Goal: Task Accomplishment & Management: Use online tool/utility

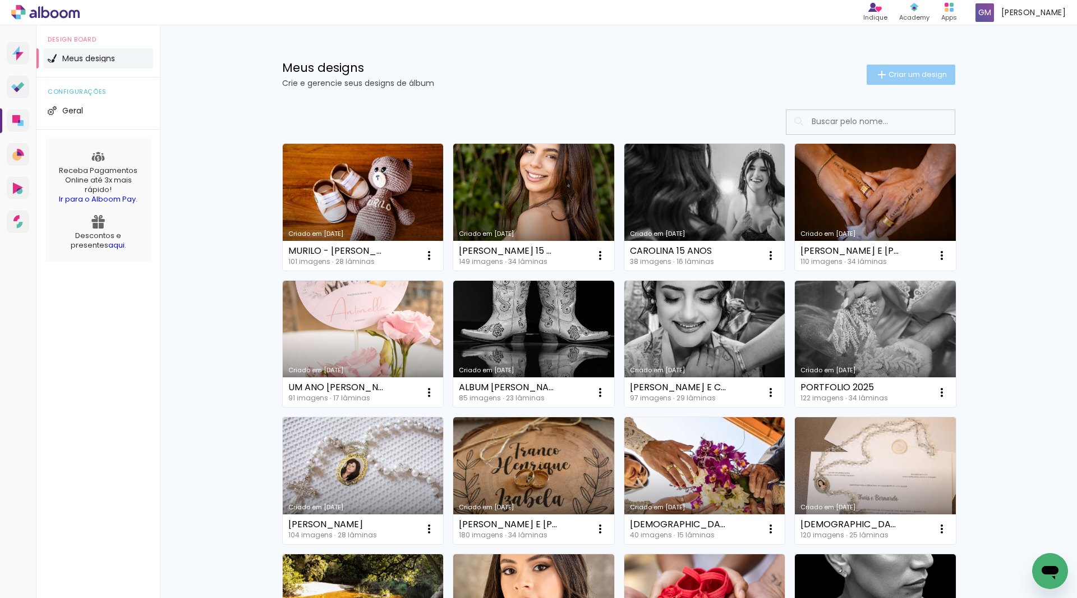
click at [897, 74] on span "Criar um design" at bounding box center [918, 74] width 58 height 7
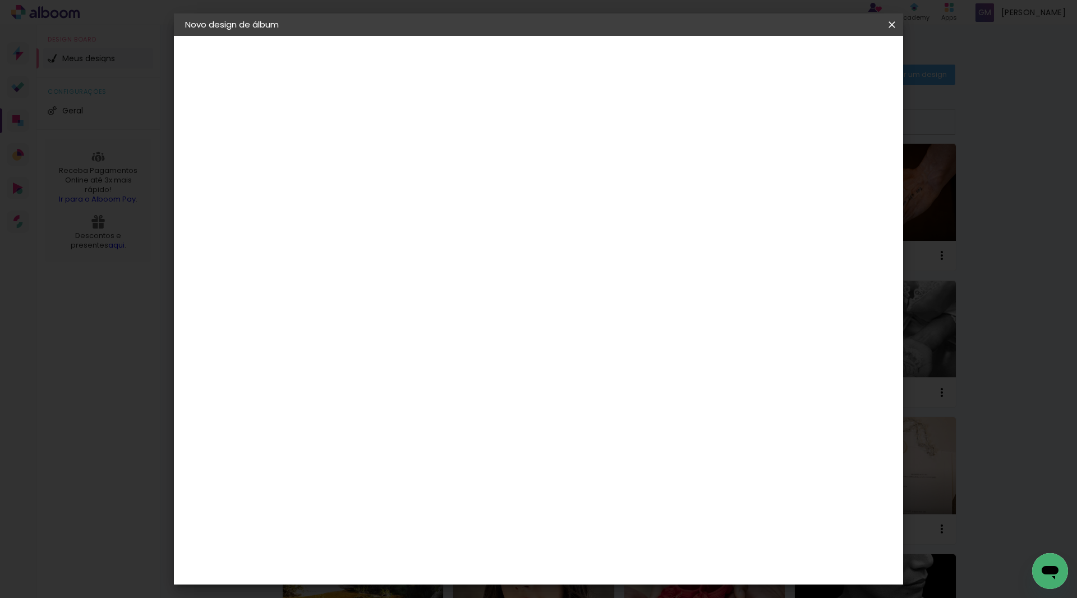
click at [369, 146] on input at bounding box center [369, 150] width 0 height 17
type input "[PERSON_NAME] E [PERSON_NAME]"
type paper-input "[PERSON_NAME] E [PERSON_NAME]"
click at [0, 0] on slot "Avançar" at bounding box center [0, 0] width 0 height 0
click at [454, 207] on input at bounding box center [397, 214] width 113 height 14
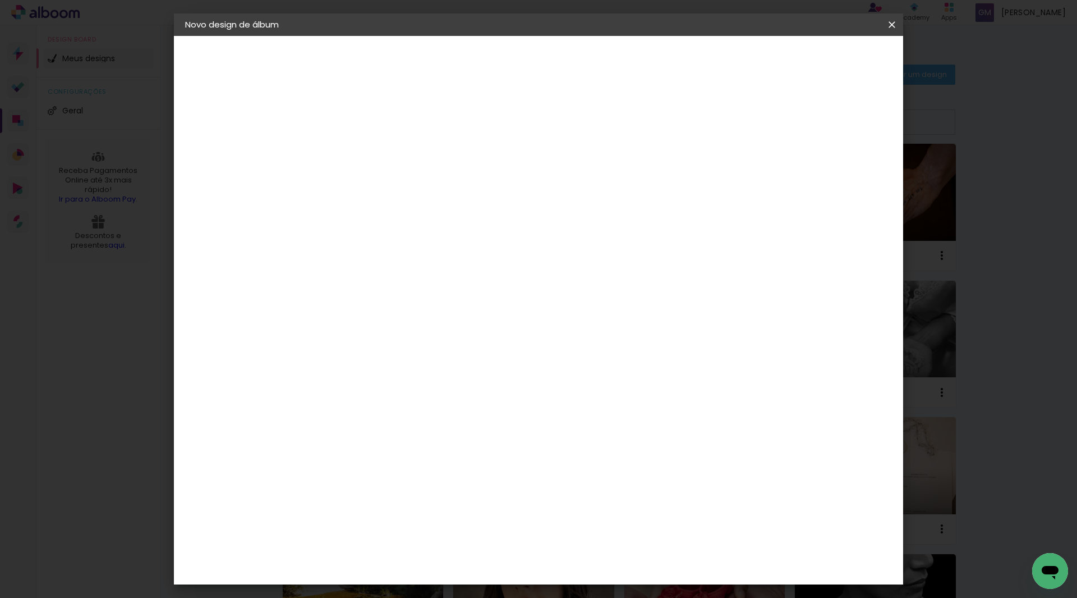
type input "LUI"
type paper-input "LUI"
click at [412, 255] on div "[PERSON_NAME]" at bounding box center [398, 253] width 75 height 9
click at [0, 0] on slot "Avançar" at bounding box center [0, 0] width 0 height 0
click at [412, 187] on input "text" at bounding box center [391, 195] width 44 height 17
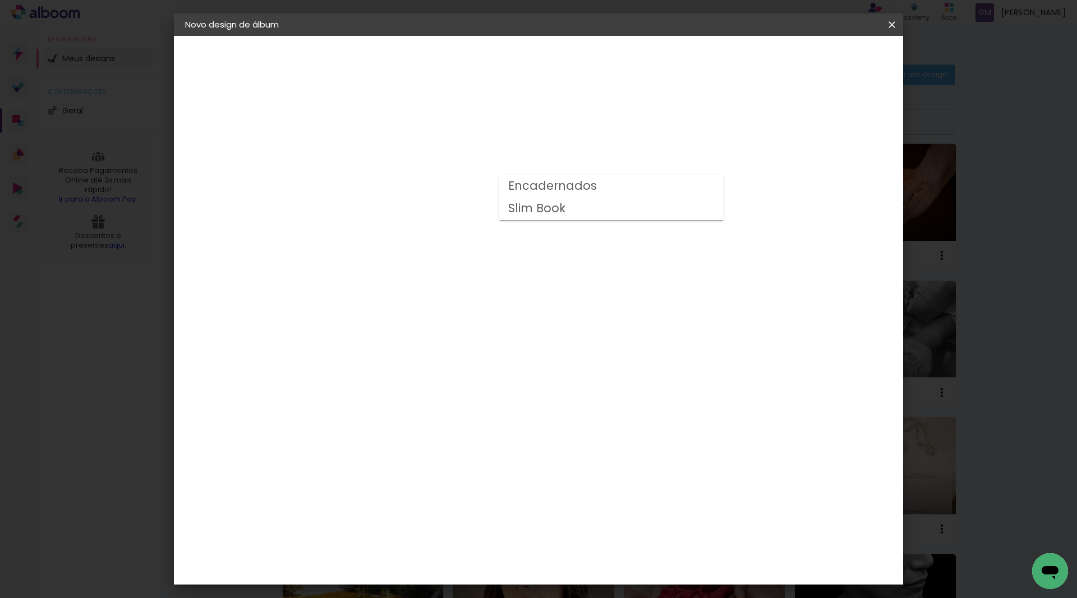
click at [681, 185] on paper-item "Encadernados" at bounding box center [611, 186] width 224 height 22
type input "Encadernados"
click at [0, 0] on slot "Avançar" at bounding box center [0, 0] width 0 height 0
click at [822, 56] on span "Iniciar design" at bounding box center [796, 60] width 51 height 8
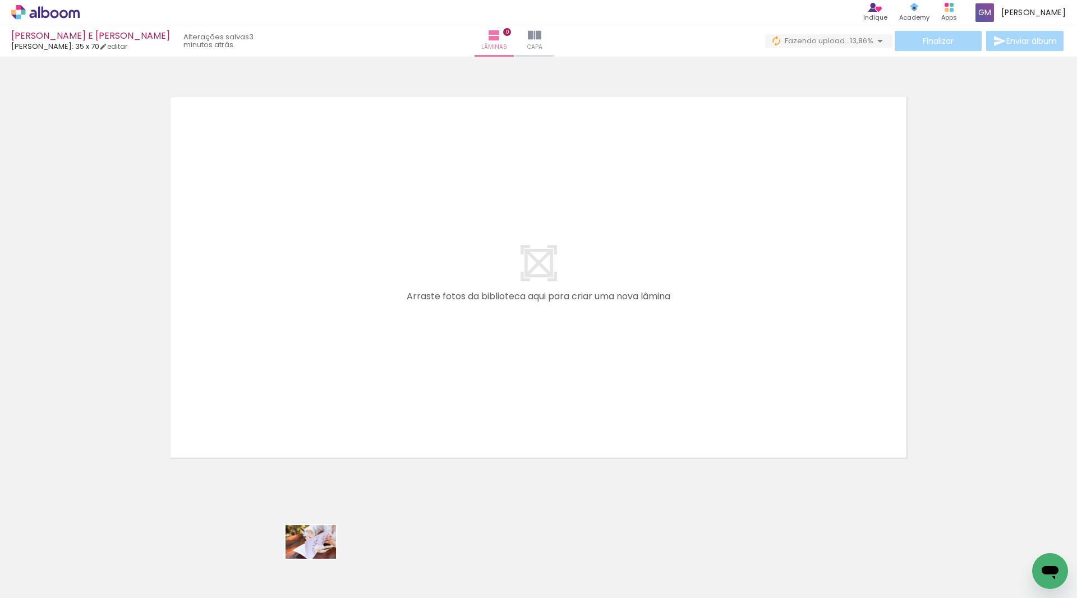
click at [319, 558] on div at bounding box center [301, 560] width 56 height 37
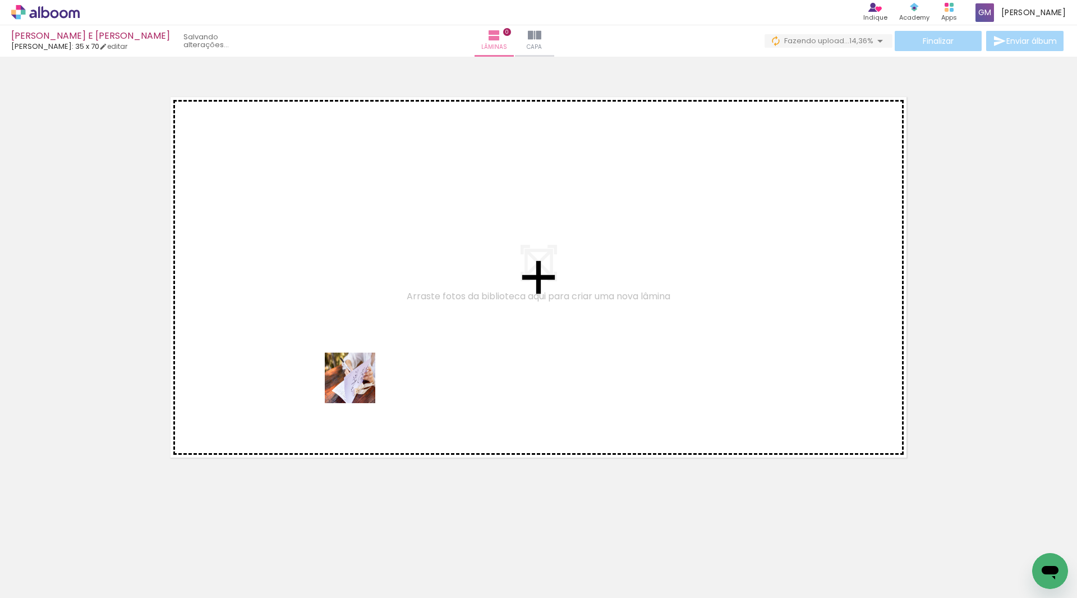
drag, startPoint x: 311, startPoint y: 557, endPoint x: 359, endPoint y: 386, distance: 177.7
click at [359, 386] on quentale-workspace at bounding box center [538, 299] width 1077 height 598
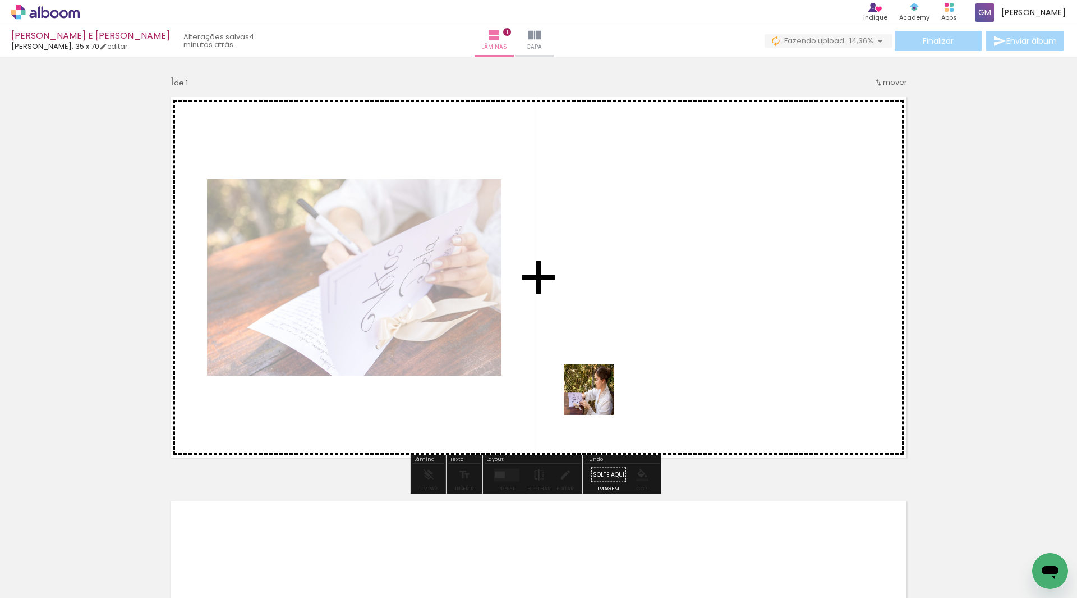
drag, startPoint x: 374, startPoint y: 558, endPoint x: 654, endPoint y: 358, distance: 344.4
click at [654, 358] on quentale-workspace at bounding box center [538, 299] width 1077 height 598
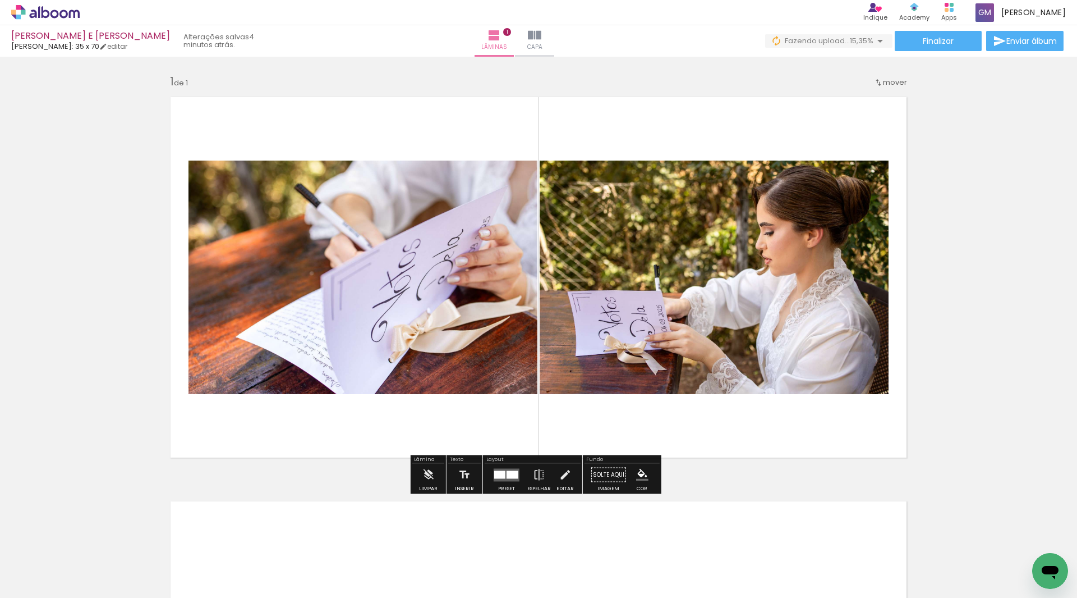
click at [507, 475] on div at bounding box center [513, 474] width 12 height 8
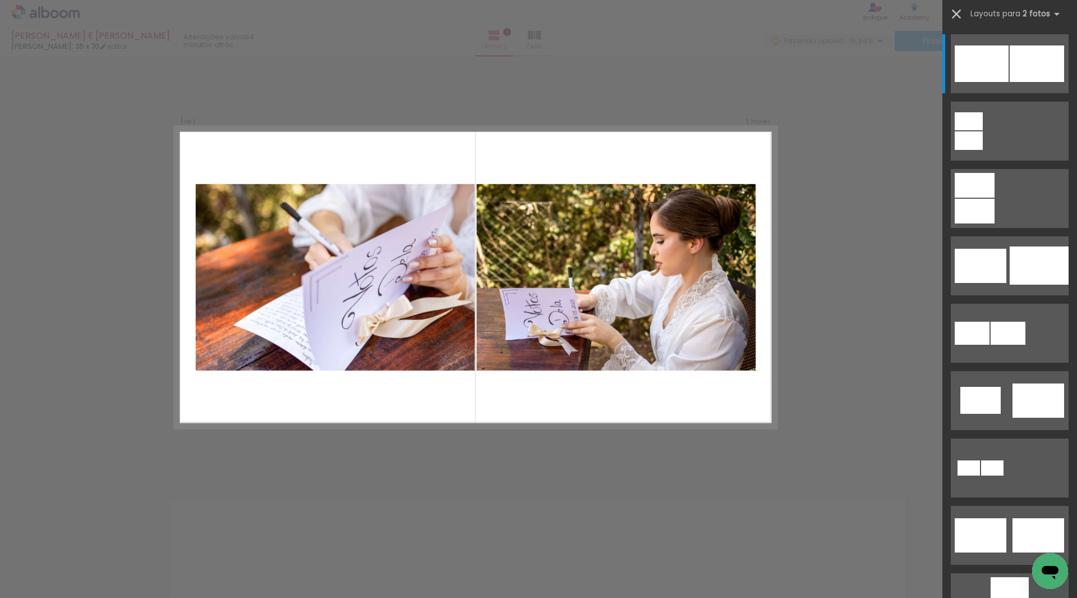
click at [960, 12] on iron-icon at bounding box center [957, 14] width 16 height 16
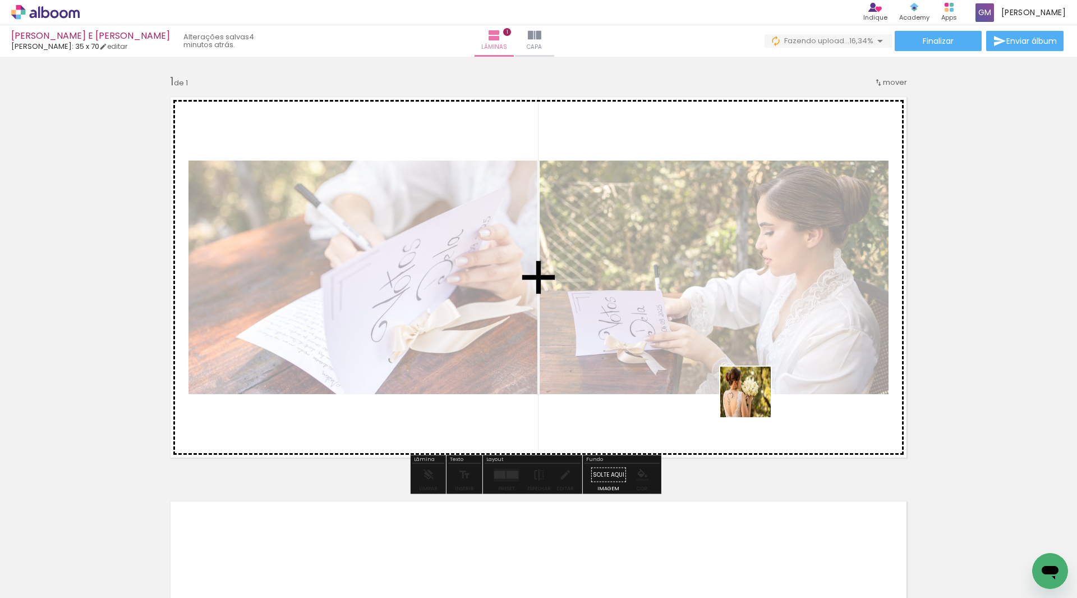
drag, startPoint x: 500, startPoint y: 570, endPoint x: 884, endPoint y: 393, distance: 422.8
click at [768, 389] on quentale-workspace at bounding box center [538, 299] width 1077 height 598
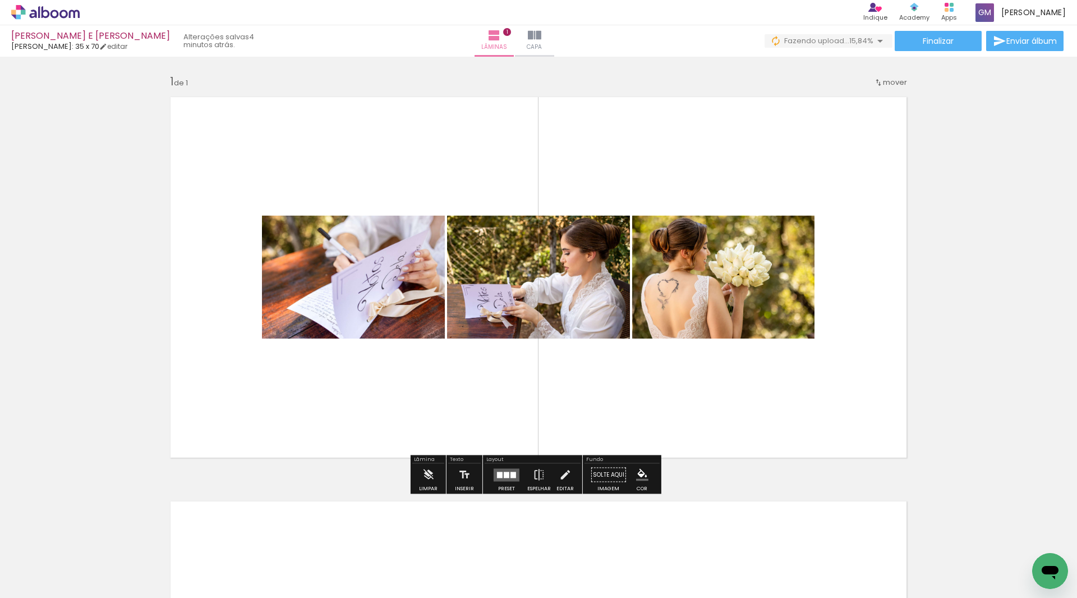
drag, startPoint x: 503, startPoint y: 474, endPoint x: 529, endPoint y: 464, distance: 28.0
click at [504, 474] on div at bounding box center [507, 474] width 6 height 6
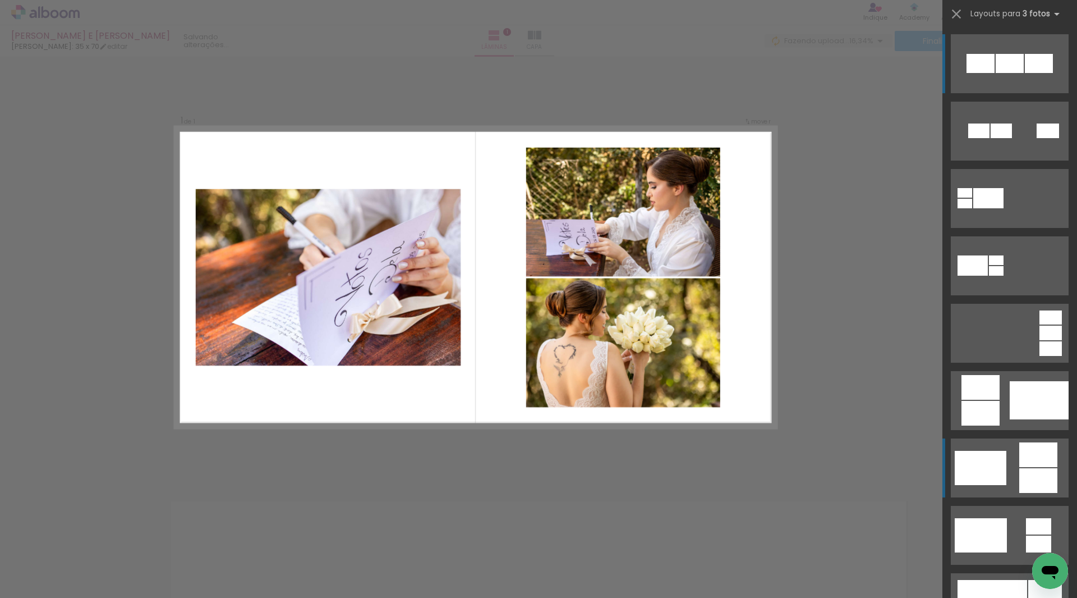
drag, startPoint x: 991, startPoint y: 455, endPoint x: 998, endPoint y: 437, distance: 18.9
click at [992, 455] on div at bounding box center [981, 468] width 52 height 34
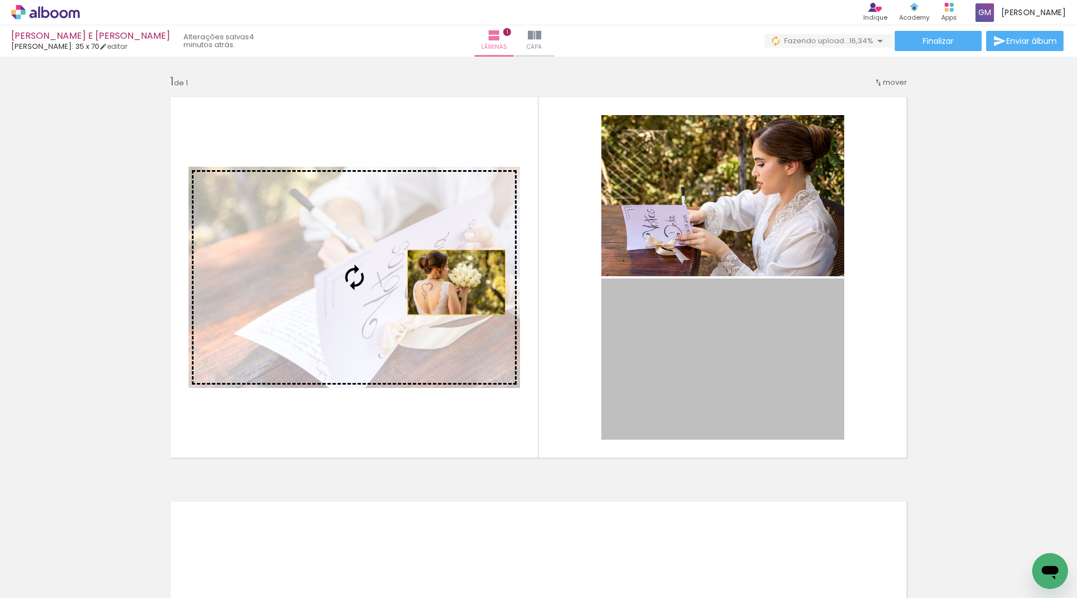
drag, startPoint x: 749, startPoint y: 364, endPoint x: 452, endPoint y: 282, distance: 307.9
click at [0, 0] on slot at bounding box center [0, 0] width 0 height 0
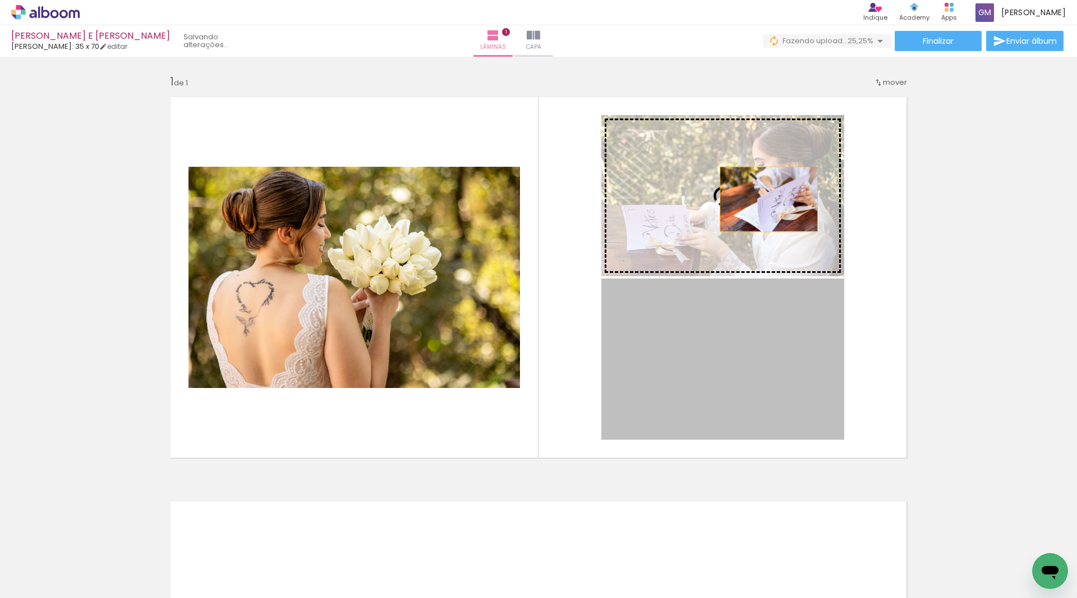
drag, startPoint x: 761, startPoint y: 368, endPoint x: 765, endPoint y: 199, distance: 168.4
click at [0, 0] on slot at bounding box center [0, 0] width 0 height 0
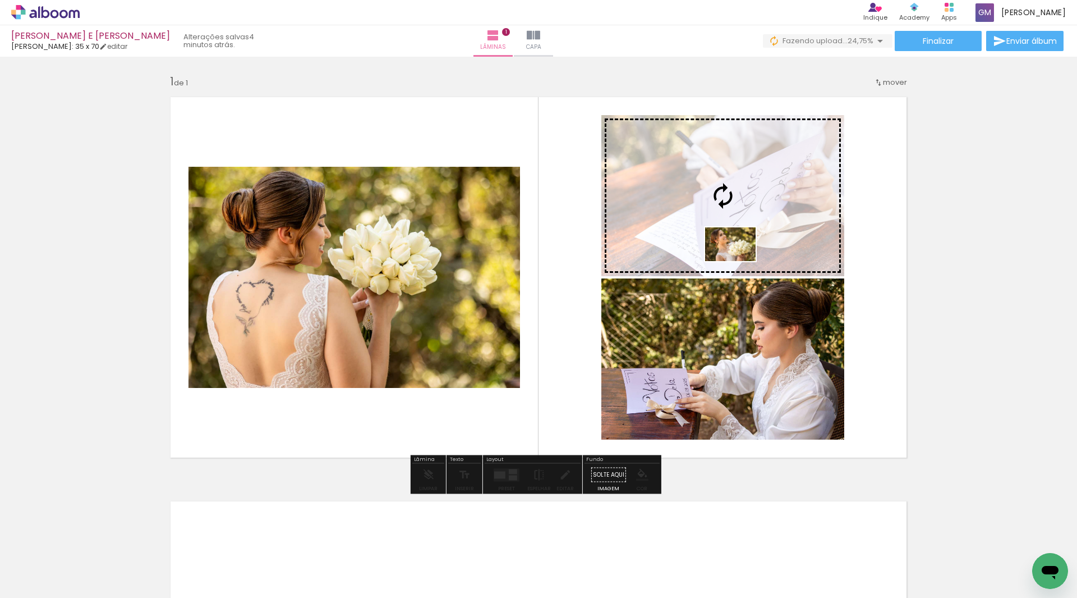
drag, startPoint x: 684, startPoint y: 557, endPoint x: 739, endPoint y: 261, distance: 300.8
click at [739, 261] on quentale-workspace at bounding box center [538, 299] width 1077 height 598
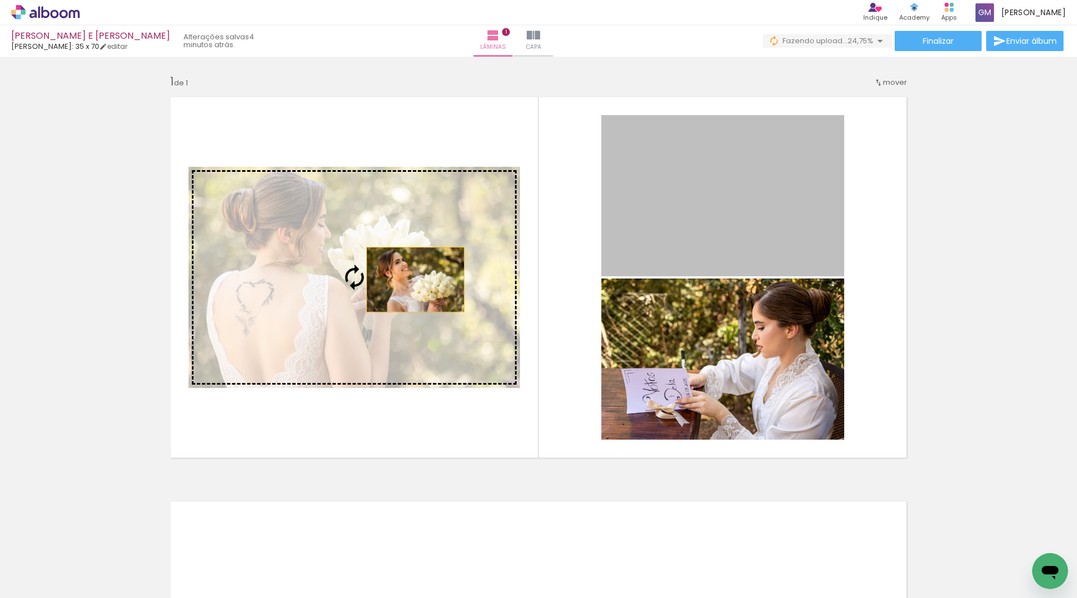
drag, startPoint x: 692, startPoint y: 235, endPoint x: 406, endPoint y: 282, distance: 290.0
click at [0, 0] on slot at bounding box center [0, 0] width 0 height 0
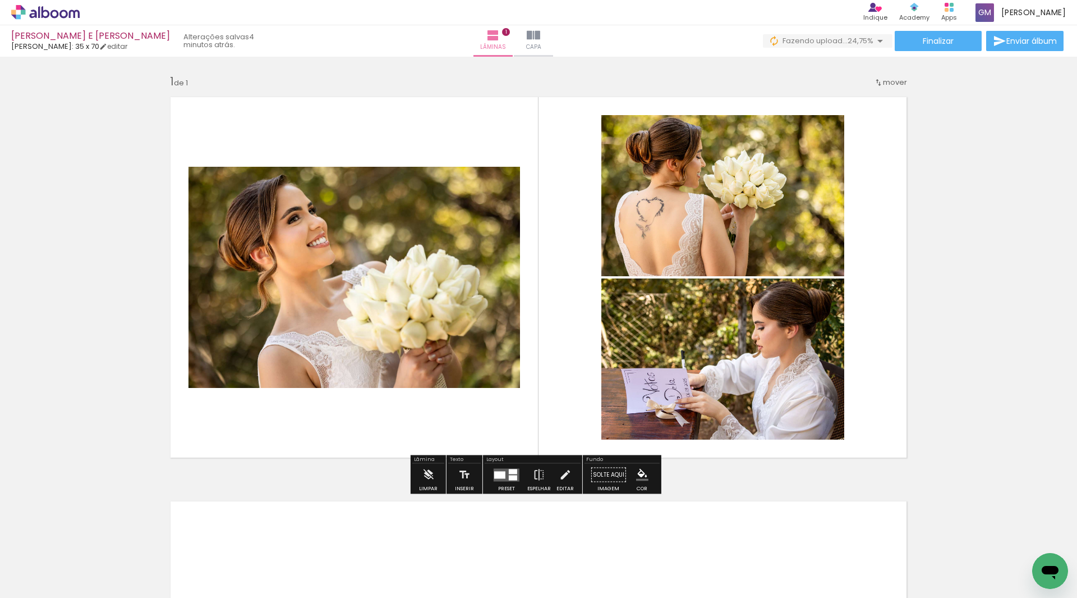
scroll to position [112, 0]
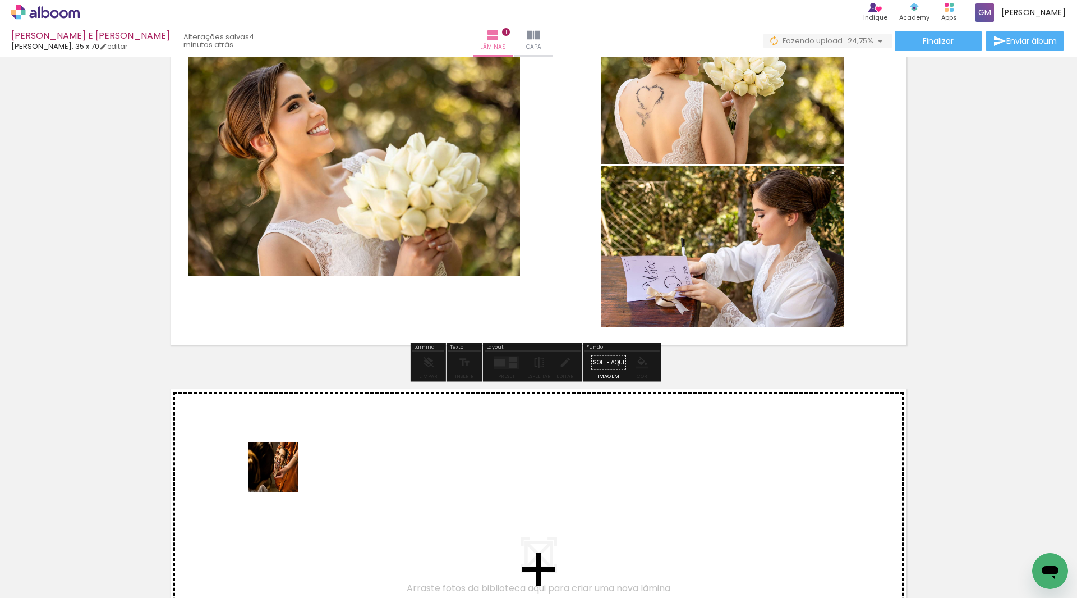
drag, startPoint x: 207, startPoint y: 542, endPoint x: 283, endPoint y: 474, distance: 101.7
click at [283, 474] on quentale-workspace at bounding box center [538, 299] width 1077 height 598
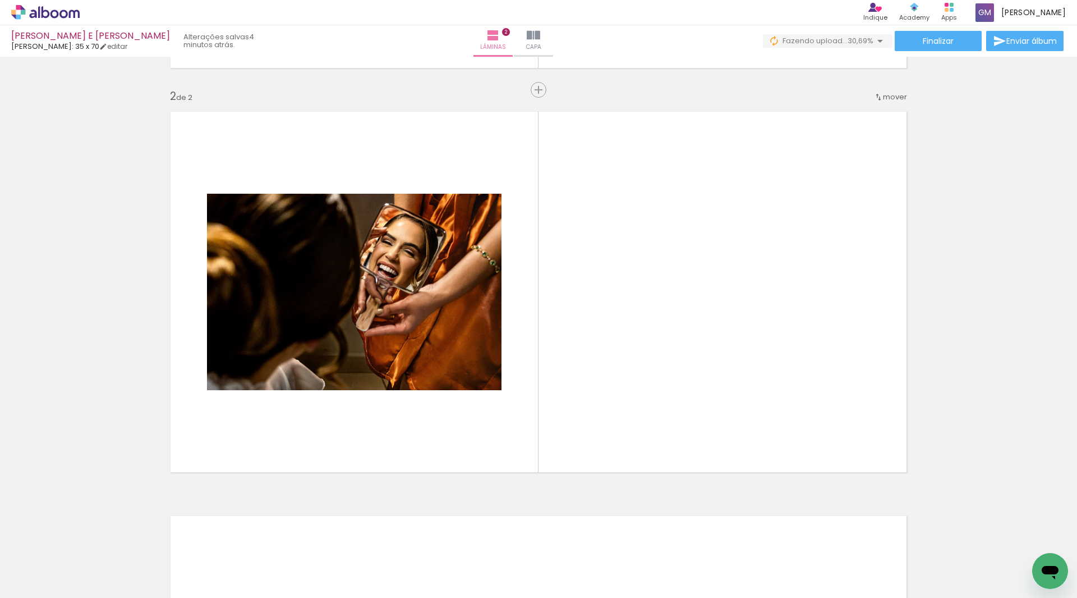
scroll to position [0, 363]
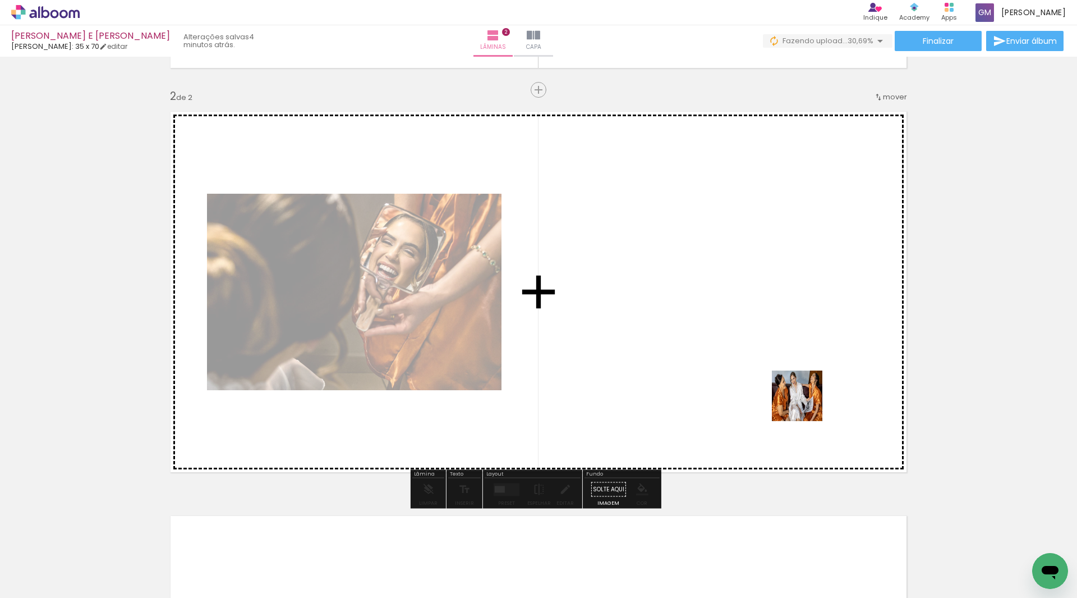
drag, startPoint x: 816, startPoint y: 475, endPoint x: 806, endPoint y: 404, distance: 71.4
click at [806, 404] on quentale-workspace at bounding box center [538, 299] width 1077 height 598
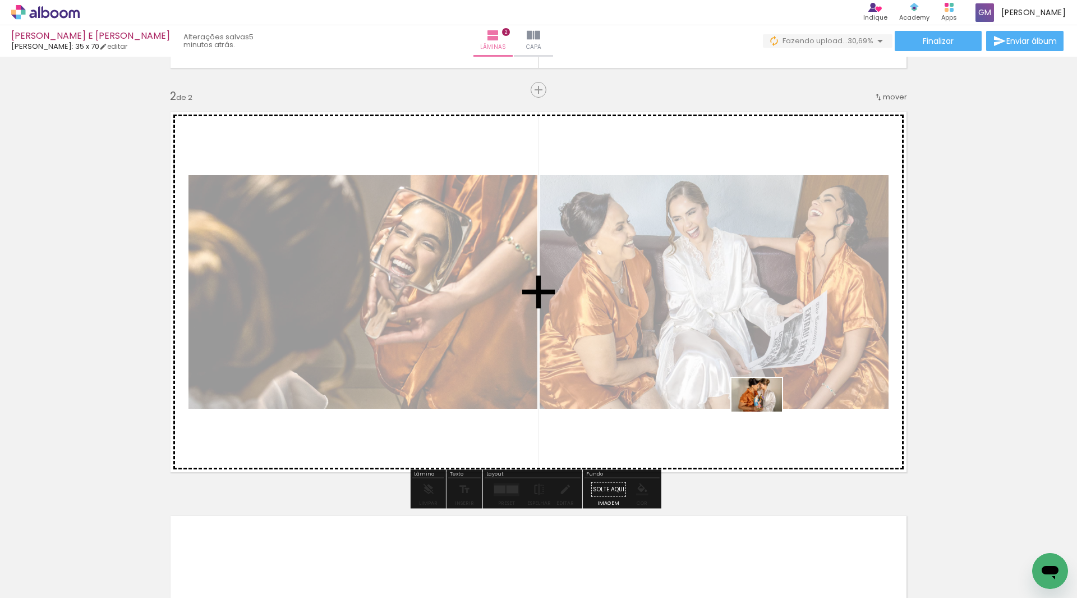
drag, startPoint x: 447, startPoint y: 565, endPoint x: 765, endPoint y: 414, distance: 352.2
click at [765, 412] on quentale-workspace at bounding box center [538, 299] width 1077 height 598
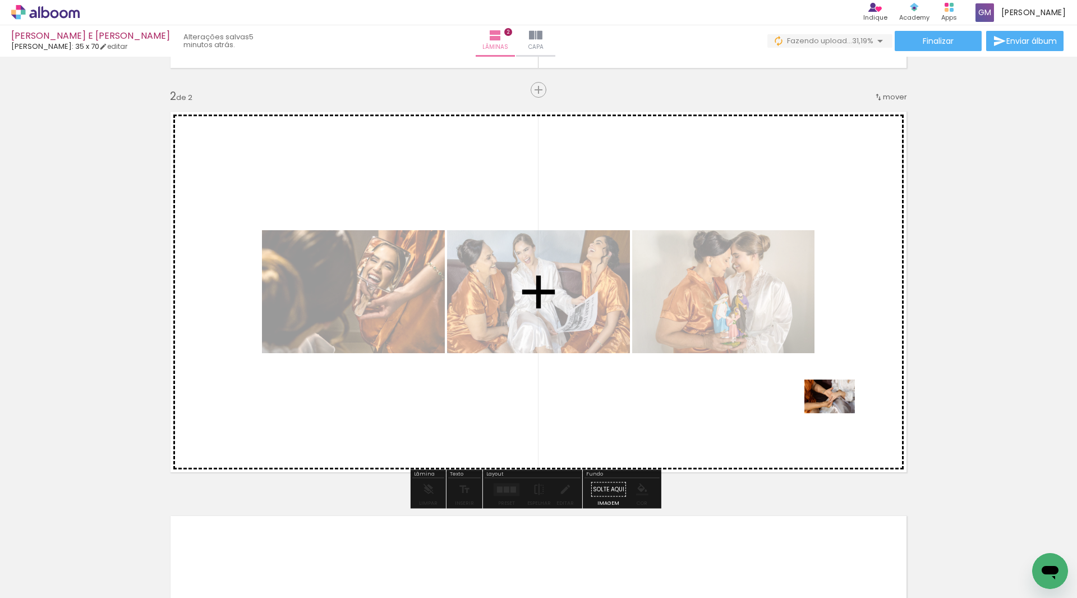
drag, startPoint x: 947, startPoint y: 562, endPoint x: 838, endPoint y: 413, distance: 184.4
click at [838, 413] on quentale-workspace at bounding box center [538, 299] width 1077 height 598
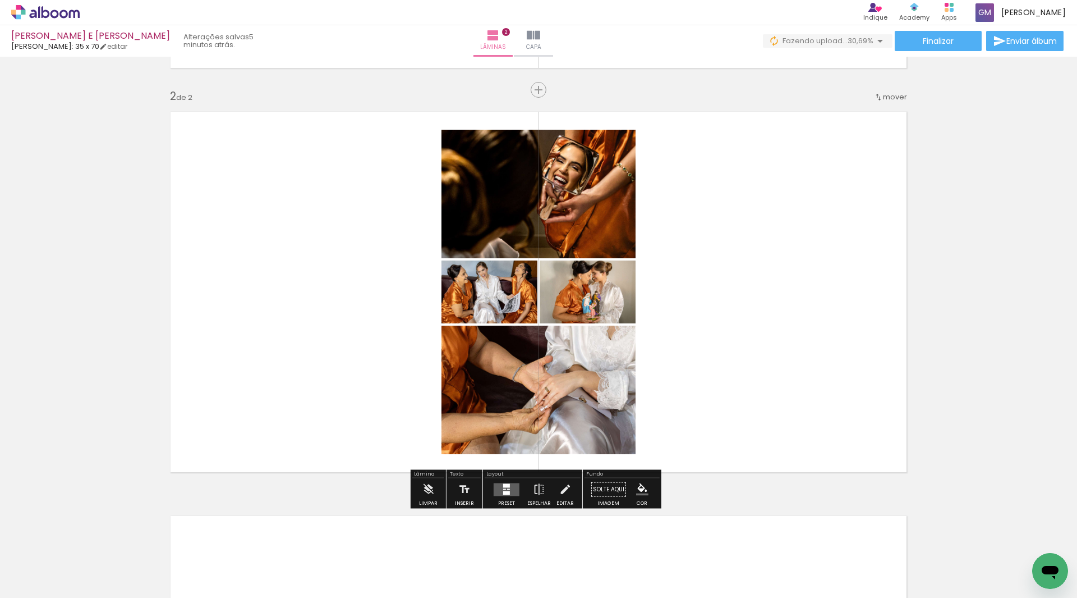
click at [503, 494] on div at bounding box center [506, 492] width 7 height 4
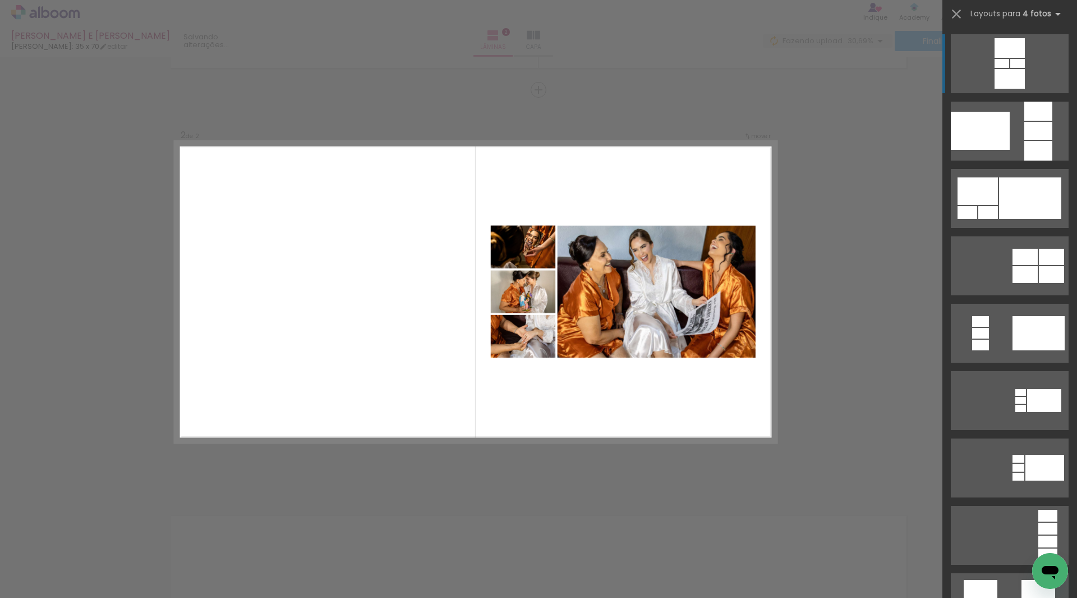
scroll to position [112, 0]
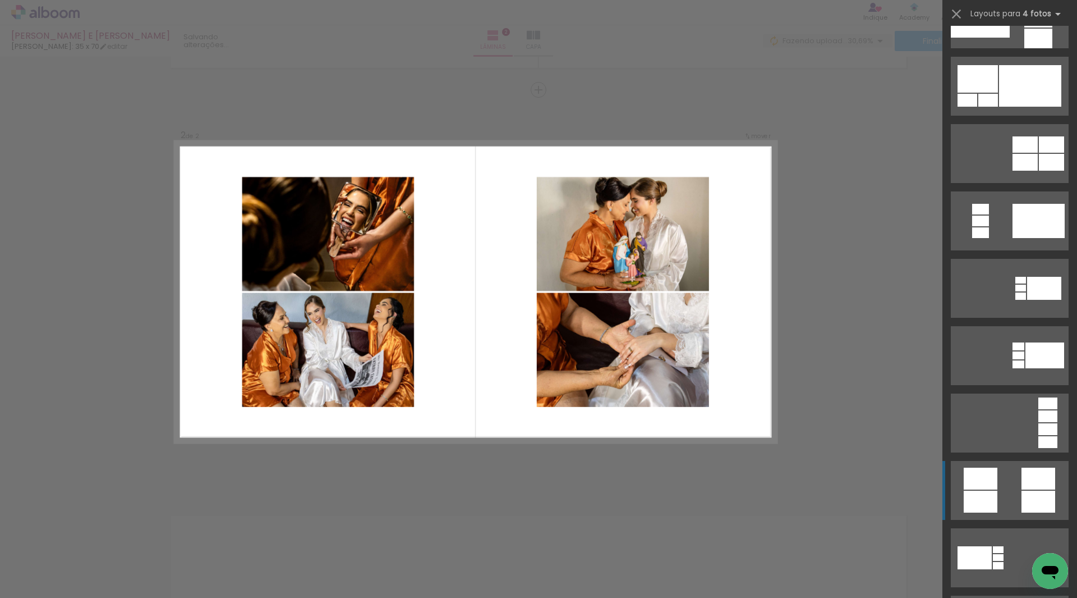
click at [1024, 478] on div at bounding box center [1039, 478] width 34 height 22
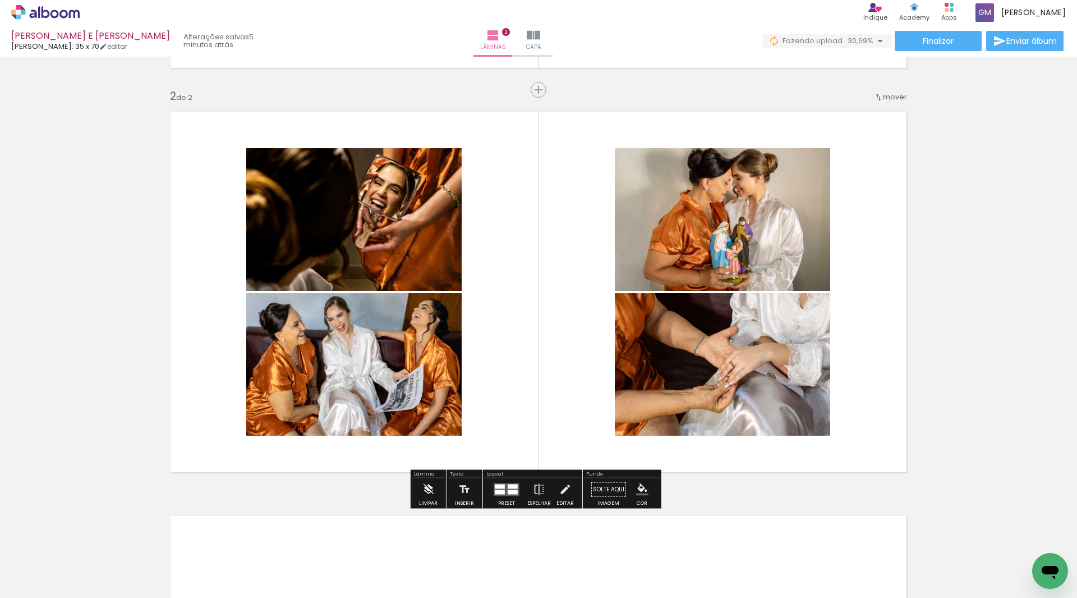
scroll to position [277, 0]
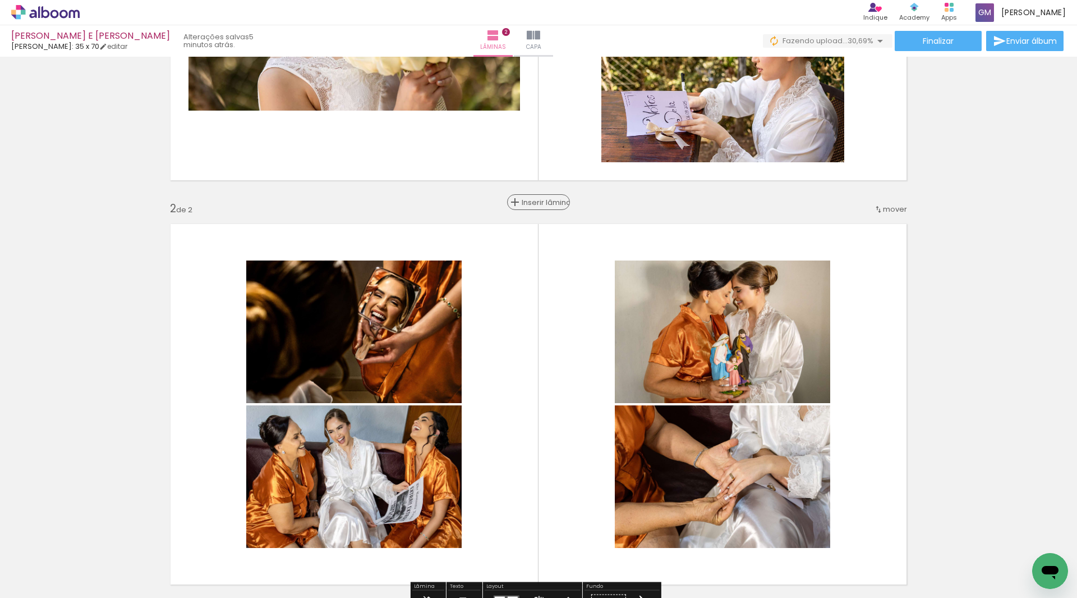
click at [532, 199] on span "Inserir lâmina" at bounding box center [544, 202] width 44 height 7
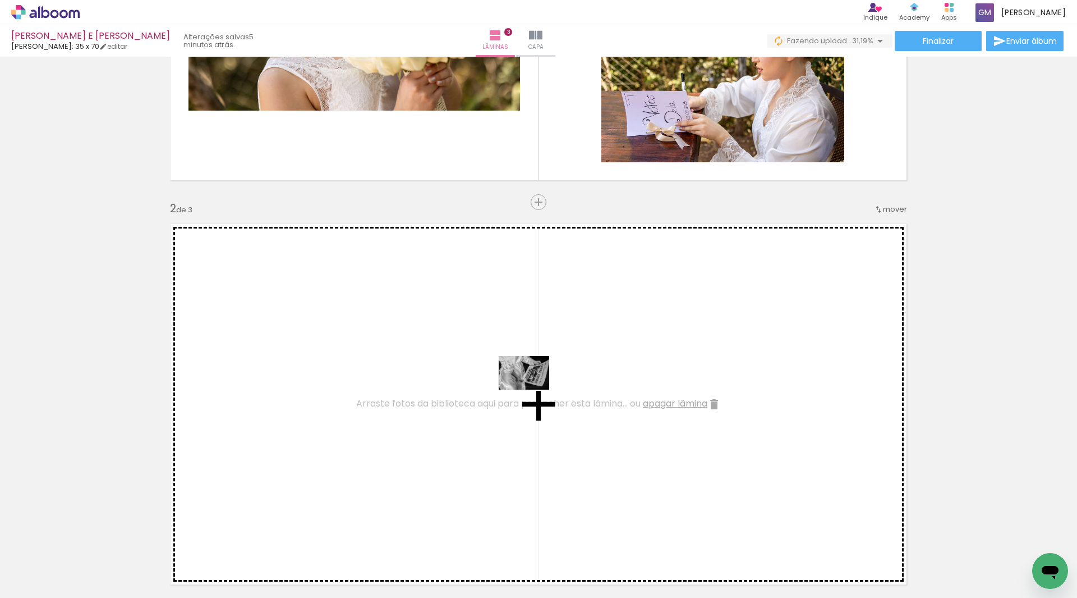
drag, startPoint x: 891, startPoint y: 557, endPoint x: 533, endPoint y: 389, distance: 395.1
click at [533, 389] on quentale-workspace at bounding box center [538, 299] width 1077 height 598
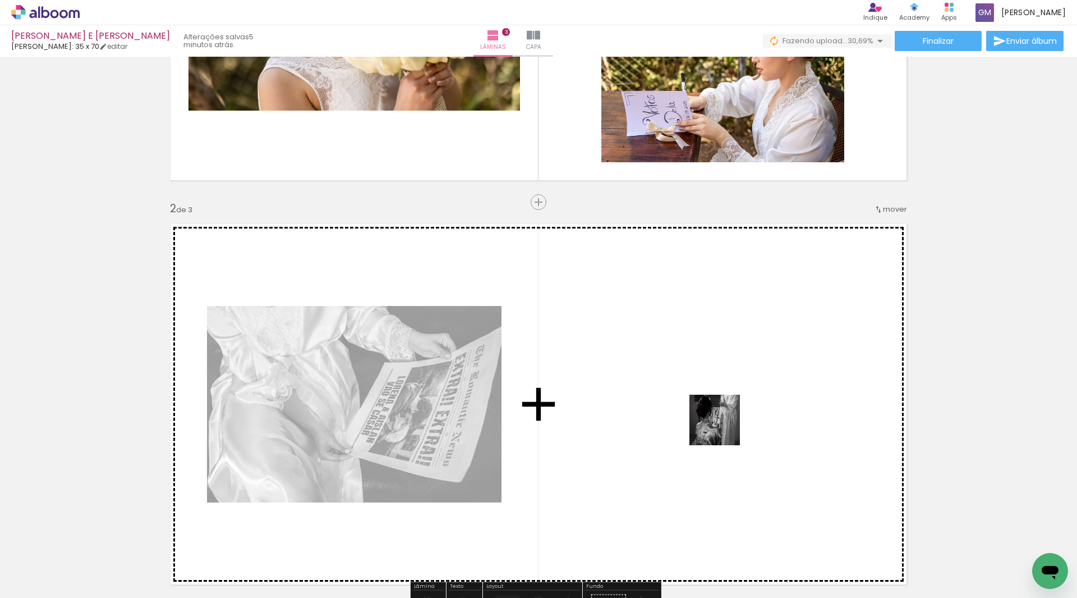
drag, startPoint x: 513, startPoint y: 551, endPoint x: 723, endPoint y: 428, distance: 243.7
click at [723, 428] on quentale-workspace at bounding box center [538, 299] width 1077 height 598
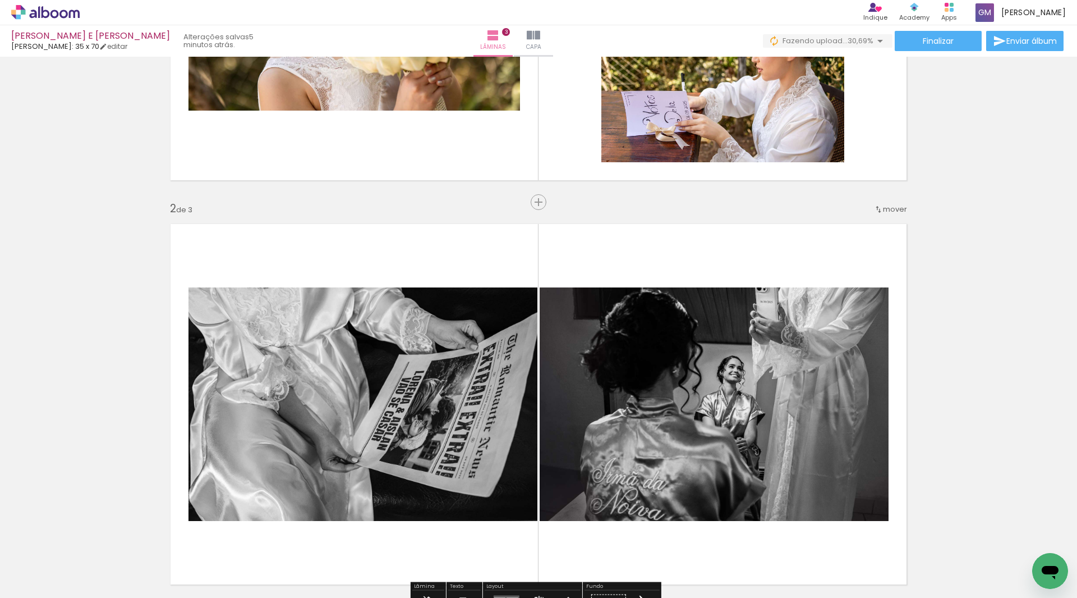
scroll to position [389, 0]
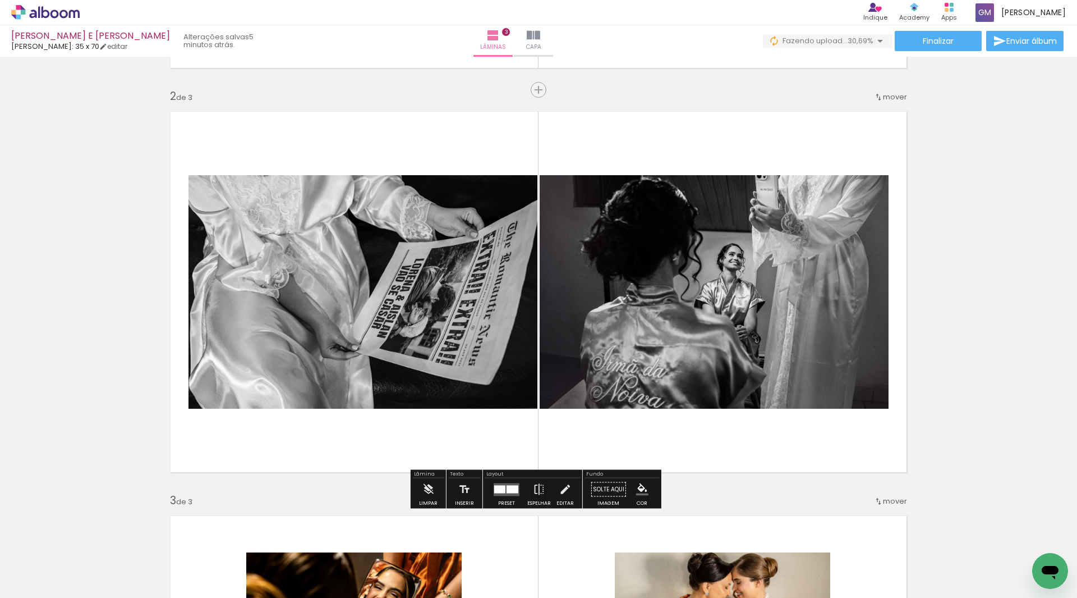
click at [503, 491] on div at bounding box center [499, 489] width 11 height 8
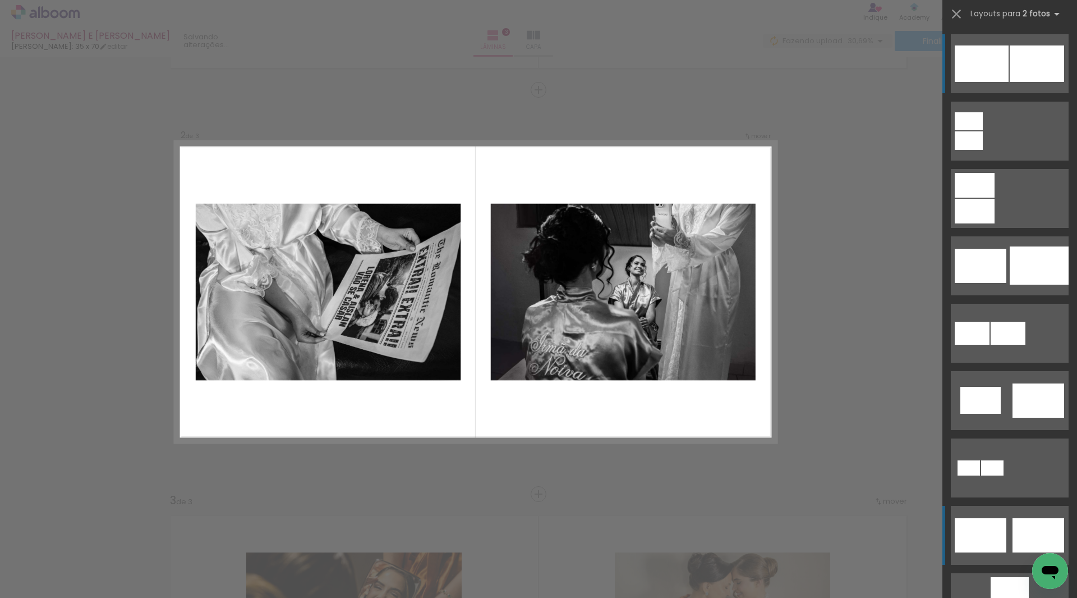
click at [996, 534] on div at bounding box center [981, 535] width 52 height 34
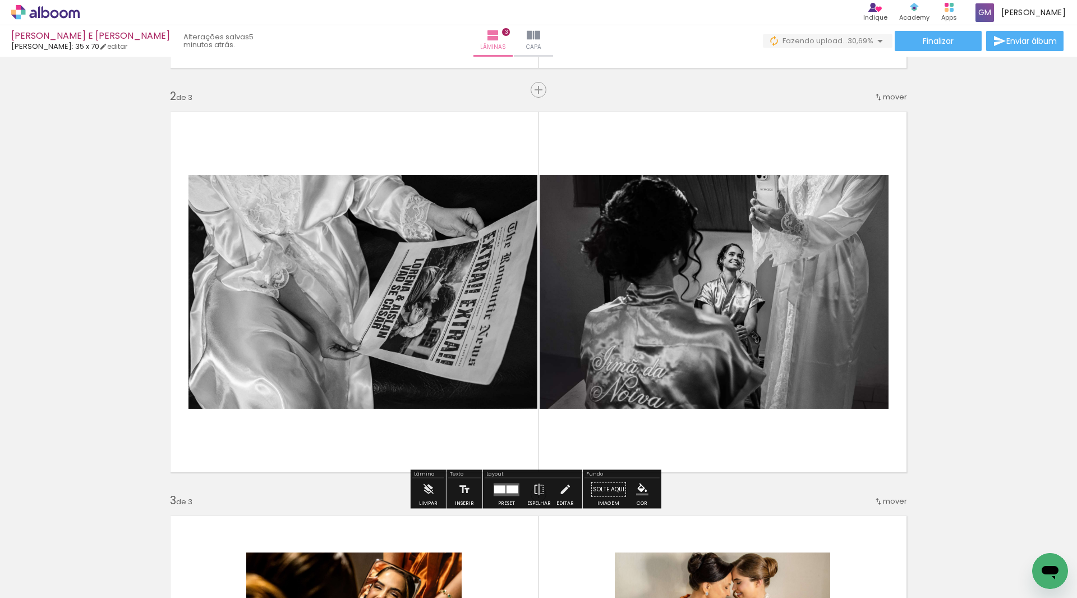
click at [504, 494] on quentale-layouter at bounding box center [507, 489] width 26 height 13
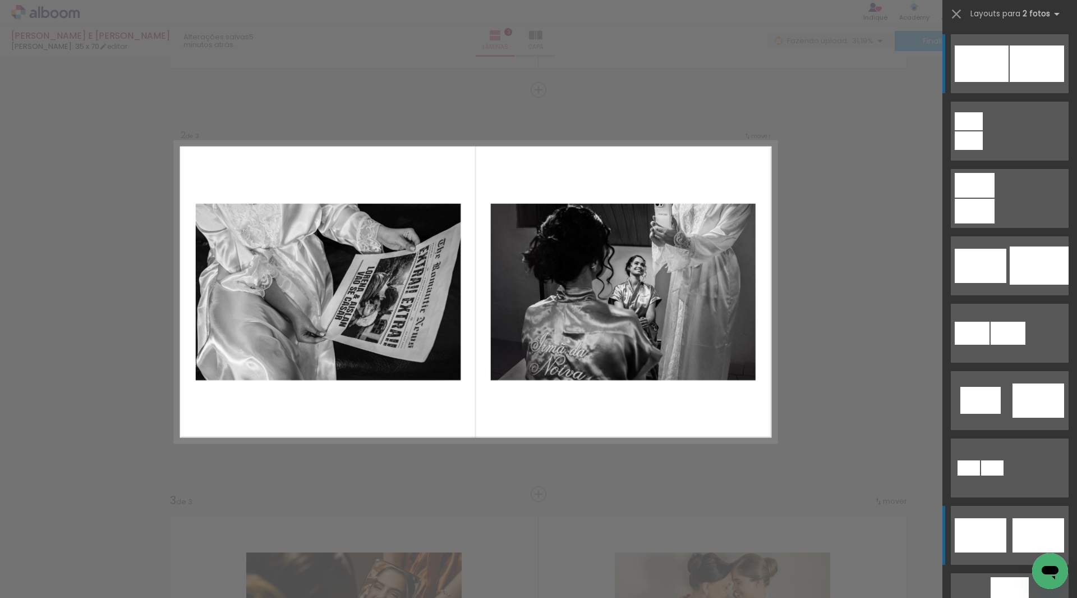
click at [1001, 534] on div at bounding box center [981, 535] width 52 height 34
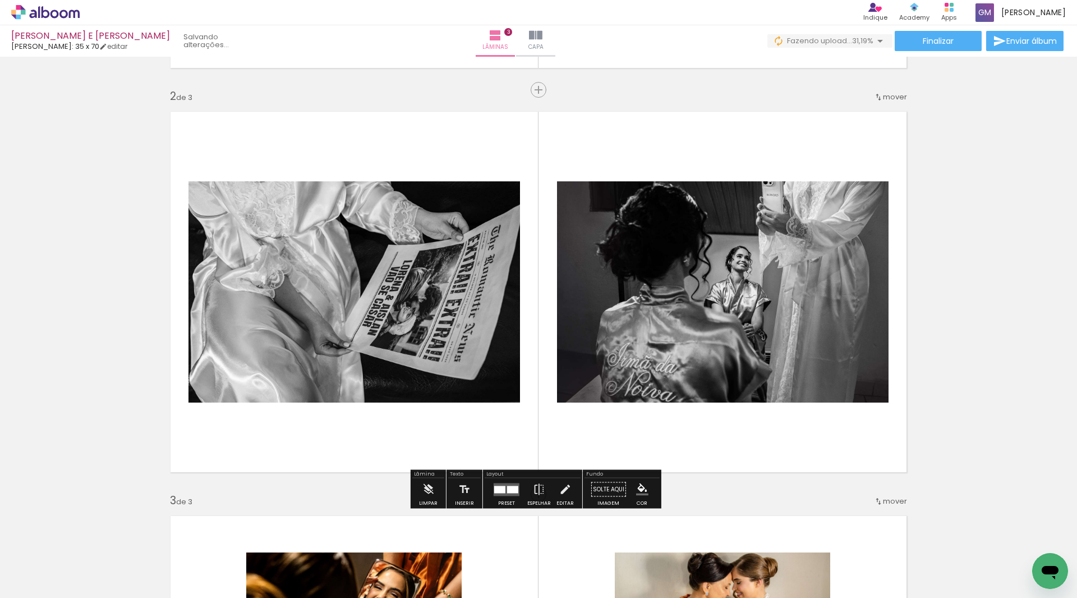
click at [894, 97] on span "mover" at bounding box center [895, 96] width 24 height 11
click at [870, 100] on paper-item "antes da 1" at bounding box center [862, 95] width 85 height 19
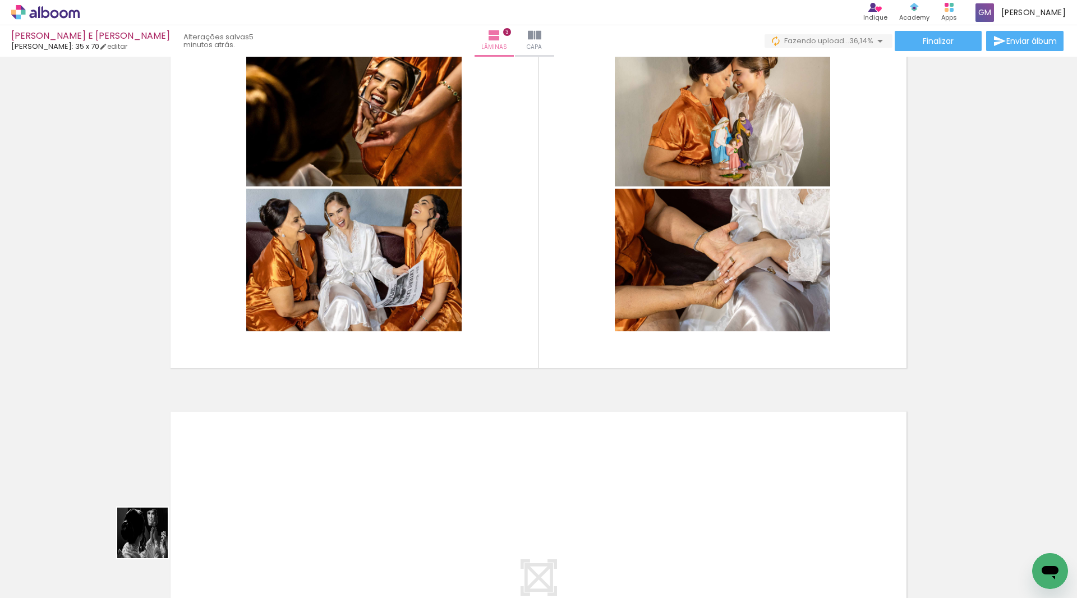
drag, startPoint x: 151, startPoint y: 541, endPoint x: 267, endPoint y: 478, distance: 132.1
click at [267, 478] on quentale-workspace at bounding box center [538, 299] width 1077 height 598
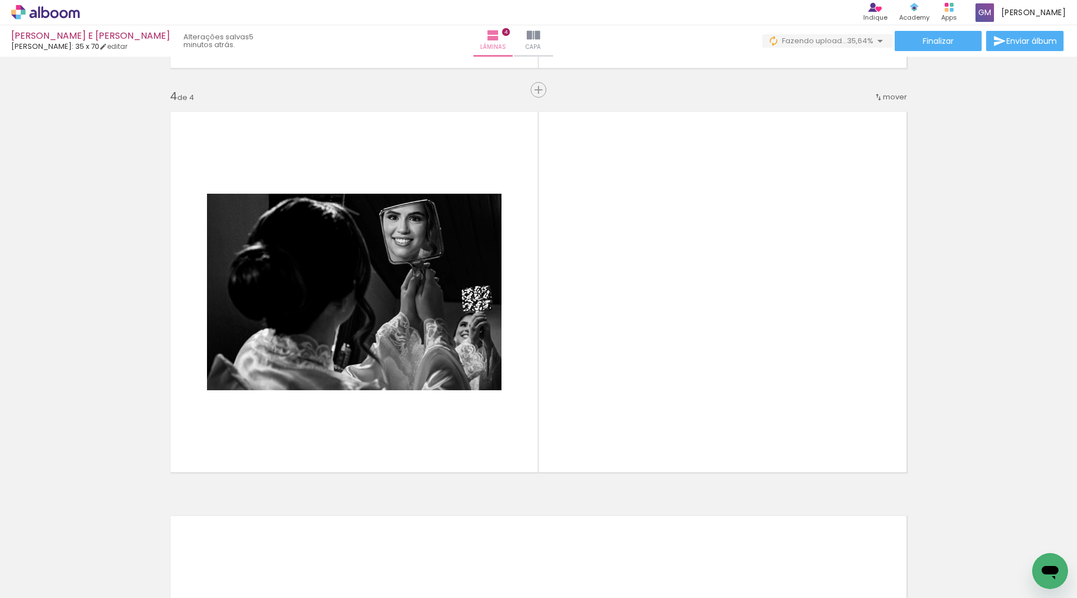
scroll to position [0, 696]
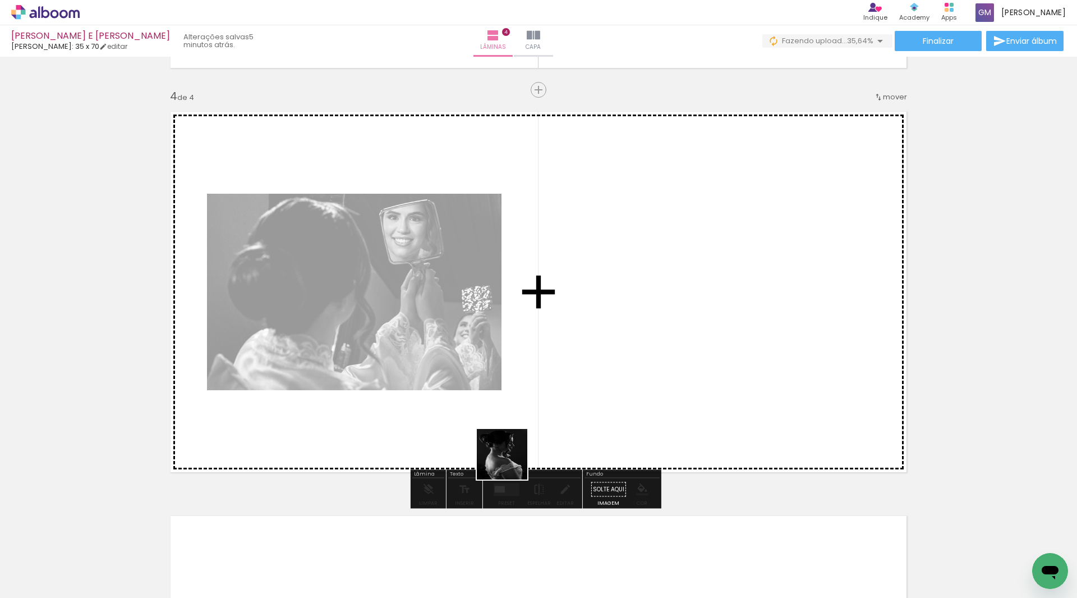
drag, startPoint x: 244, startPoint y: 565, endPoint x: 517, endPoint y: 457, distance: 293.0
click at [685, 389] on quentale-workspace at bounding box center [538, 299] width 1077 height 598
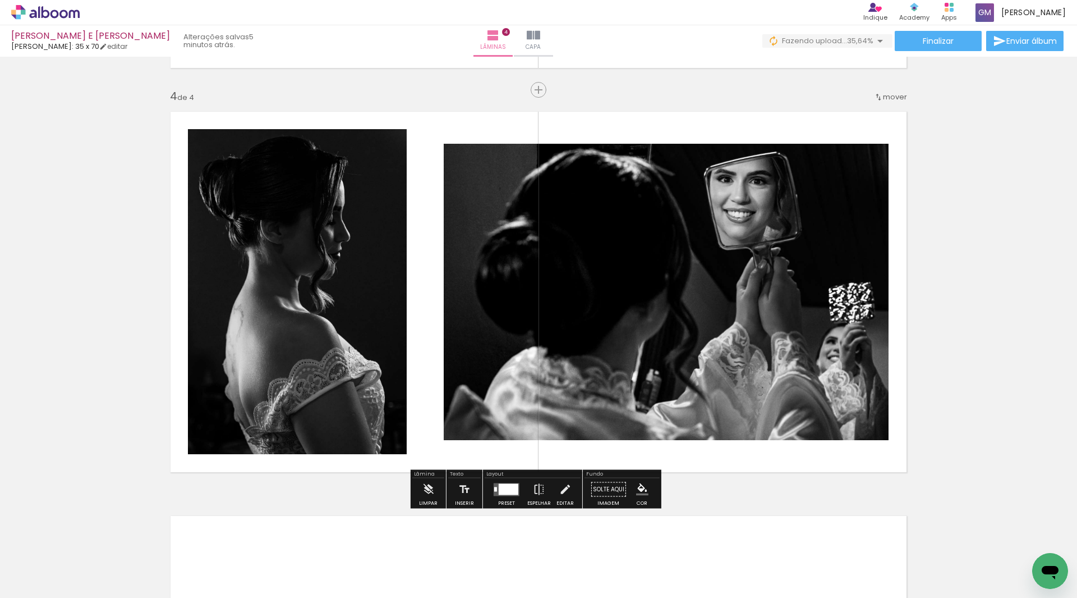
click at [499, 490] on div at bounding box center [509, 488] width 20 height 11
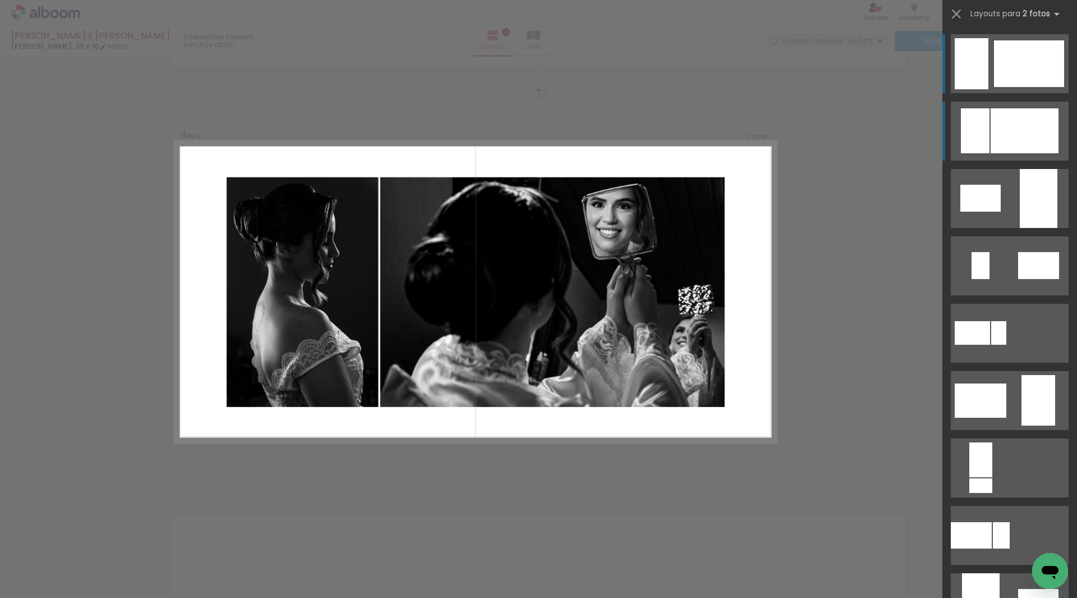
click at [1021, 137] on div at bounding box center [1025, 130] width 68 height 45
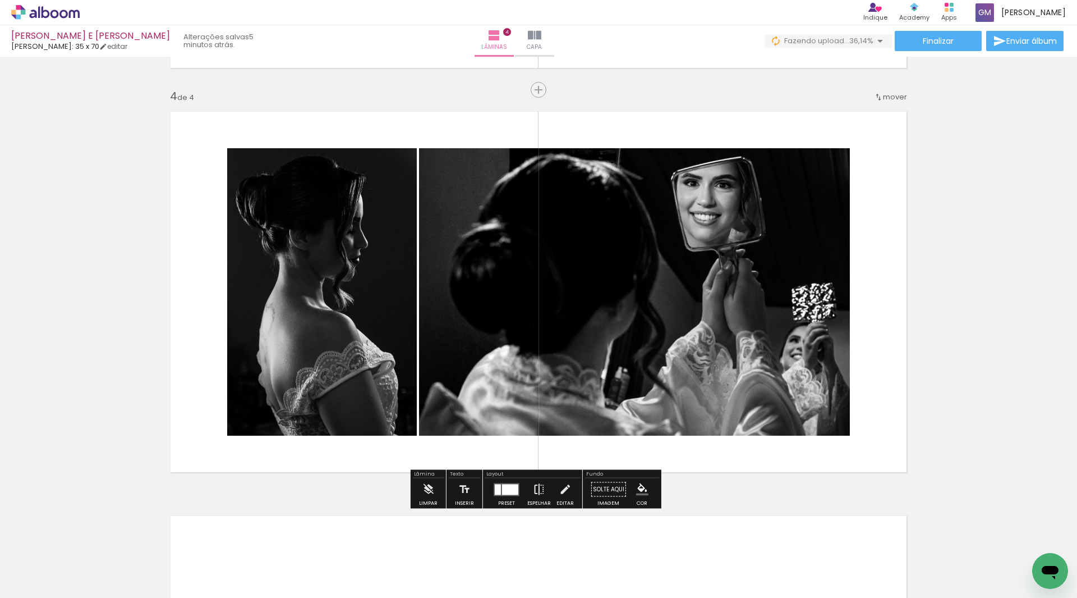
click at [540, 491] on iron-icon at bounding box center [539, 489] width 12 height 22
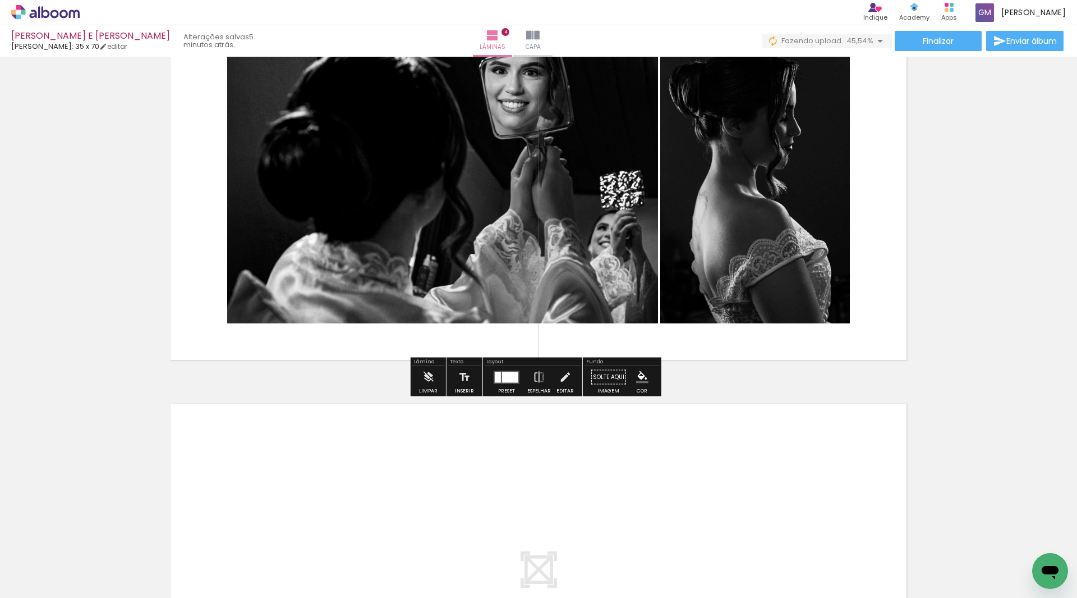
scroll to position [1198, 0]
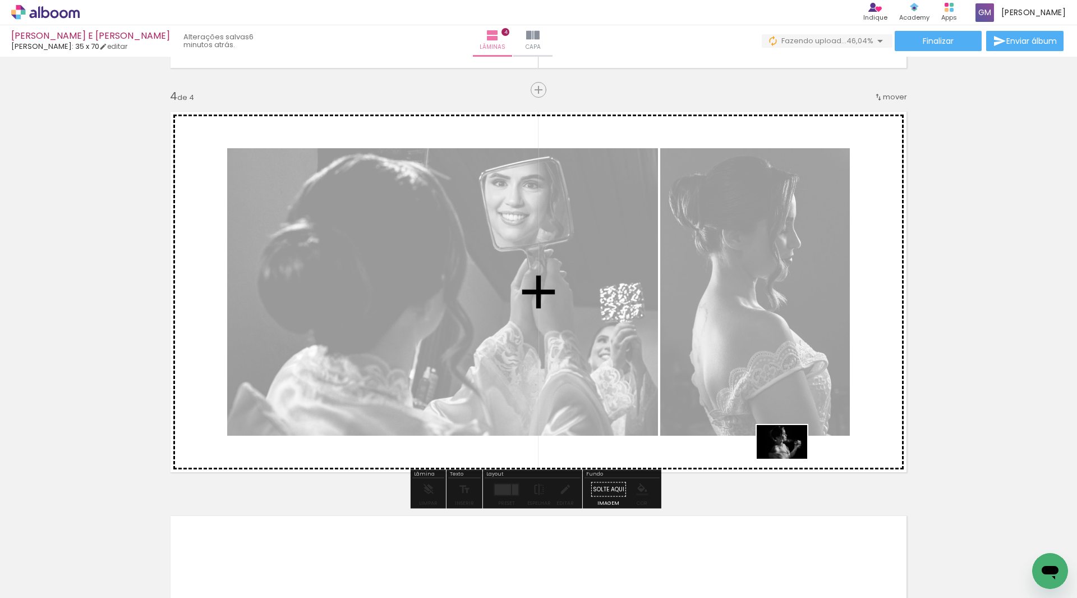
drag, startPoint x: 986, startPoint y: 552, endPoint x: 791, endPoint y: 458, distance: 216.6
click at [791, 458] on quentale-workspace at bounding box center [538, 299] width 1077 height 598
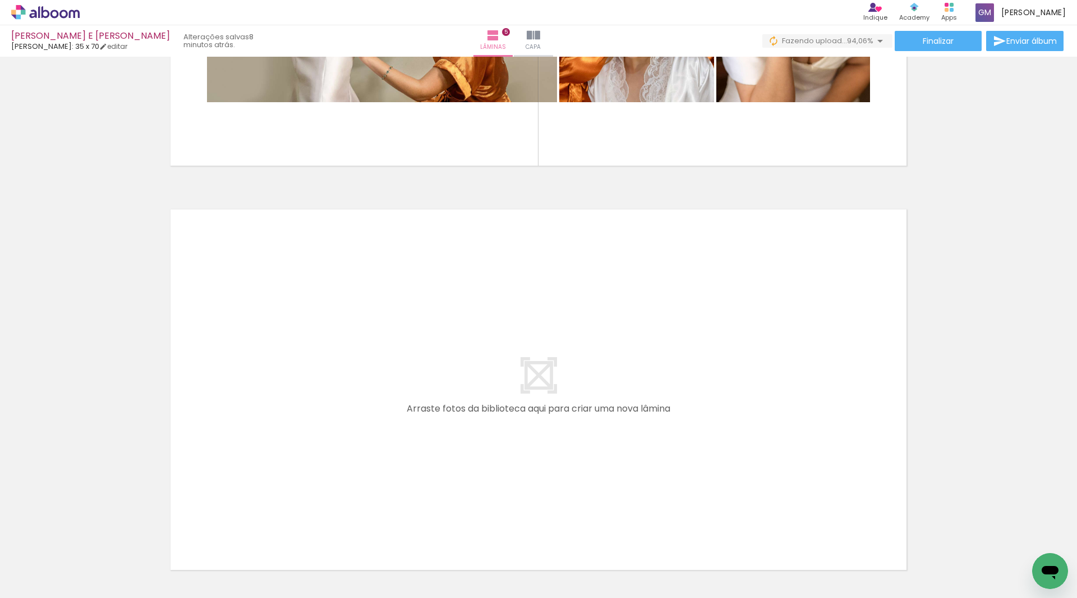
scroll to position [0, 1197]
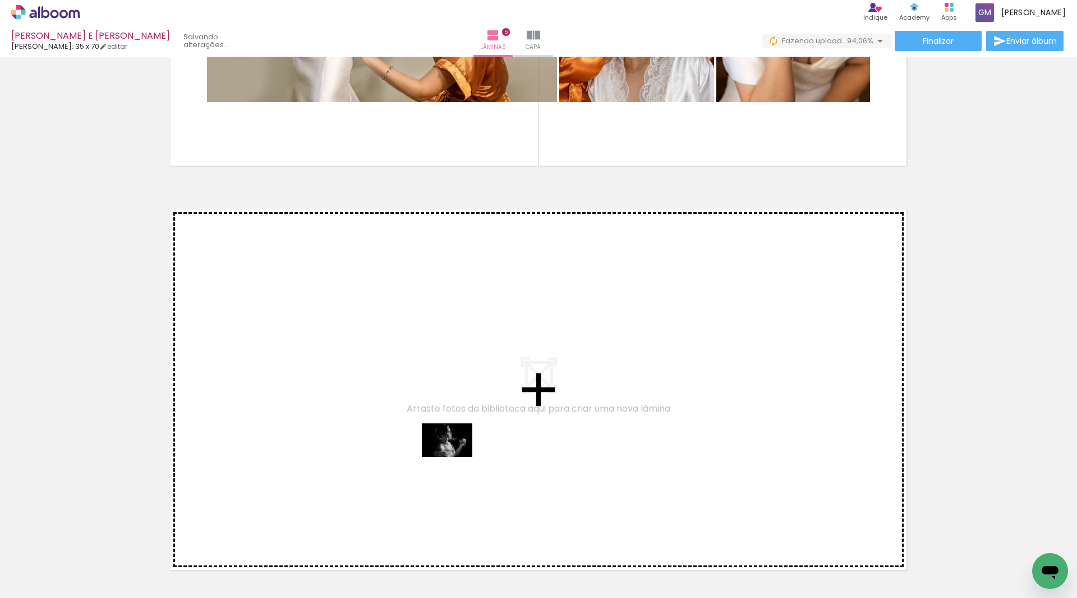
drag, startPoint x: 478, startPoint y: 562, endPoint x: 454, endPoint y: 456, distance: 109.3
click at [454, 456] on quentale-workspace at bounding box center [538, 299] width 1077 height 598
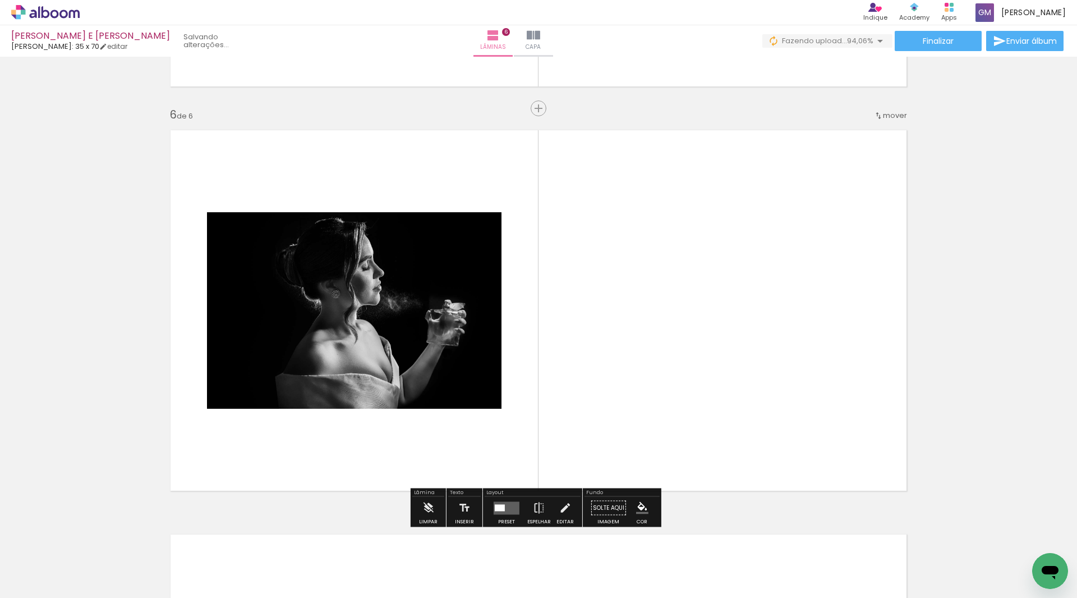
scroll to position [2006, 0]
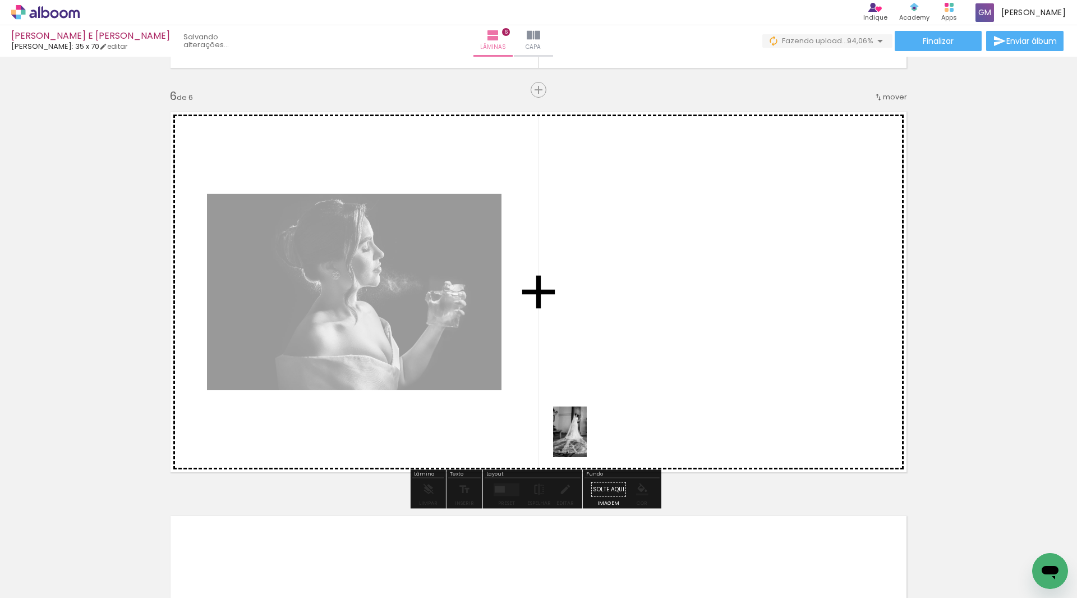
drag, startPoint x: 557, startPoint y: 559, endPoint x: 587, endPoint y: 440, distance: 123.2
click at [587, 440] on quentale-workspace at bounding box center [538, 299] width 1077 height 598
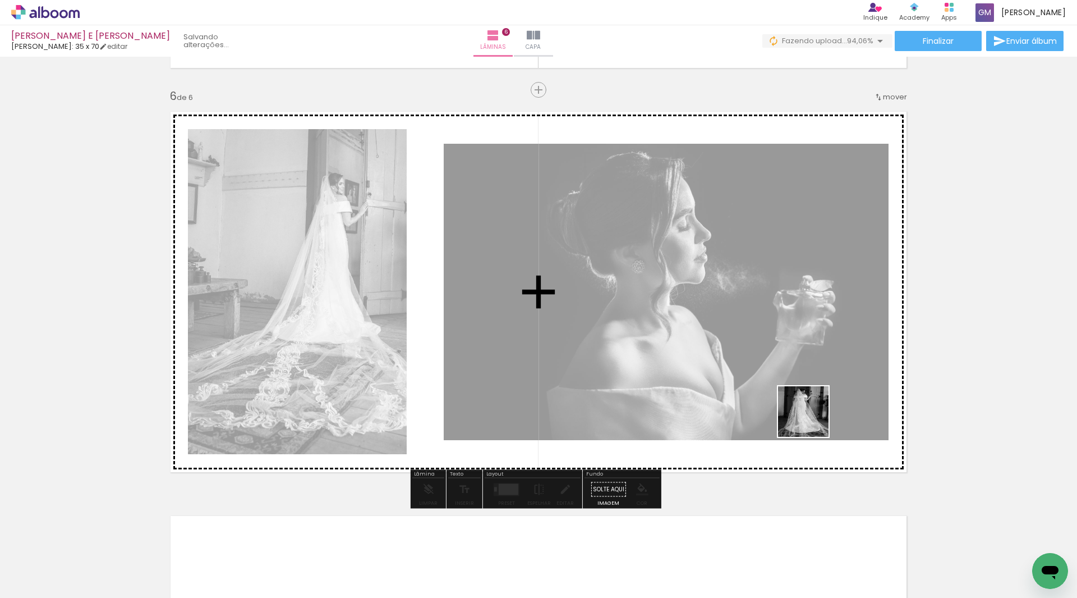
drag, startPoint x: 621, startPoint y: 566, endPoint x: 814, endPoint y: 419, distance: 242.2
click at [814, 419] on quentale-workspace at bounding box center [538, 299] width 1077 height 598
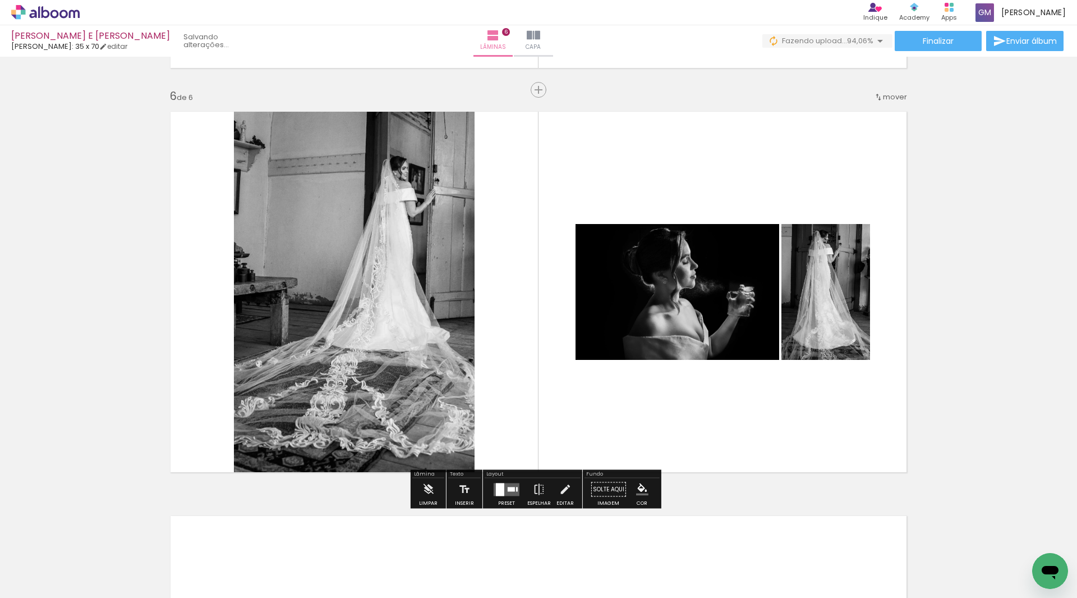
click at [499, 490] on div at bounding box center [500, 489] width 8 height 13
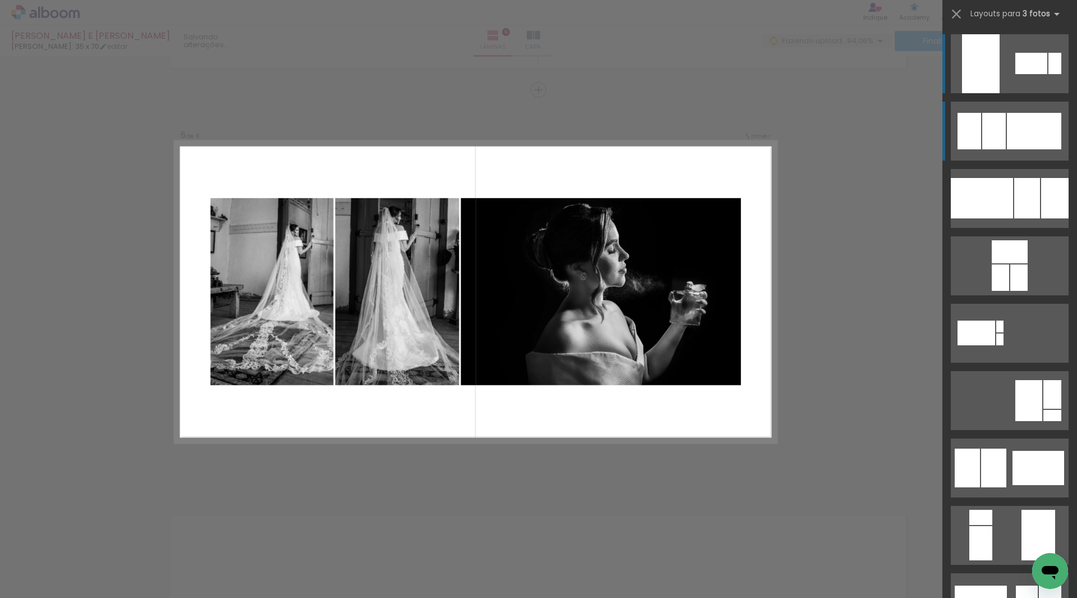
click at [1024, 135] on div at bounding box center [1034, 131] width 54 height 36
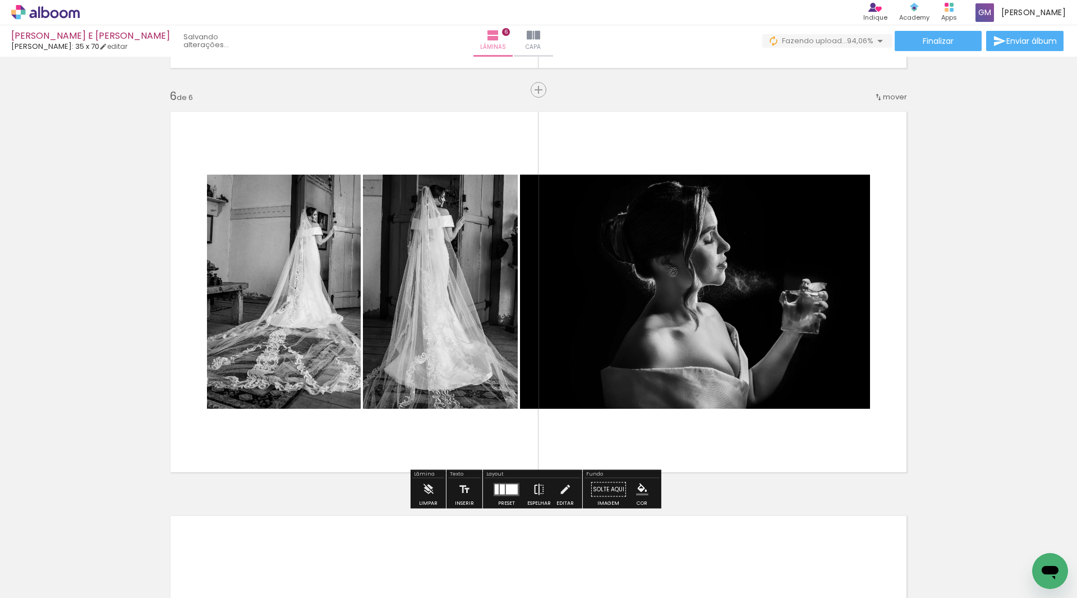
click at [536, 485] on iron-icon at bounding box center [539, 489] width 12 height 22
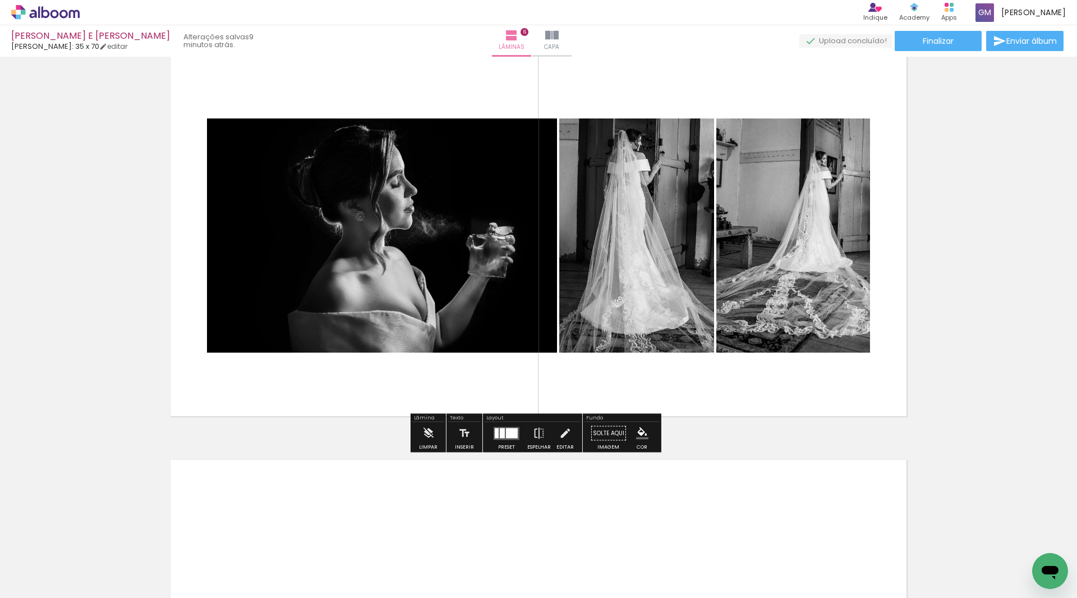
scroll to position [2174, 0]
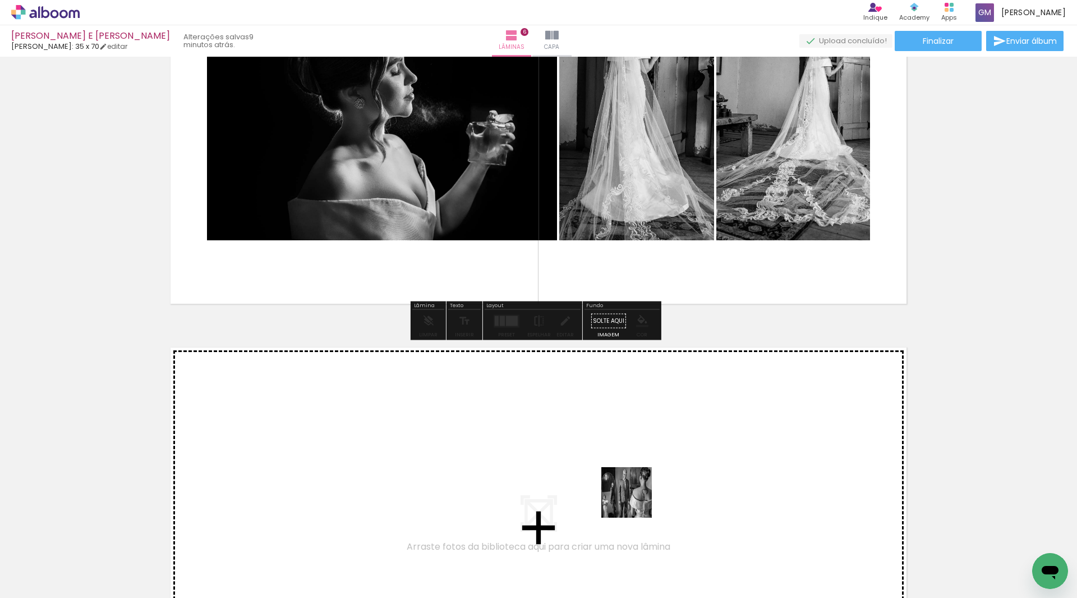
drag, startPoint x: 678, startPoint y: 560, endPoint x: 628, endPoint y: 497, distance: 80.7
click at [628, 497] on quentale-workspace at bounding box center [538, 299] width 1077 height 598
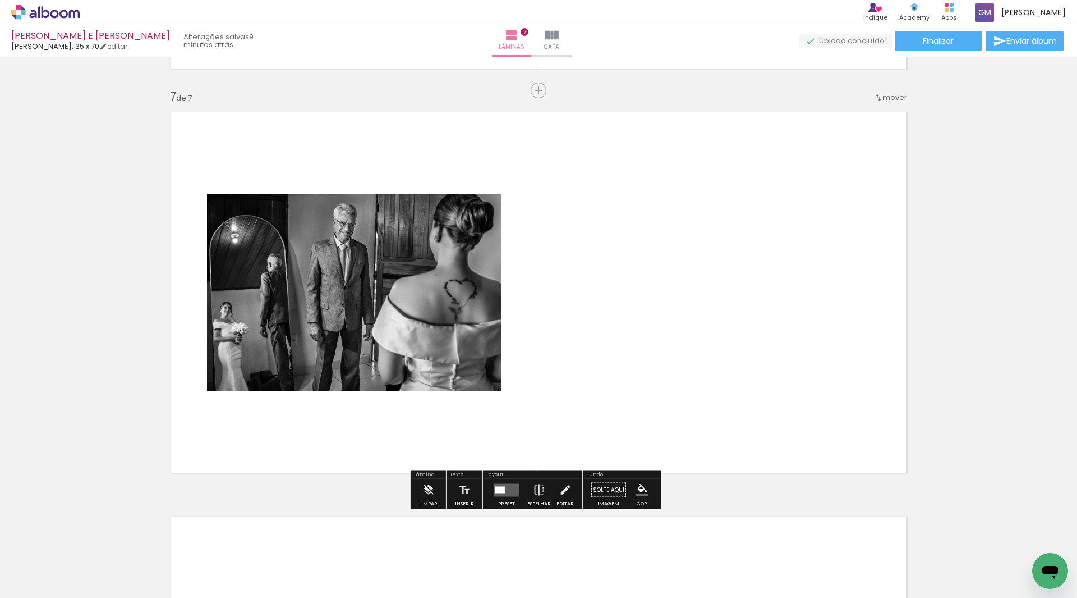
scroll to position [2410, 0]
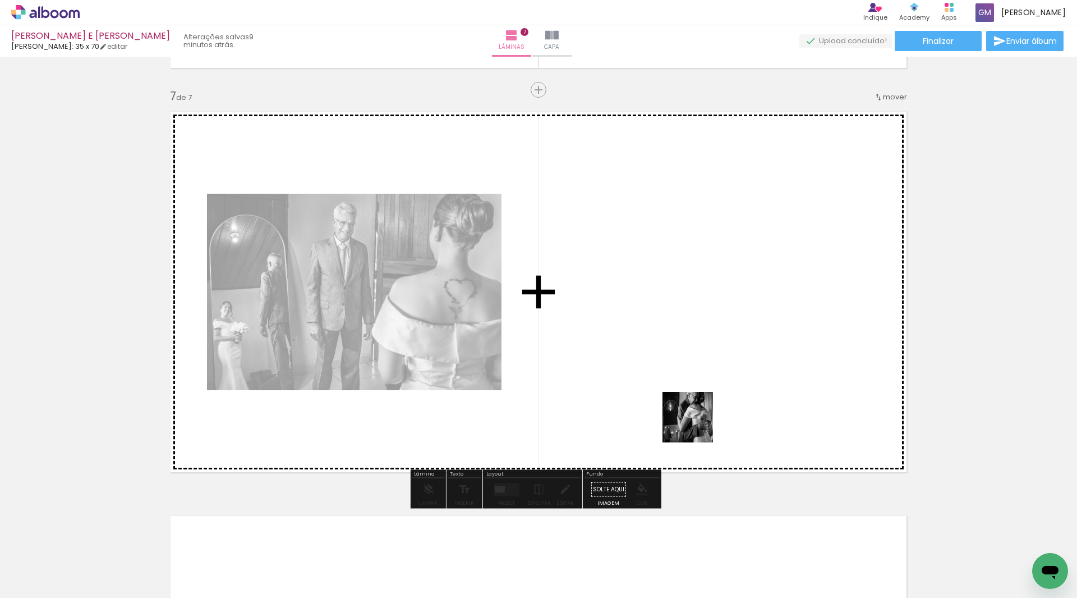
drag, startPoint x: 741, startPoint y: 565, endPoint x: 696, endPoint y: 425, distance: 146.6
click at [696, 425] on quentale-workspace at bounding box center [538, 299] width 1077 height 598
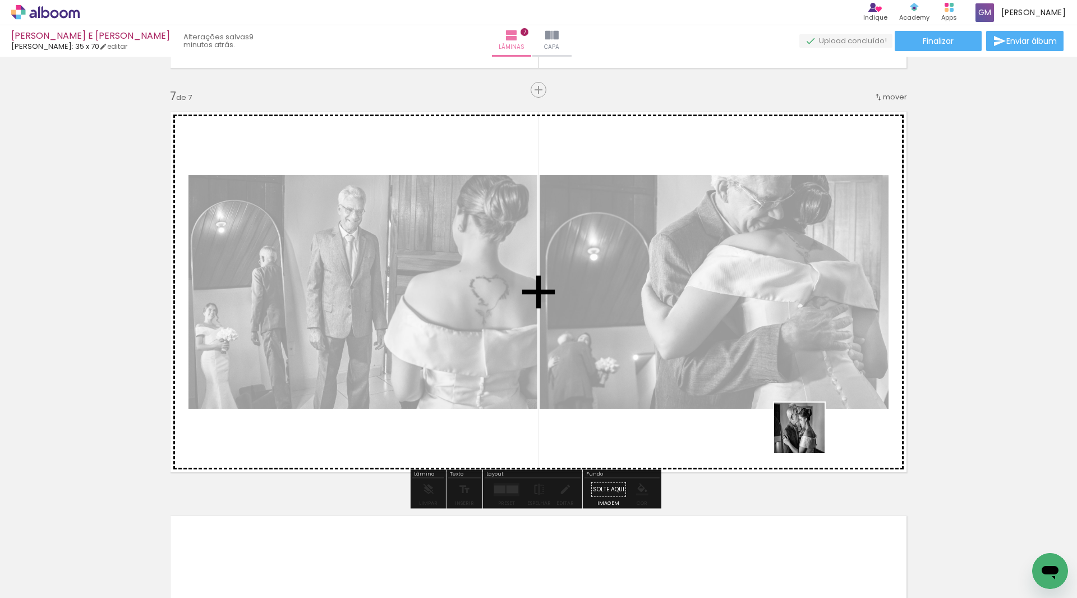
drag, startPoint x: 804, startPoint y: 558, endPoint x: 748, endPoint y: 457, distance: 115.8
click at [809, 434] on quentale-workspace at bounding box center [538, 299] width 1077 height 598
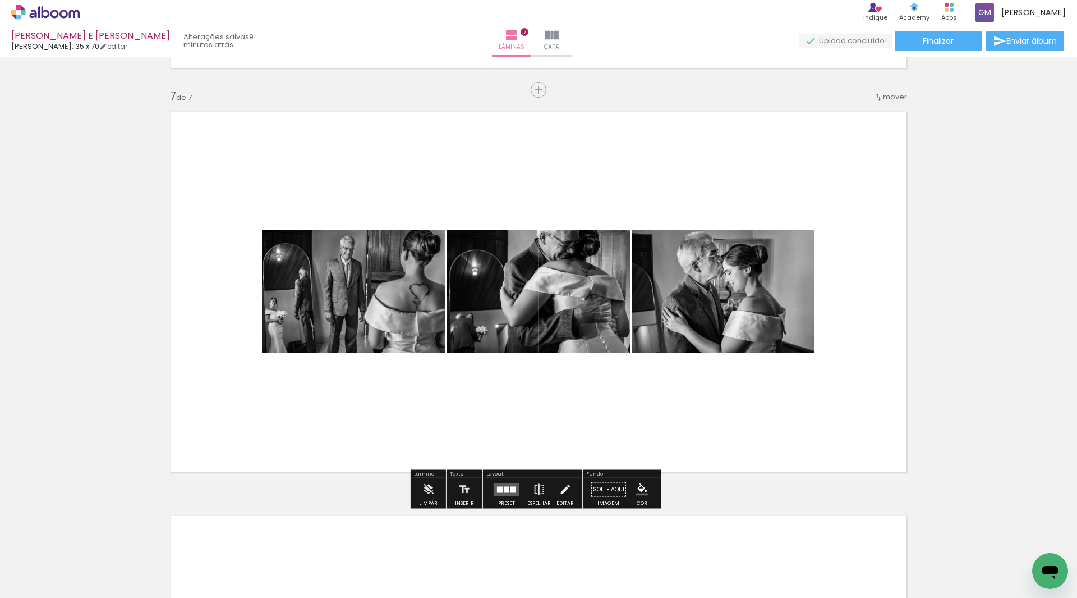
click at [505, 484] on quentale-layouter at bounding box center [507, 489] width 26 height 13
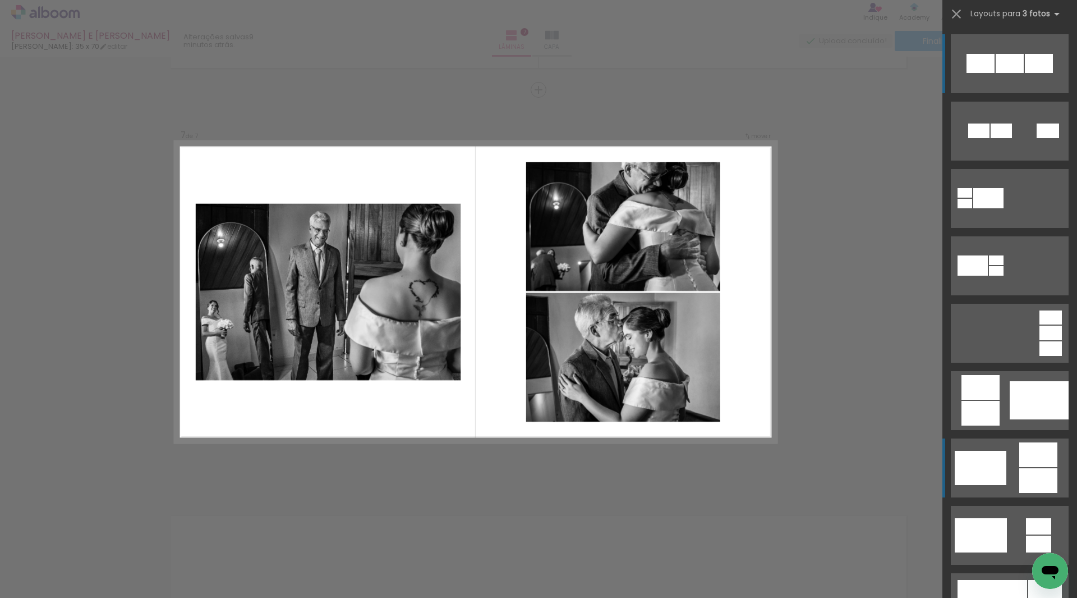
click at [1020, 460] on div at bounding box center [1039, 454] width 38 height 25
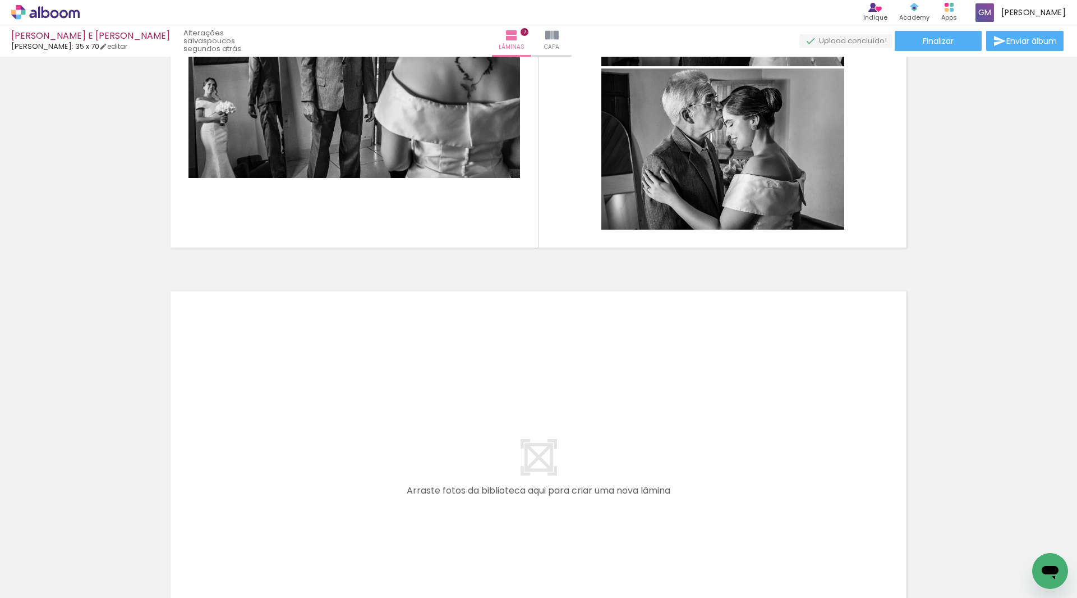
scroll to position [2746, 0]
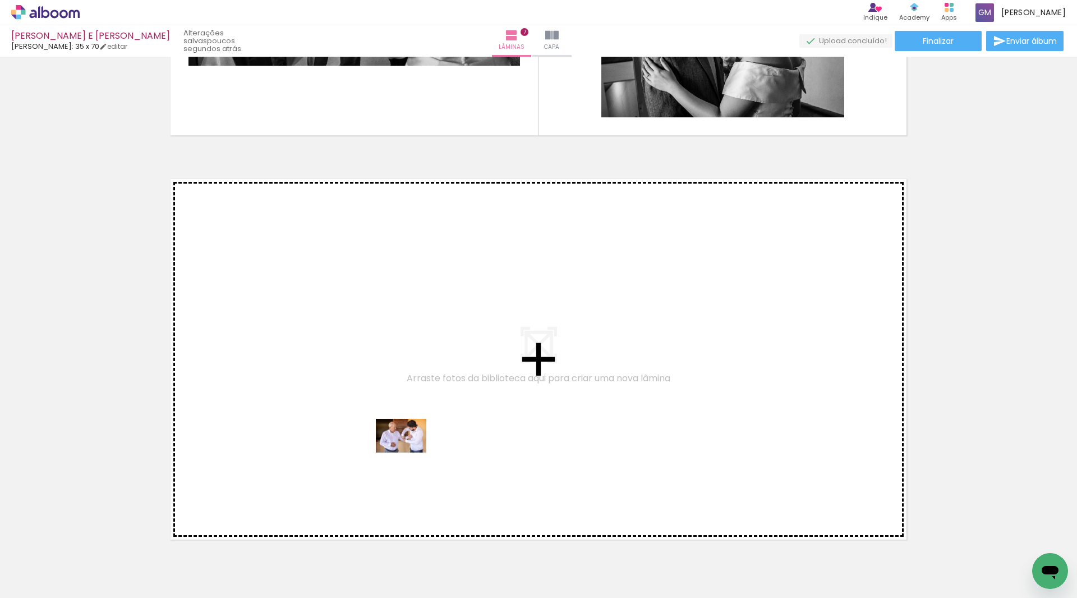
drag, startPoint x: 411, startPoint y: 553, endPoint x: 405, endPoint y: 428, distance: 124.7
click at [405, 428] on quentale-workspace at bounding box center [538, 299] width 1077 height 598
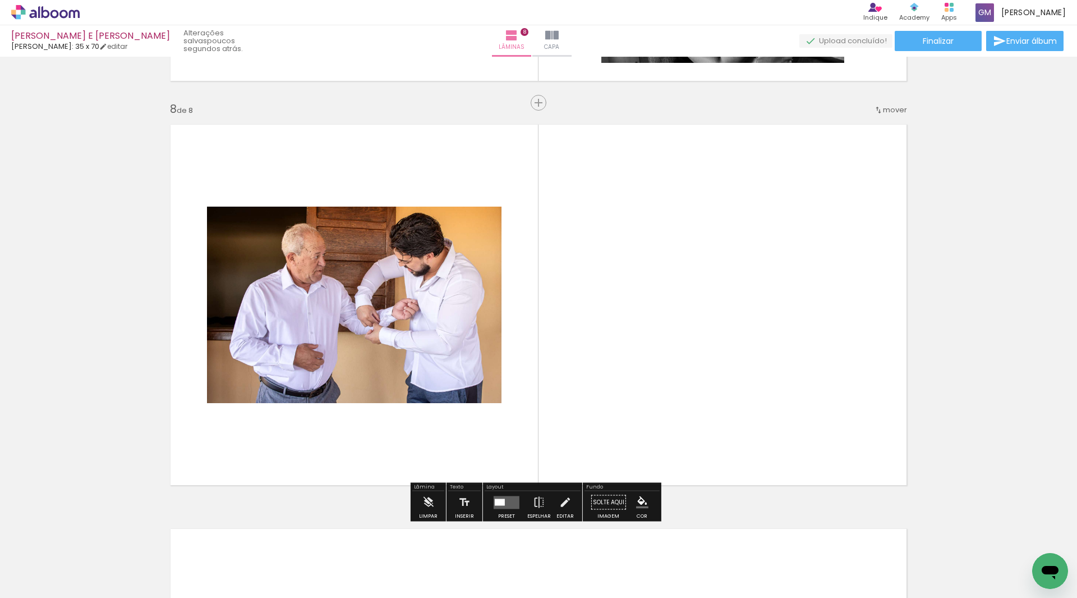
scroll to position [2814, 0]
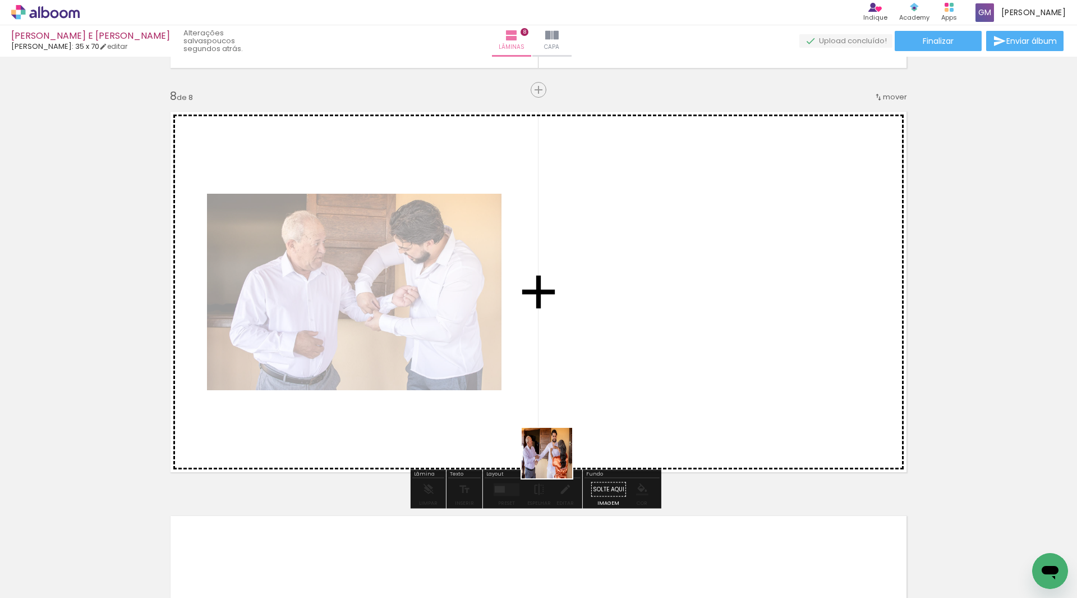
drag, startPoint x: 474, startPoint y: 568, endPoint x: 566, endPoint y: 504, distance: 112.4
click at [596, 414] on quentale-workspace at bounding box center [538, 299] width 1077 height 598
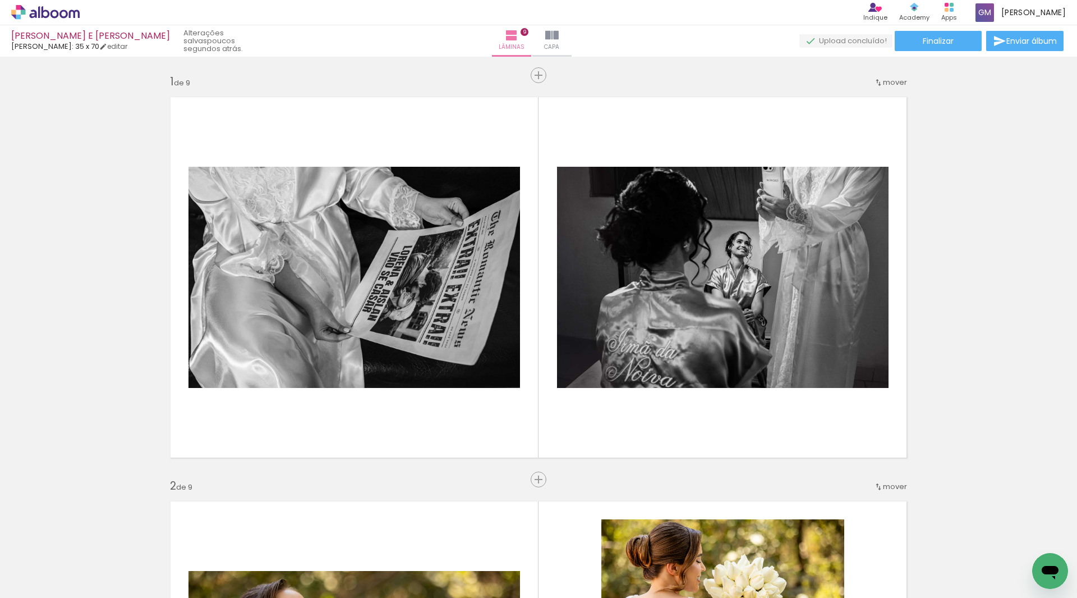
scroll to position [3218, 0]
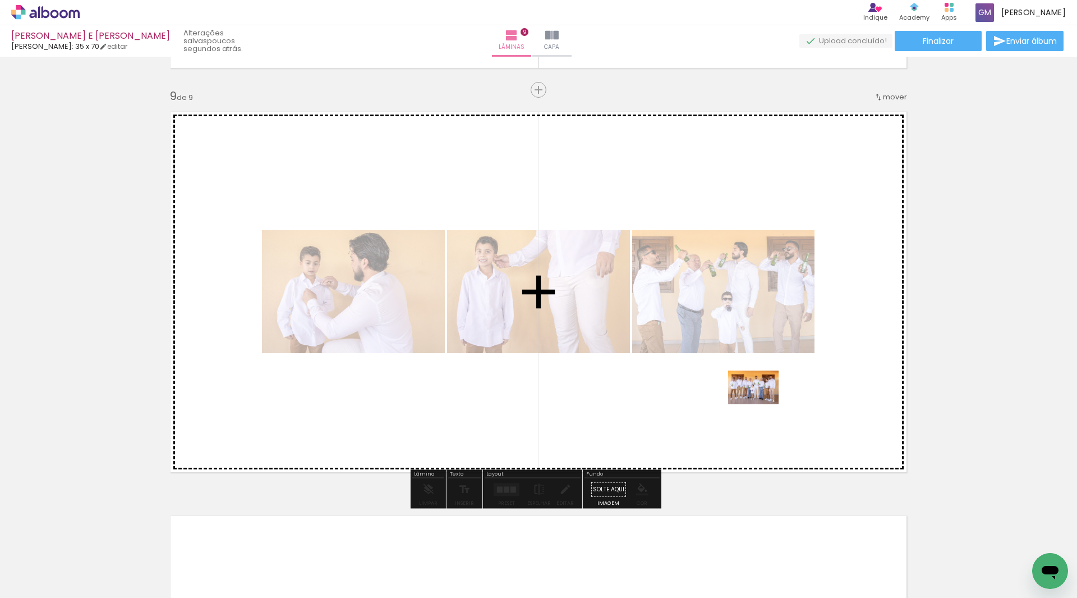
drag, startPoint x: 534, startPoint y: 566, endPoint x: 762, endPoint y: 404, distance: 280.1
click at [762, 404] on quentale-workspace at bounding box center [538, 299] width 1077 height 598
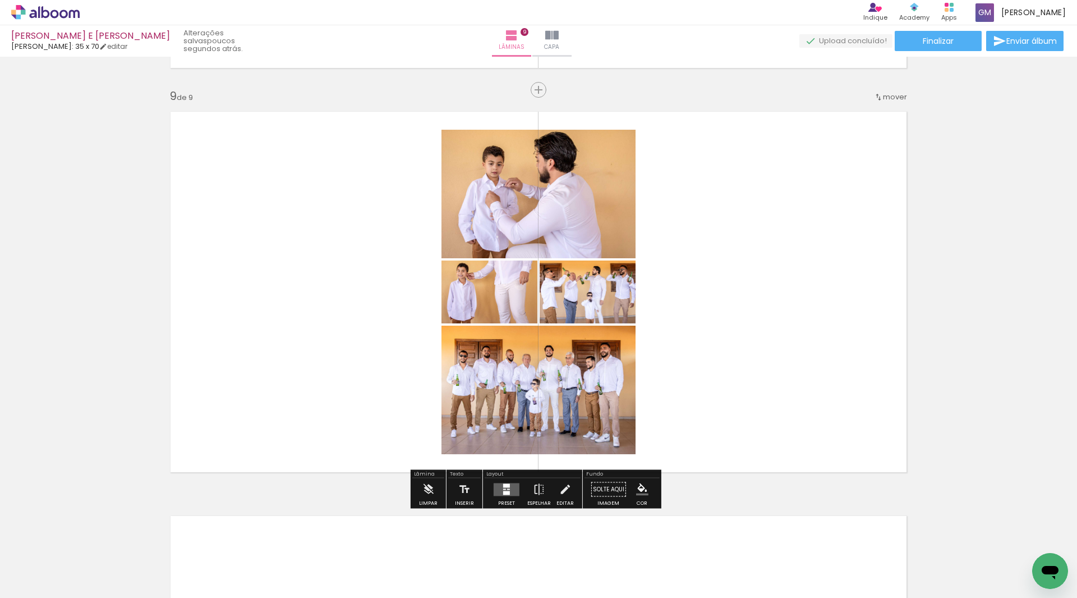
scroll to position [0, 2227]
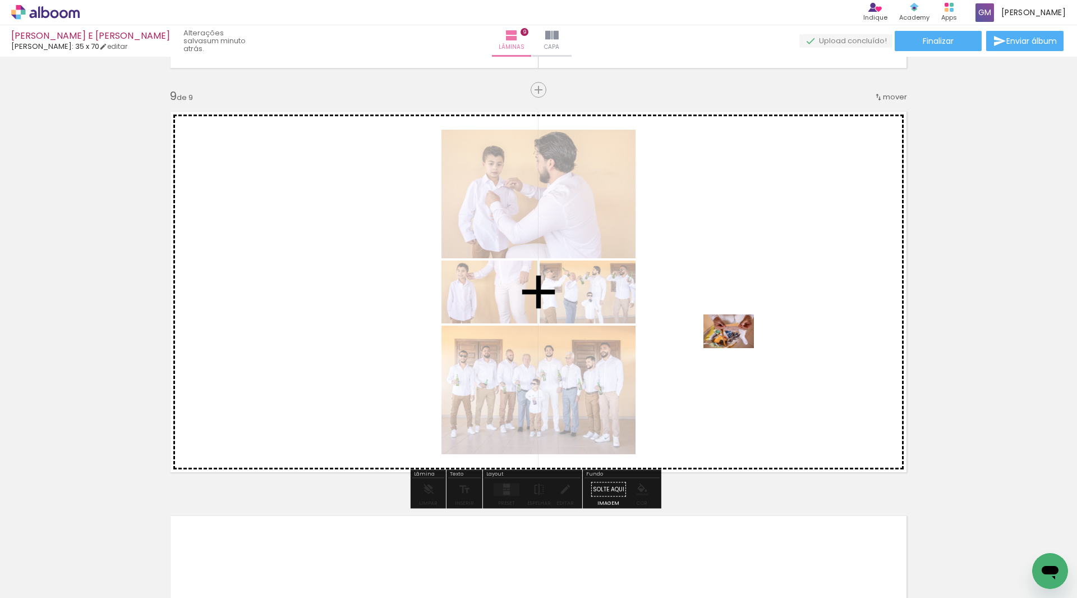
drag, startPoint x: 717, startPoint y: 565, endPoint x: 737, endPoint y: 348, distance: 218.1
click at [737, 348] on quentale-workspace at bounding box center [538, 299] width 1077 height 598
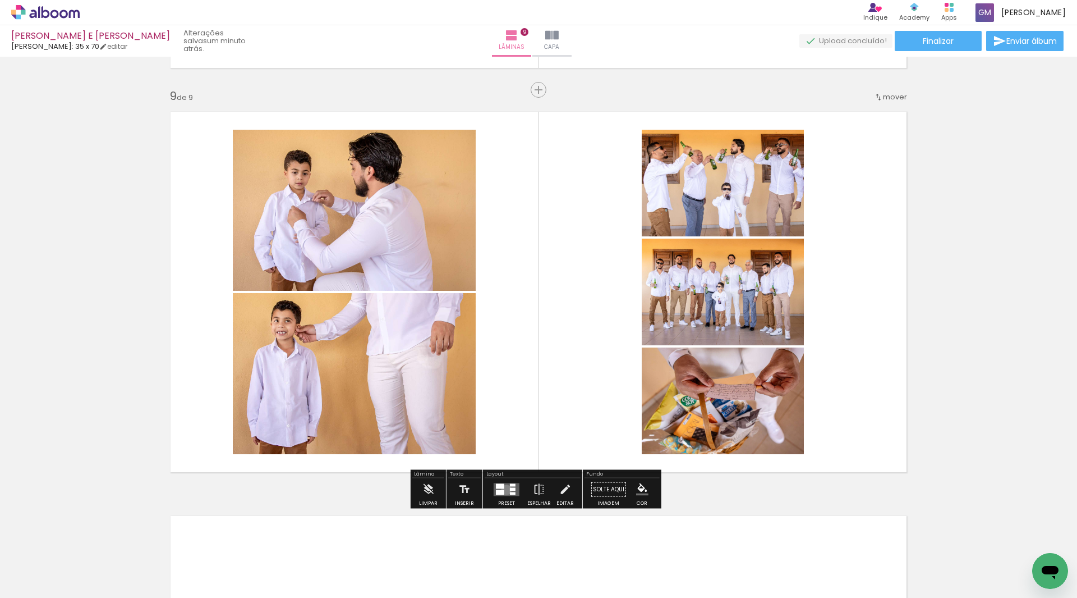
click at [504, 489] on quentale-layouter at bounding box center [507, 489] width 26 height 13
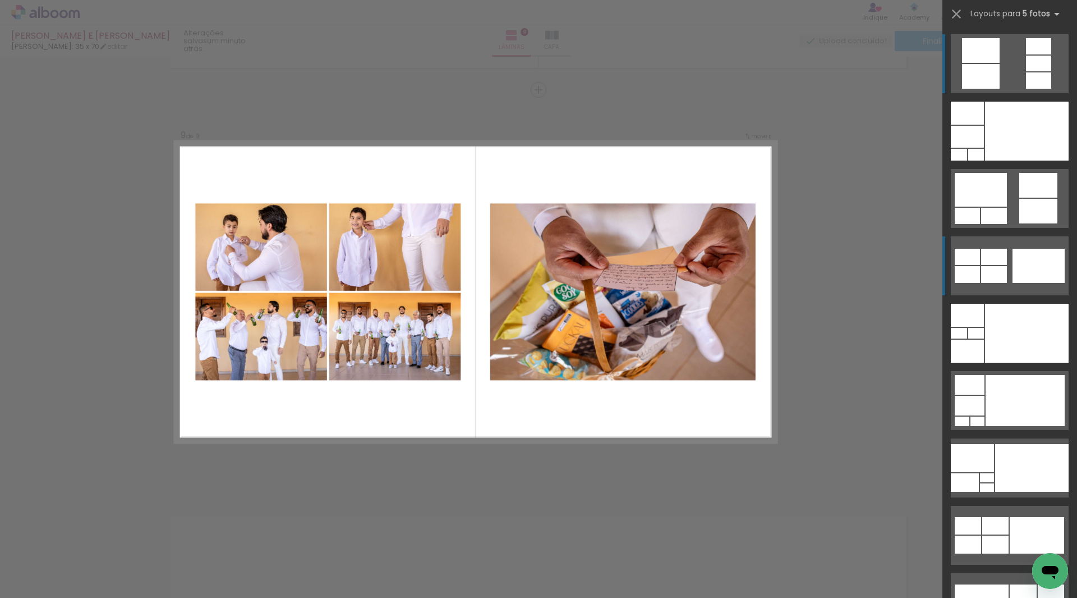
click at [1018, 272] on div at bounding box center [1039, 266] width 52 height 34
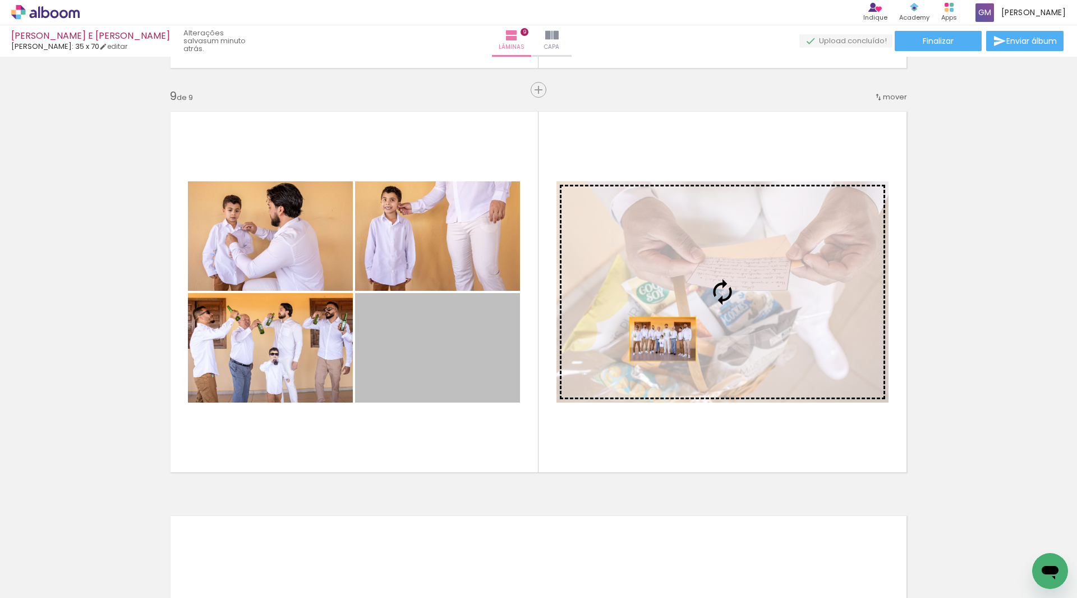
drag, startPoint x: 474, startPoint y: 369, endPoint x: 659, endPoint y: 339, distance: 187.6
click at [0, 0] on slot at bounding box center [0, 0] width 0 height 0
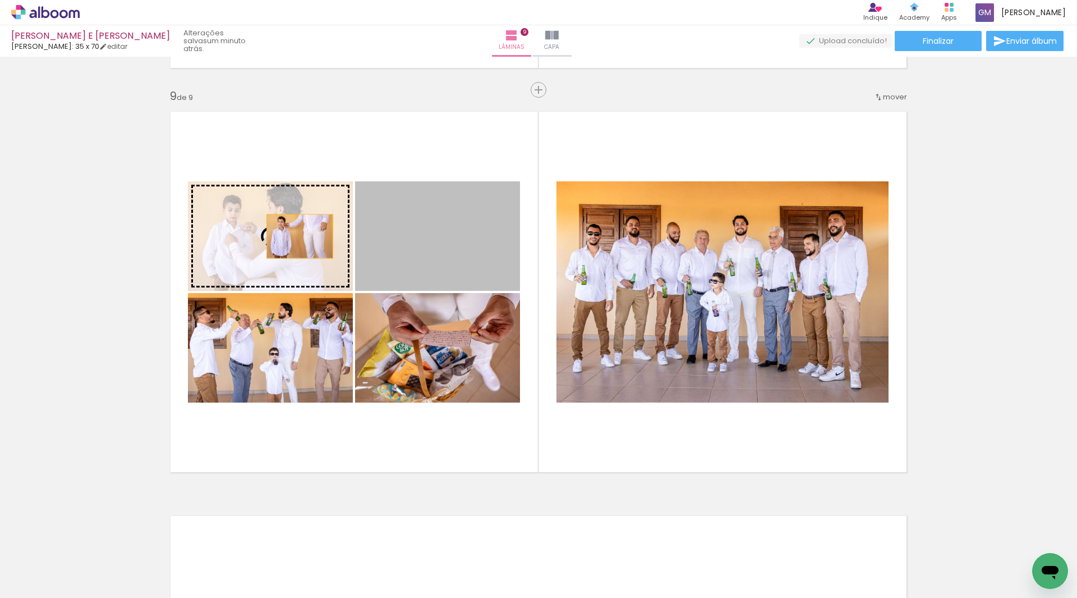
drag, startPoint x: 412, startPoint y: 246, endPoint x: 296, endPoint y: 236, distance: 116.6
click at [0, 0] on slot at bounding box center [0, 0] width 0 height 0
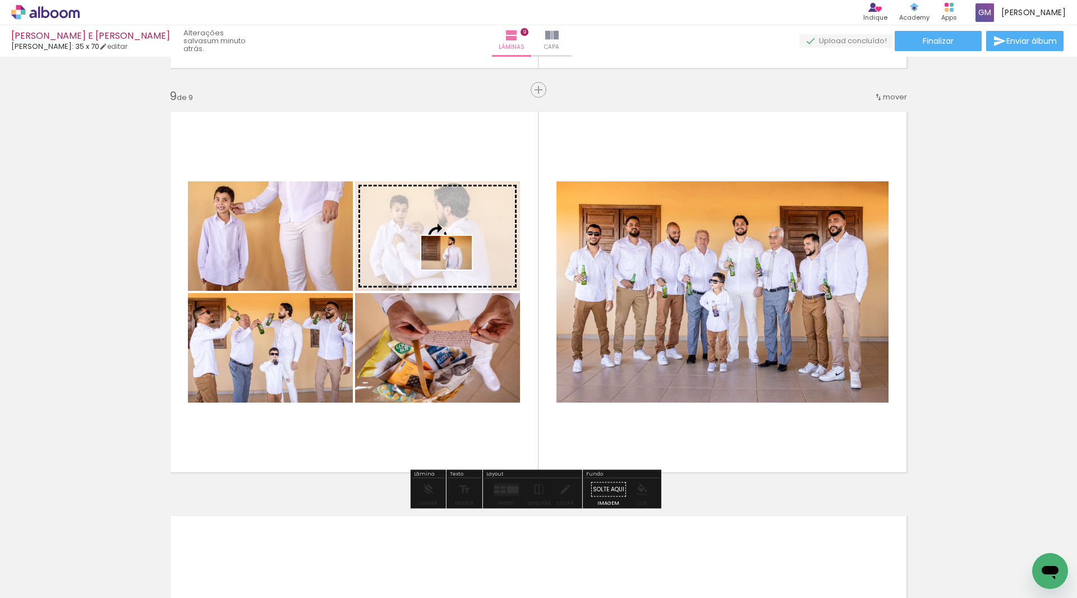
drag, startPoint x: 787, startPoint y: 561, endPoint x: 455, endPoint y: 269, distance: 442.2
click at [455, 269] on quentale-workspace at bounding box center [538, 299] width 1077 height 598
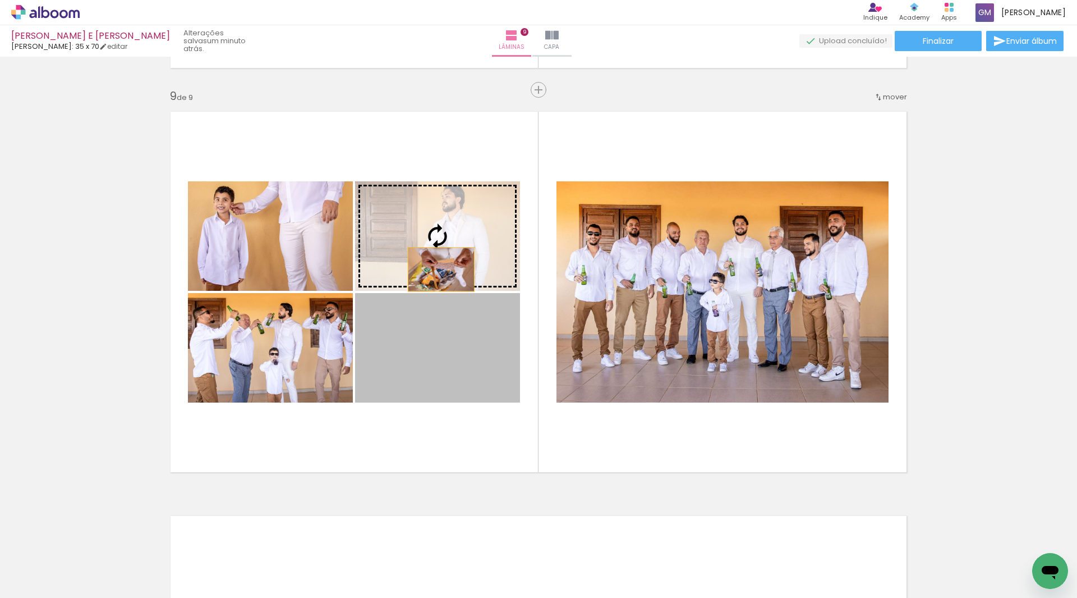
drag, startPoint x: 432, startPoint y: 337, endPoint x: 437, endPoint y: 251, distance: 86.6
click at [0, 0] on slot at bounding box center [0, 0] width 0 height 0
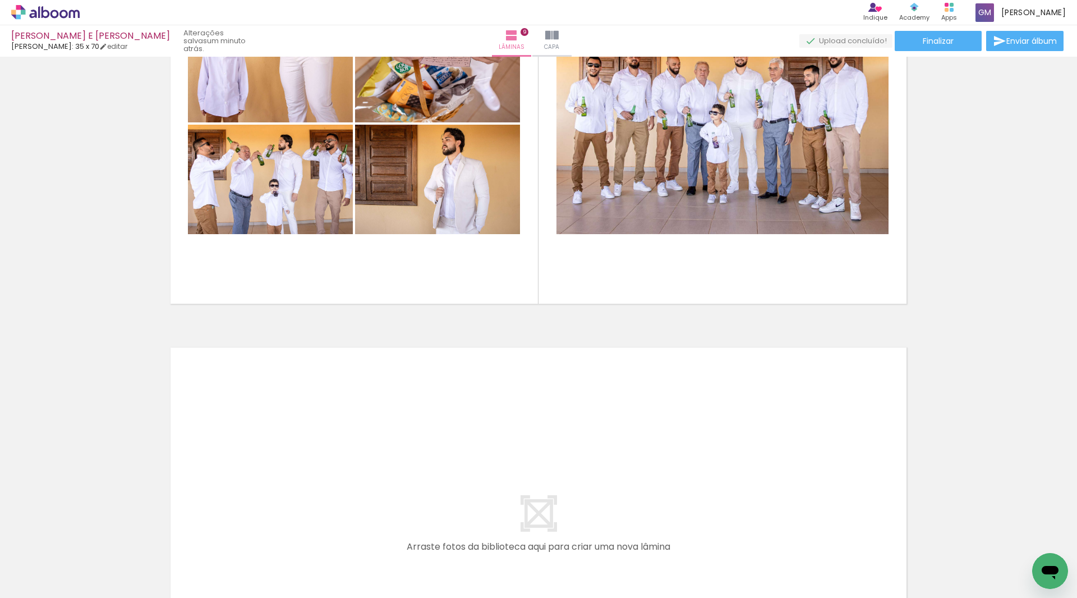
scroll to position [0, 2640]
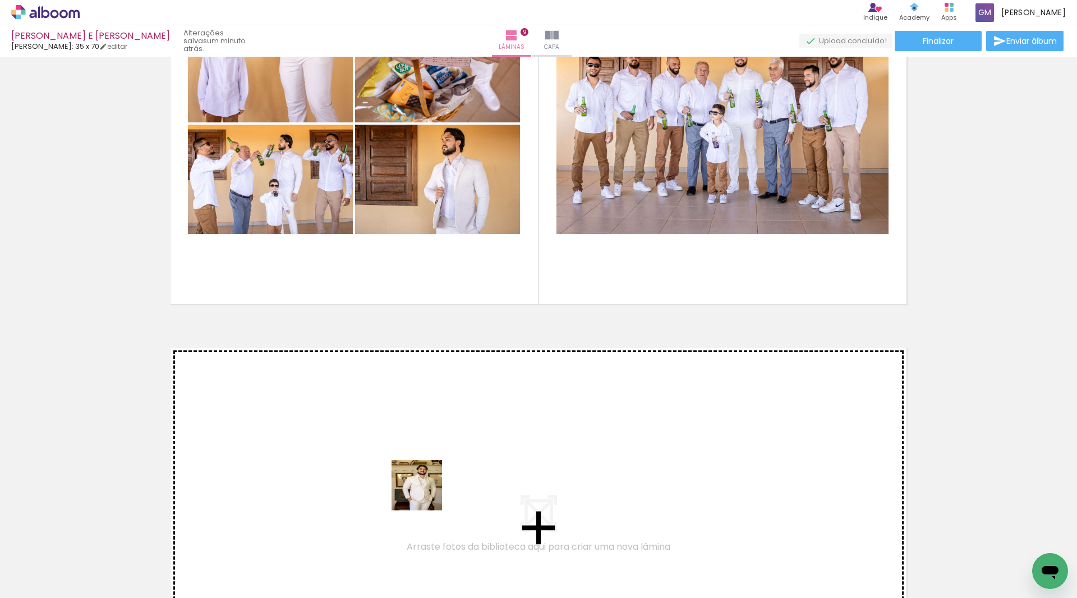
drag, startPoint x: 436, startPoint y: 572, endPoint x: 425, endPoint y: 493, distance: 79.3
click at [425, 493] on quentale-workspace at bounding box center [538, 299] width 1077 height 598
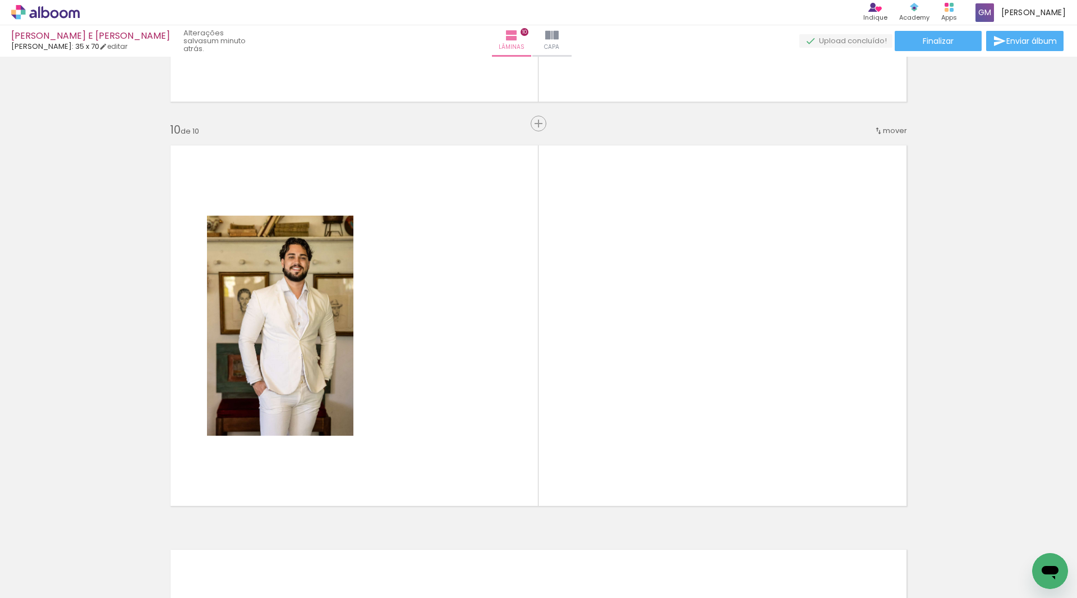
scroll to position [3622, 0]
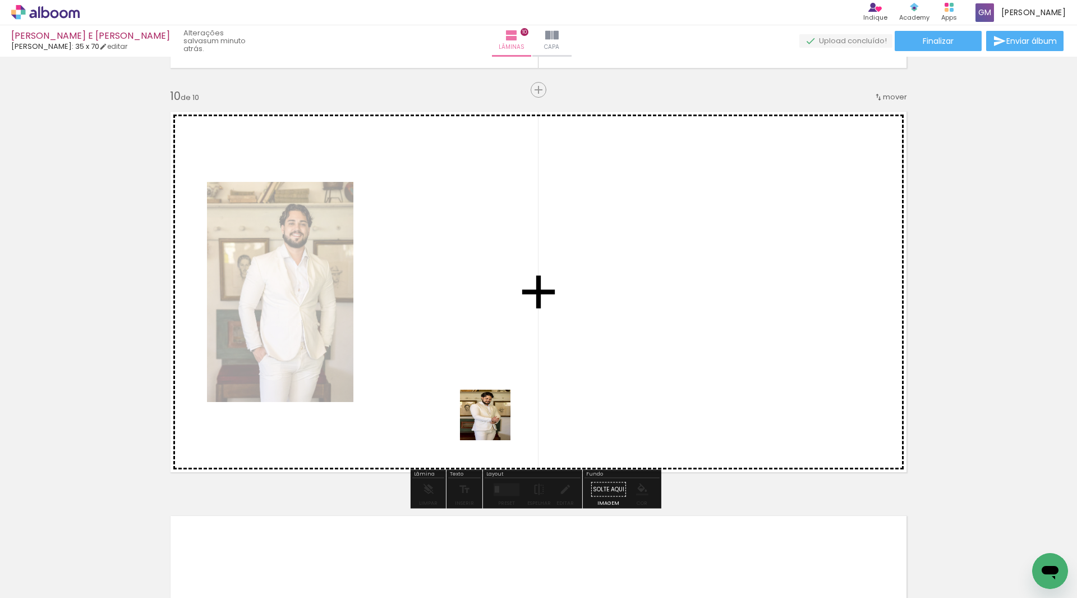
drag, startPoint x: 501, startPoint y: 563, endPoint x: 494, endPoint y: 423, distance: 140.5
click at [494, 423] on quentale-workspace at bounding box center [538, 299] width 1077 height 598
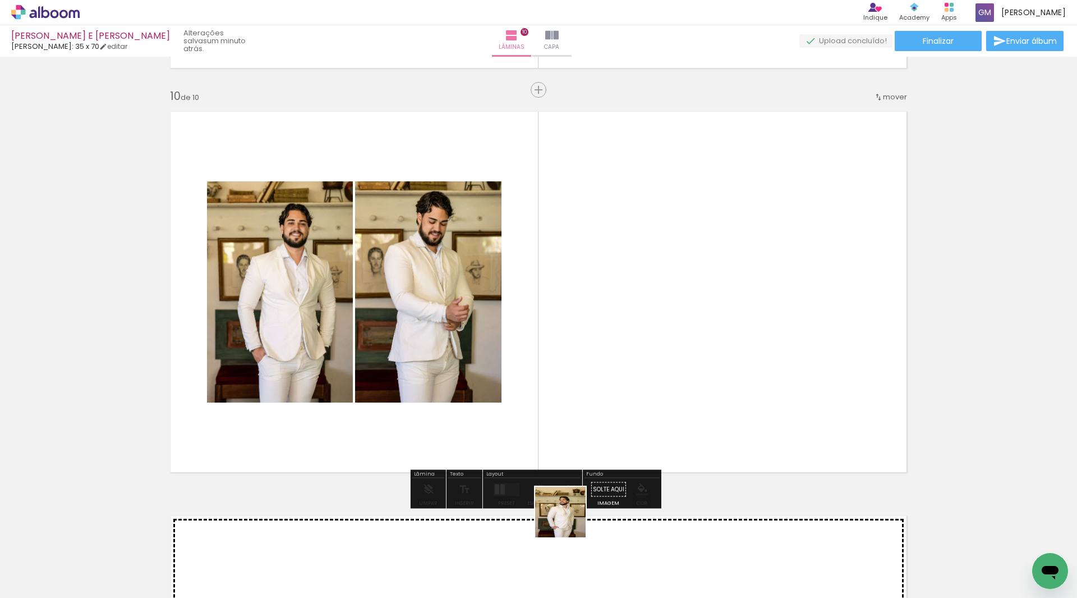
drag, startPoint x: 553, startPoint y: 558, endPoint x: 675, endPoint y: 370, distance: 223.2
click at [678, 350] on quentale-workspace at bounding box center [538, 299] width 1077 height 598
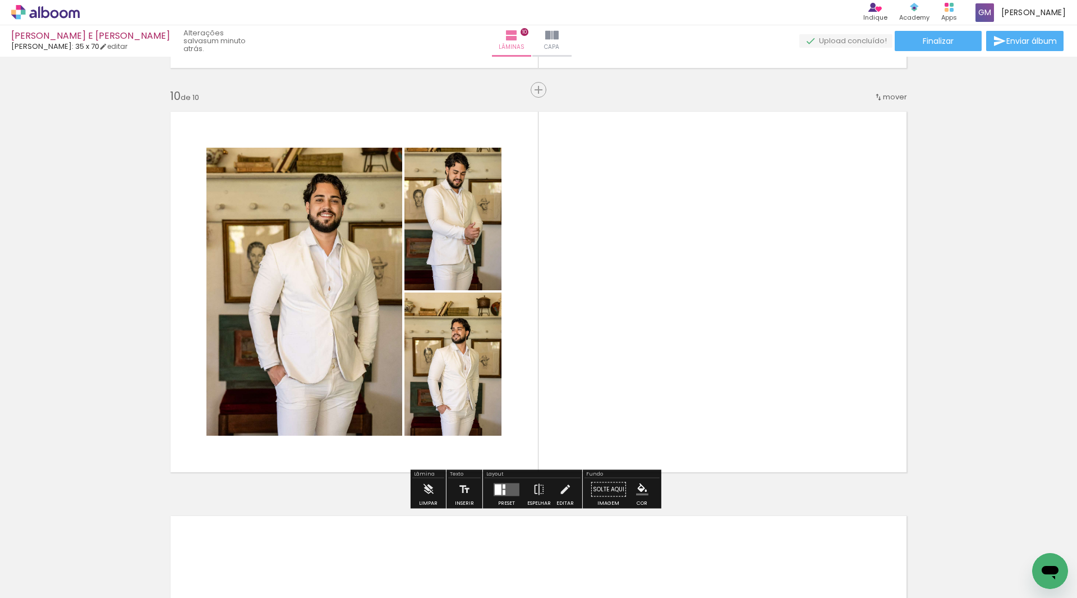
click at [503, 490] on div at bounding box center [504, 491] width 3 height 5
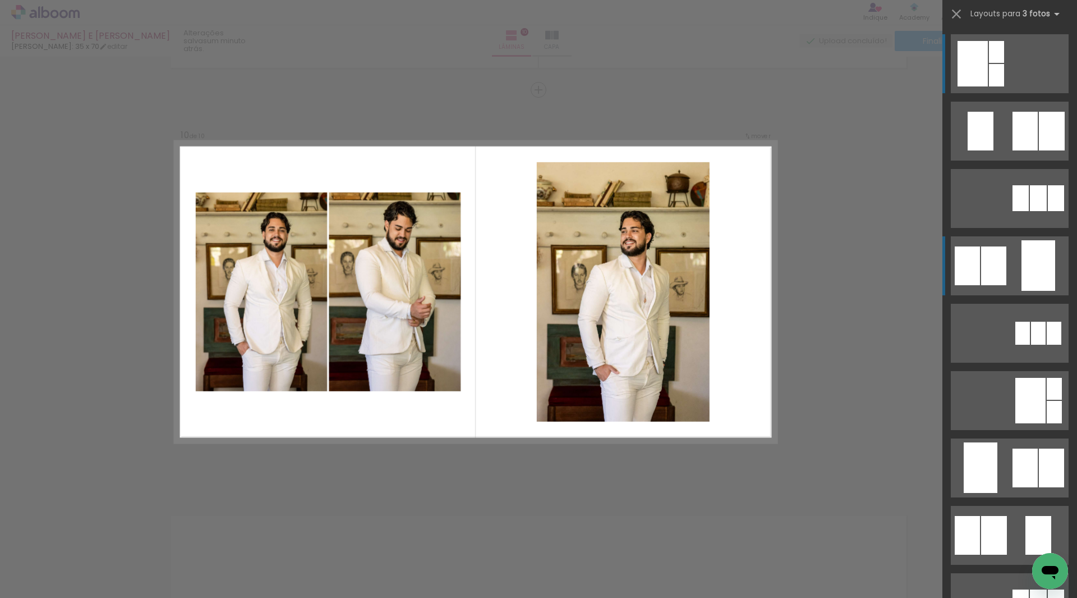
click at [1037, 283] on div at bounding box center [1039, 265] width 34 height 51
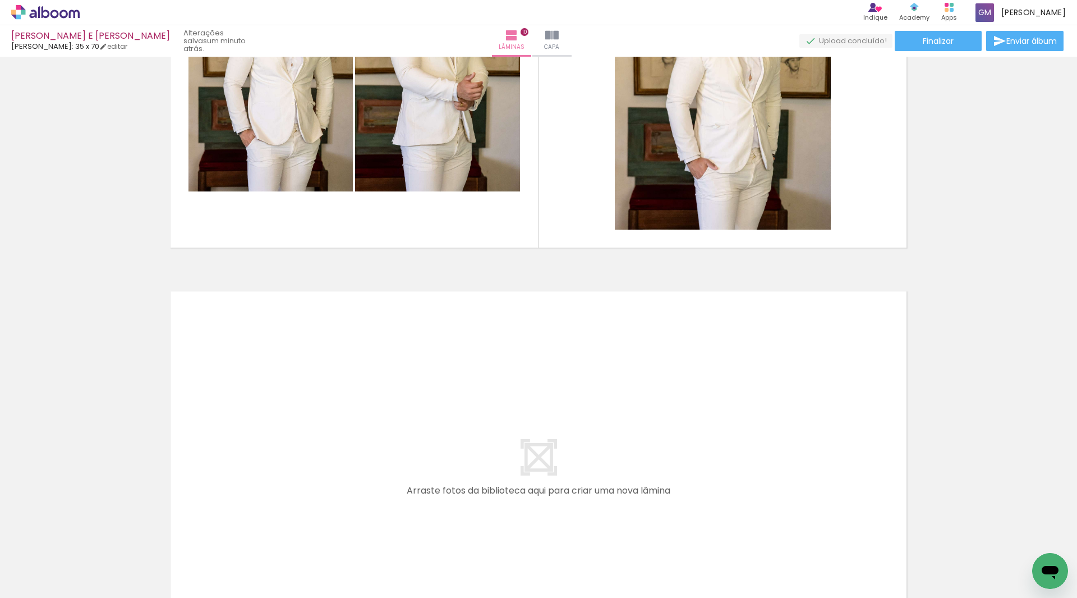
scroll to position [0, 2908]
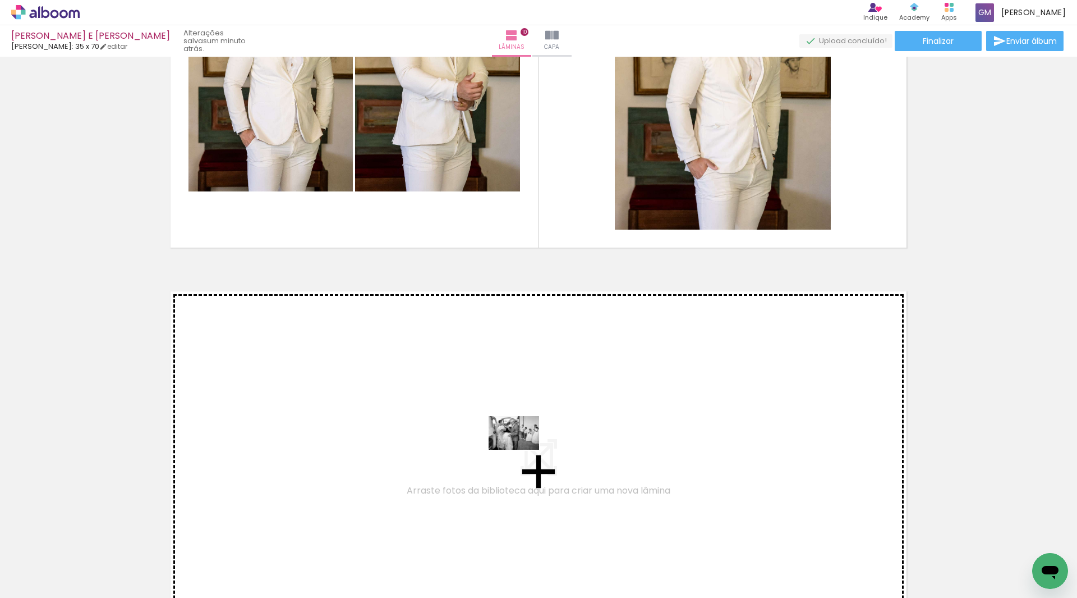
drag, startPoint x: 530, startPoint y: 566, endPoint x: 522, endPoint y: 449, distance: 116.4
click at [522, 449] on quentale-workspace at bounding box center [538, 299] width 1077 height 598
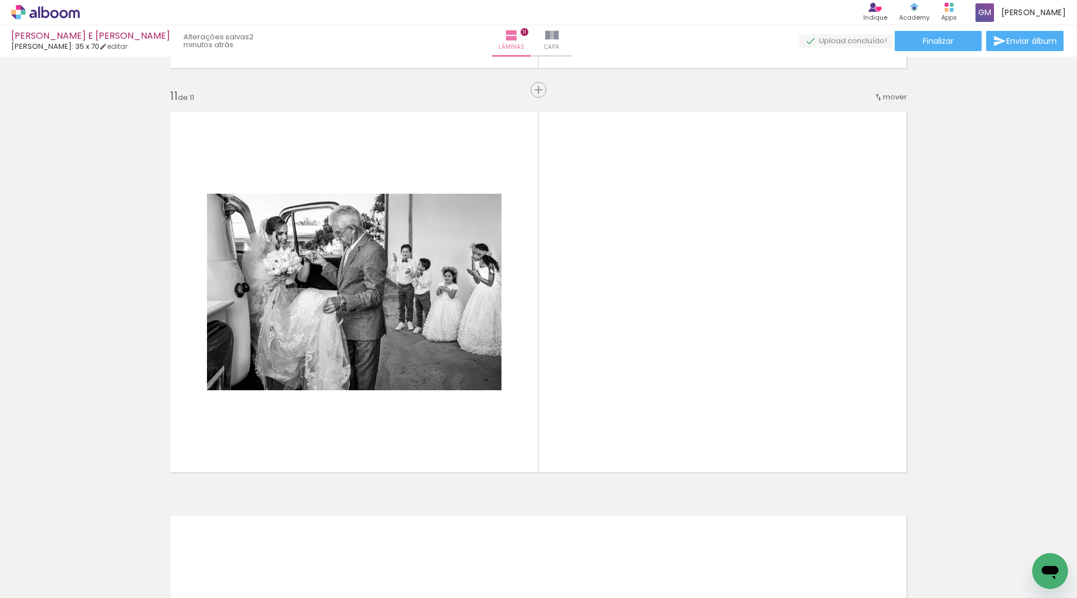
scroll to position [0, 6107]
drag, startPoint x: 740, startPoint y: 564, endPoint x: 626, endPoint y: 467, distance: 149.7
click at [757, 358] on quentale-workspace at bounding box center [538, 299] width 1077 height 598
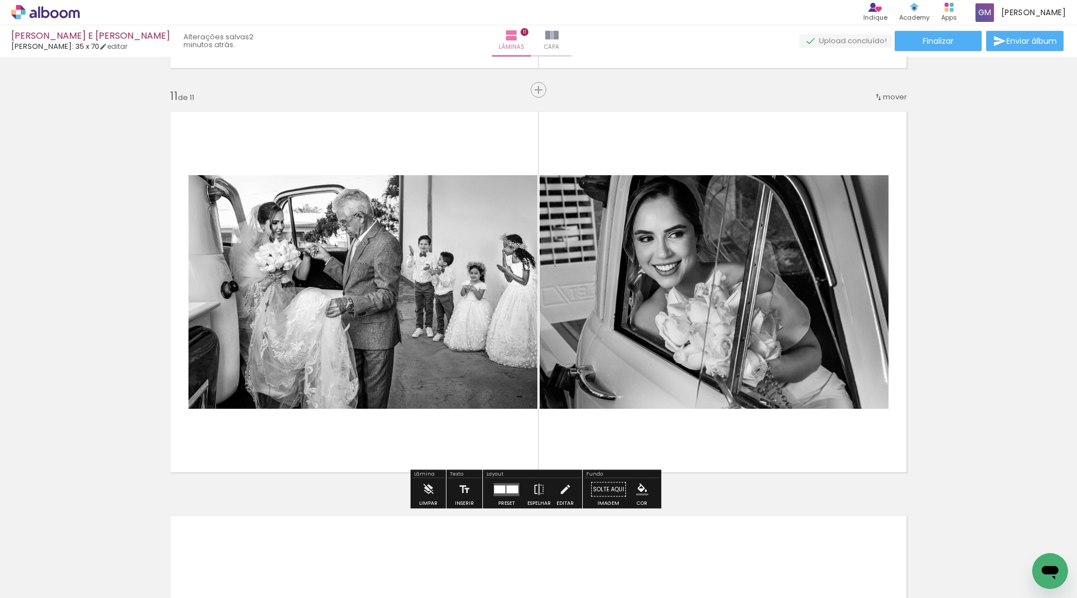
click at [511, 488] on div at bounding box center [513, 489] width 12 height 8
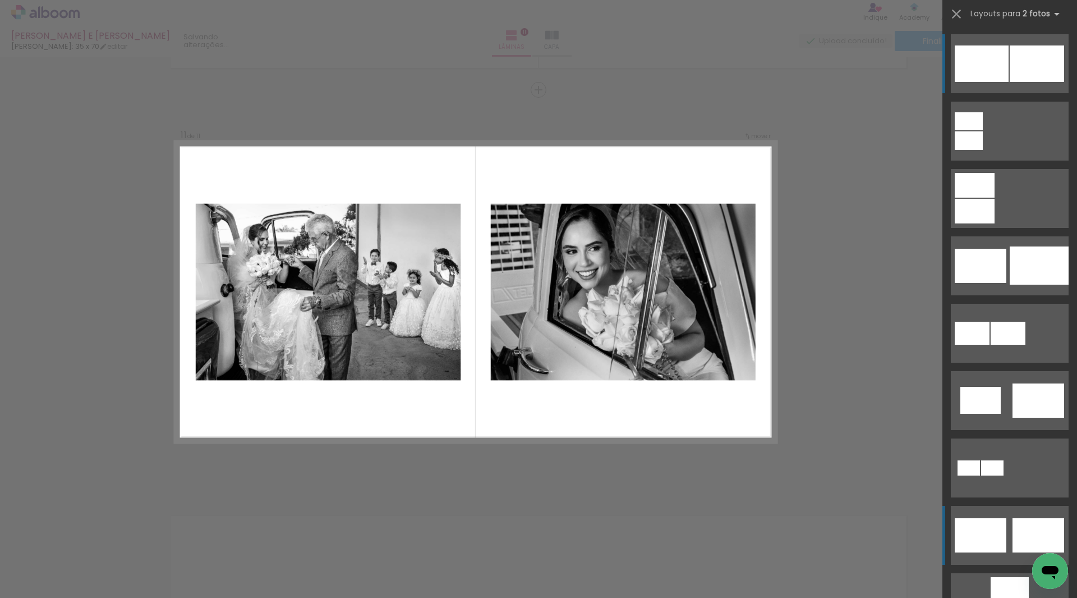
click at [1006, 522] on quentale-layouter at bounding box center [1010, 535] width 118 height 59
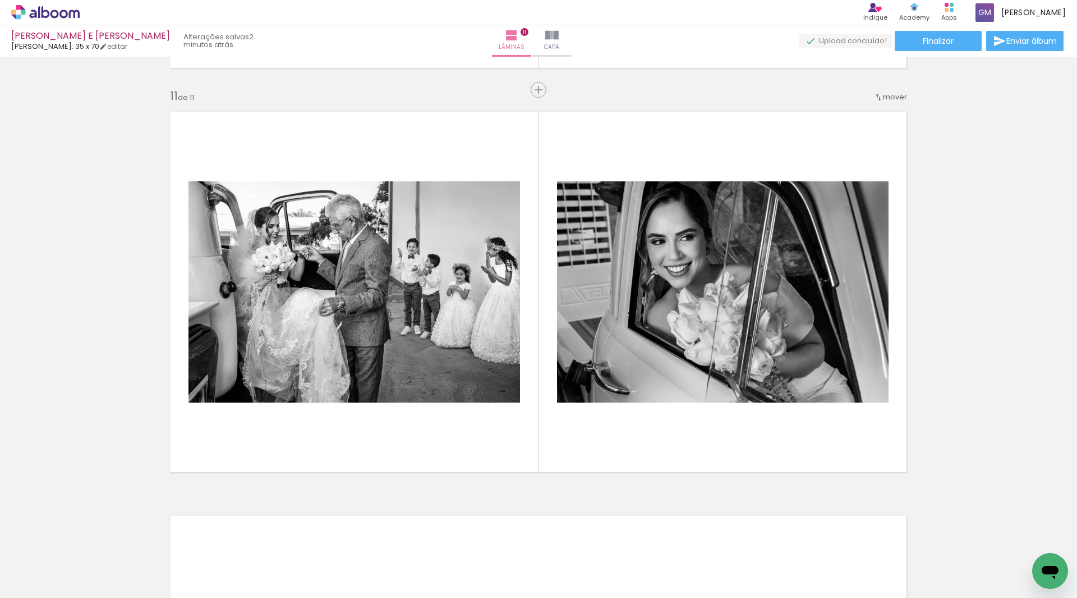
scroll to position [0, 2988]
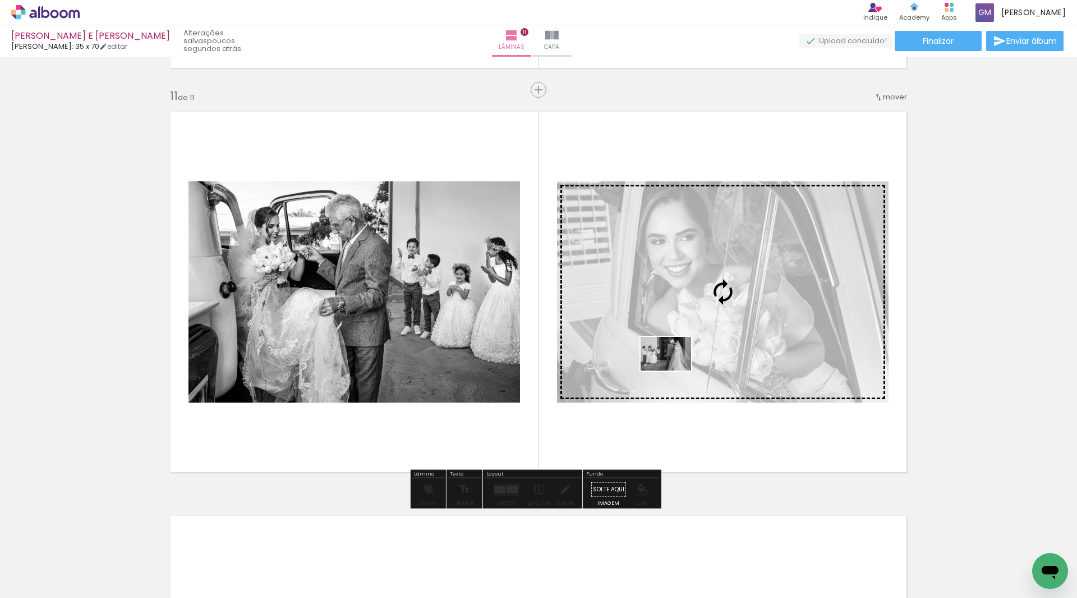
drag, startPoint x: 516, startPoint y: 560, endPoint x: 675, endPoint y: 370, distance: 247.4
click at [675, 370] on quentale-workspace at bounding box center [538, 299] width 1077 height 598
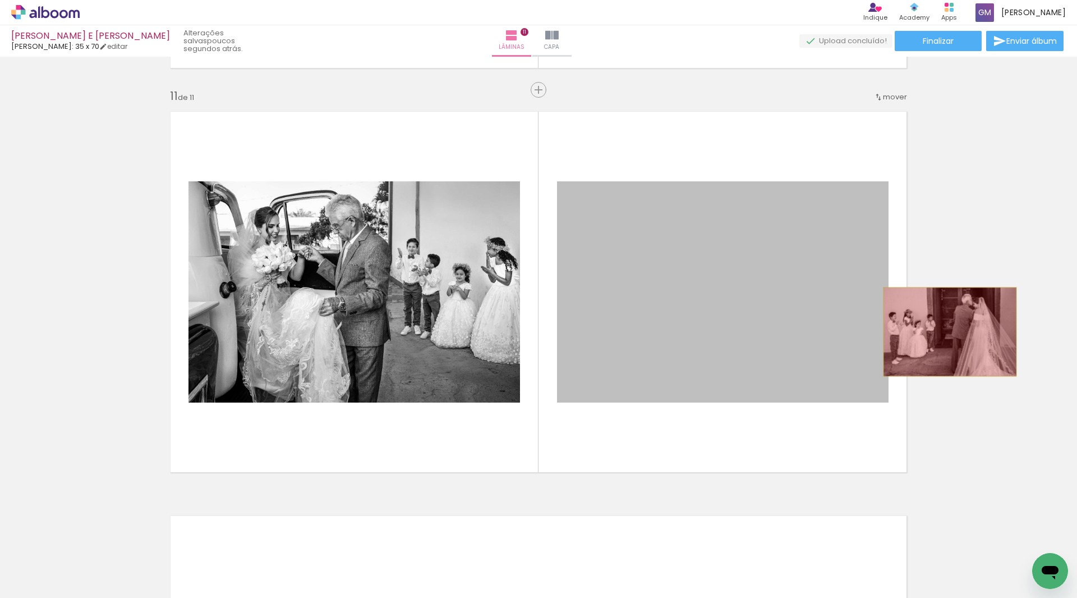
drag, startPoint x: 658, startPoint y: 369, endPoint x: 946, endPoint y: 332, distance: 290.3
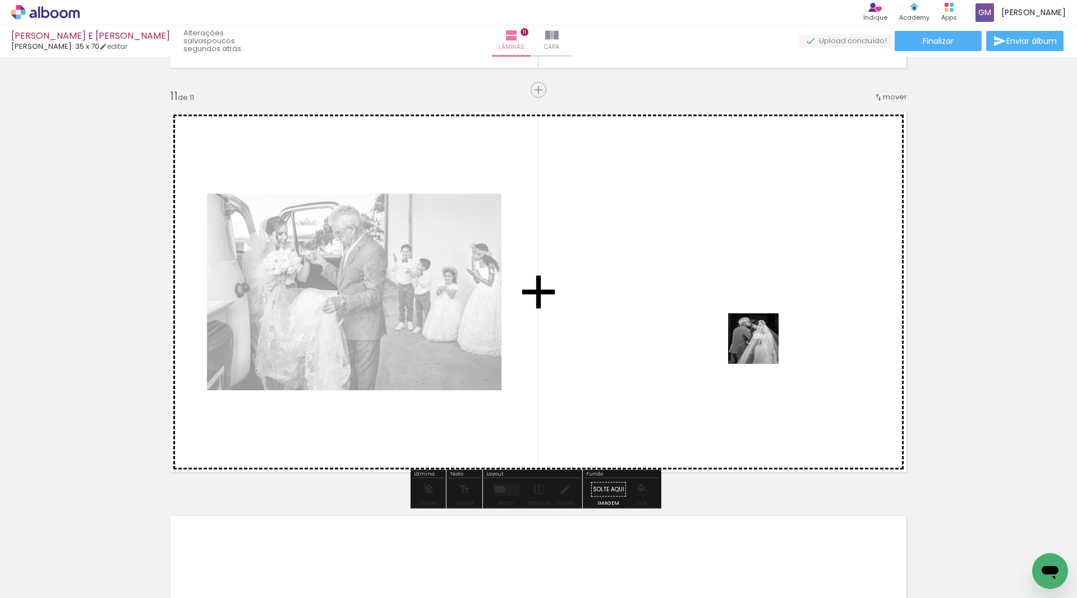
drag, startPoint x: 641, startPoint y: 480, endPoint x: 764, endPoint y: 345, distance: 183.2
click at [764, 345] on quentale-workspace at bounding box center [538, 299] width 1077 height 598
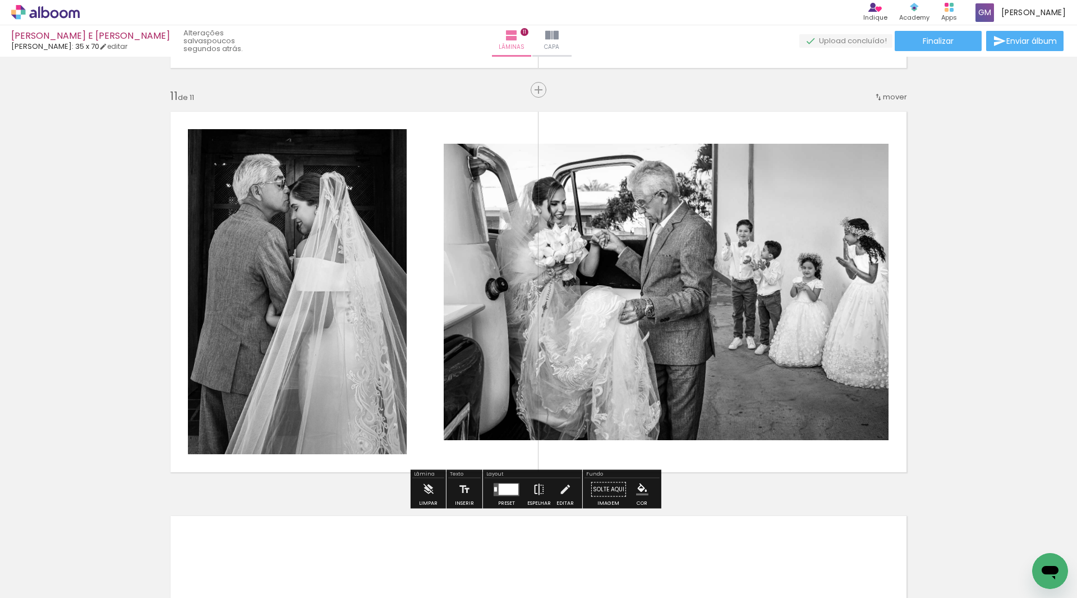
click at [534, 486] on iron-icon at bounding box center [539, 489] width 12 height 22
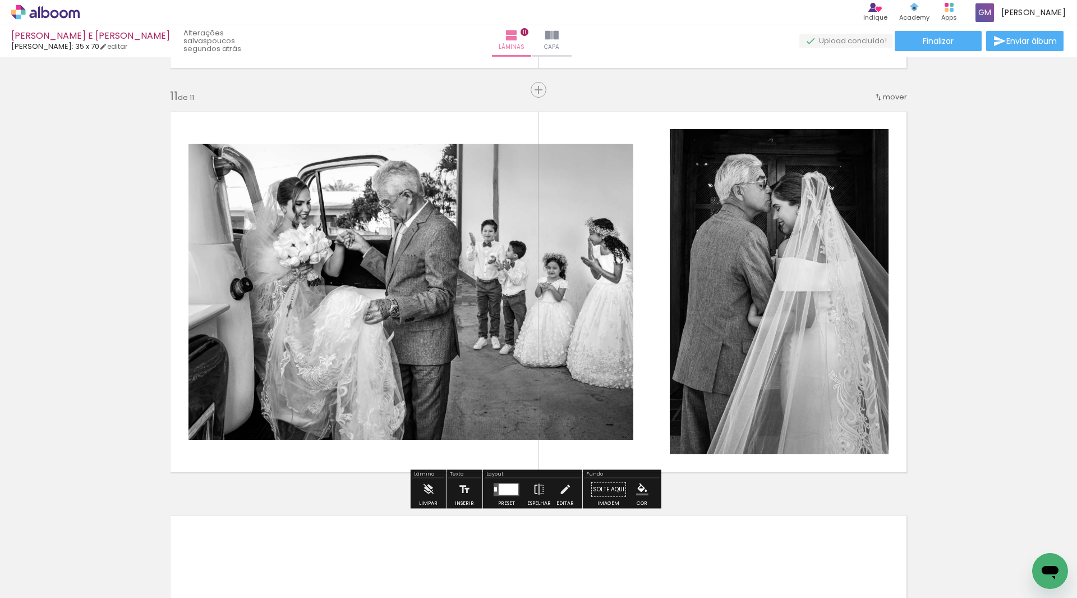
drag, startPoint x: 499, startPoint y: 488, endPoint x: 508, endPoint y: 480, distance: 11.6
click at [499, 488] on div at bounding box center [509, 488] width 20 height 11
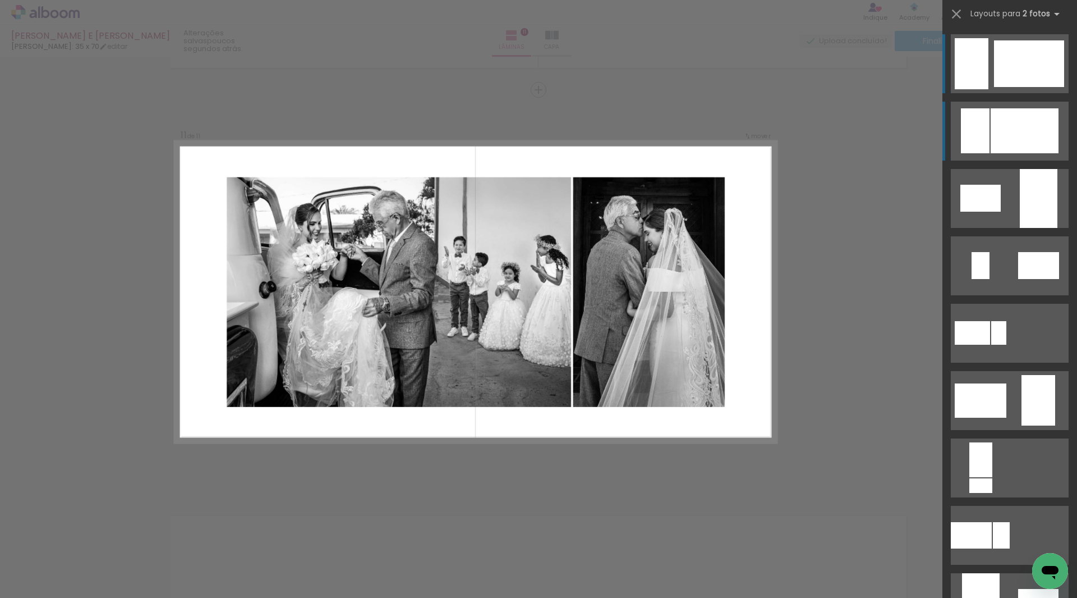
click at [1030, 121] on div at bounding box center [1025, 130] width 68 height 45
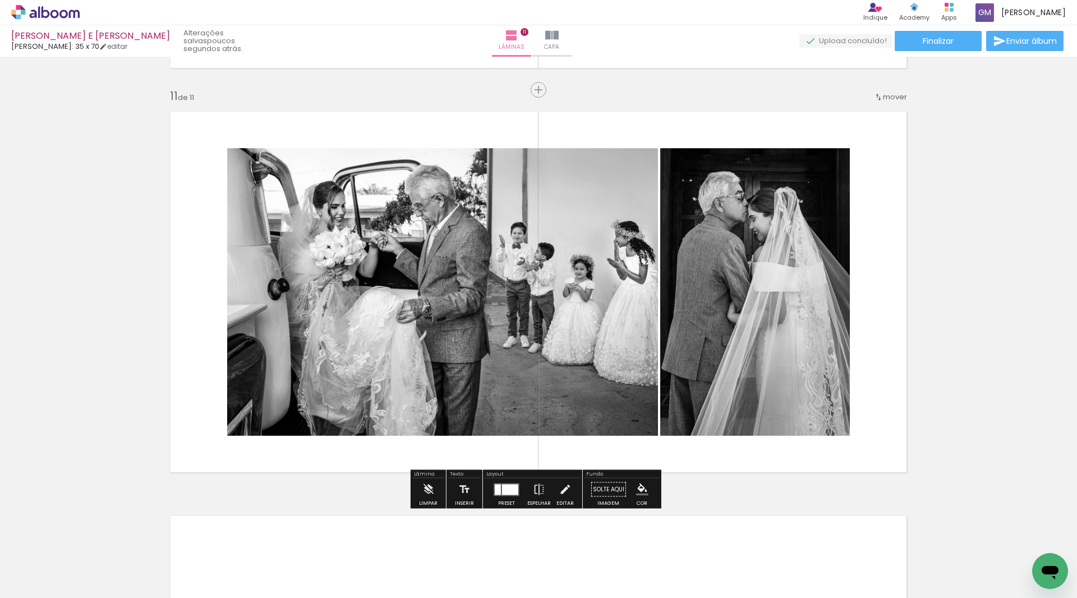
click at [511, 484] on div at bounding box center [510, 489] width 16 height 11
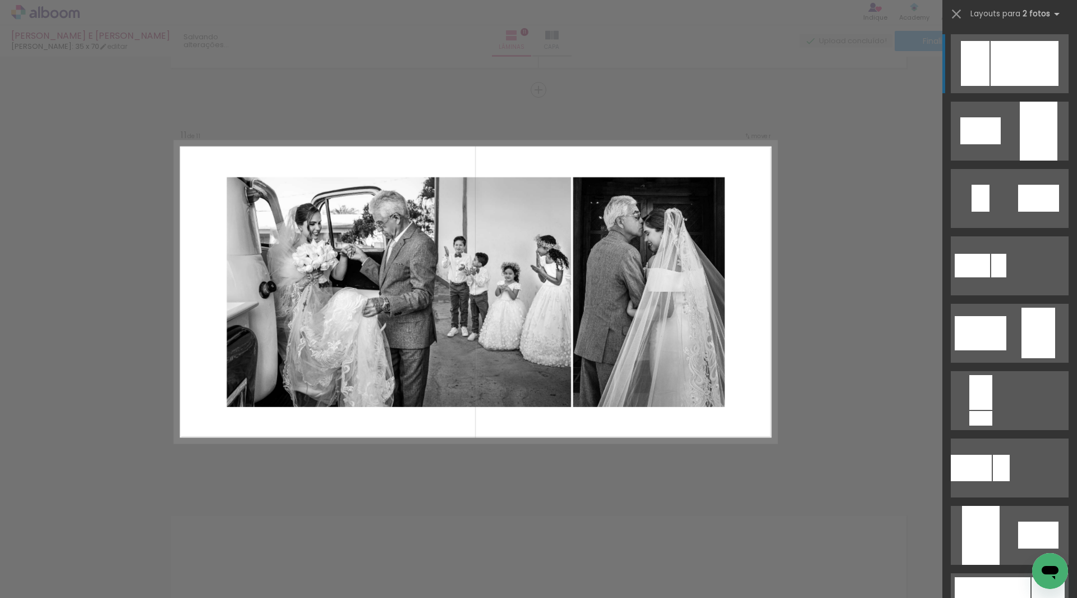
scroll to position [0, 0]
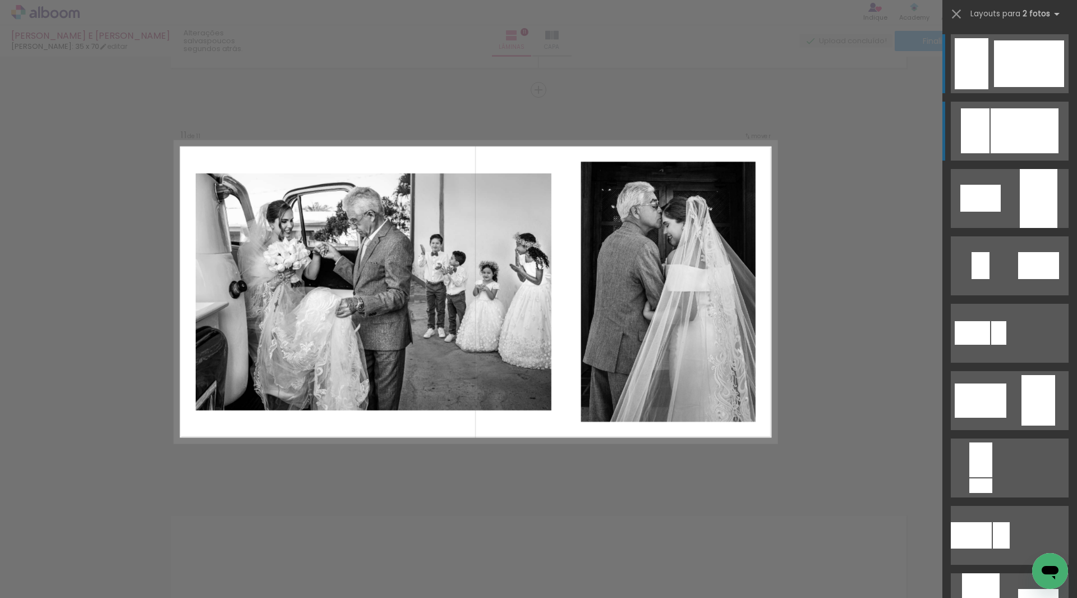
click at [1029, 71] on div at bounding box center [1029, 63] width 70 height 47
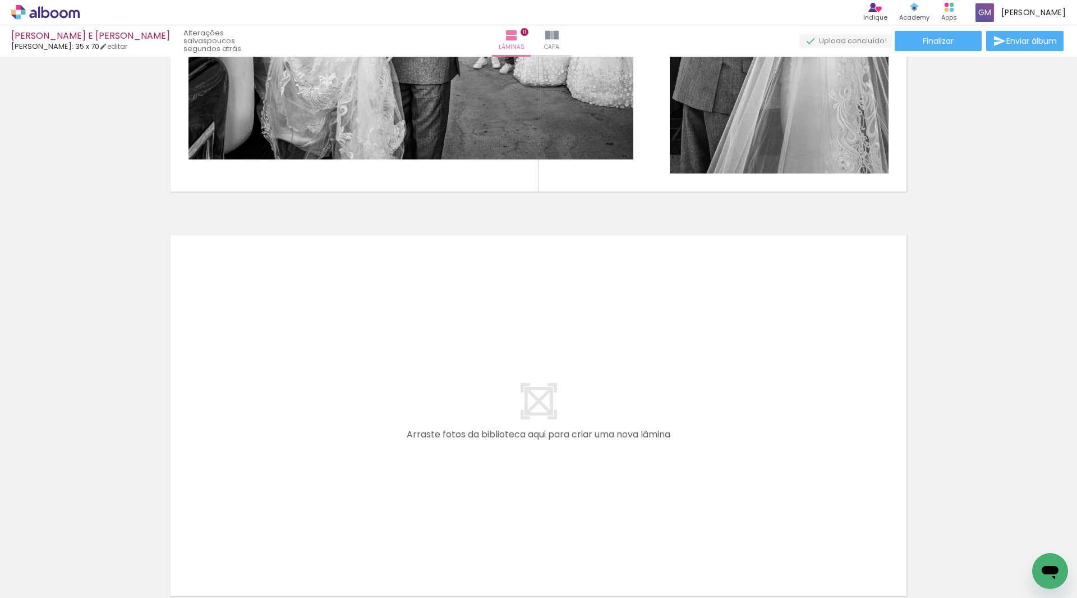
scroll to position [0, 3235]
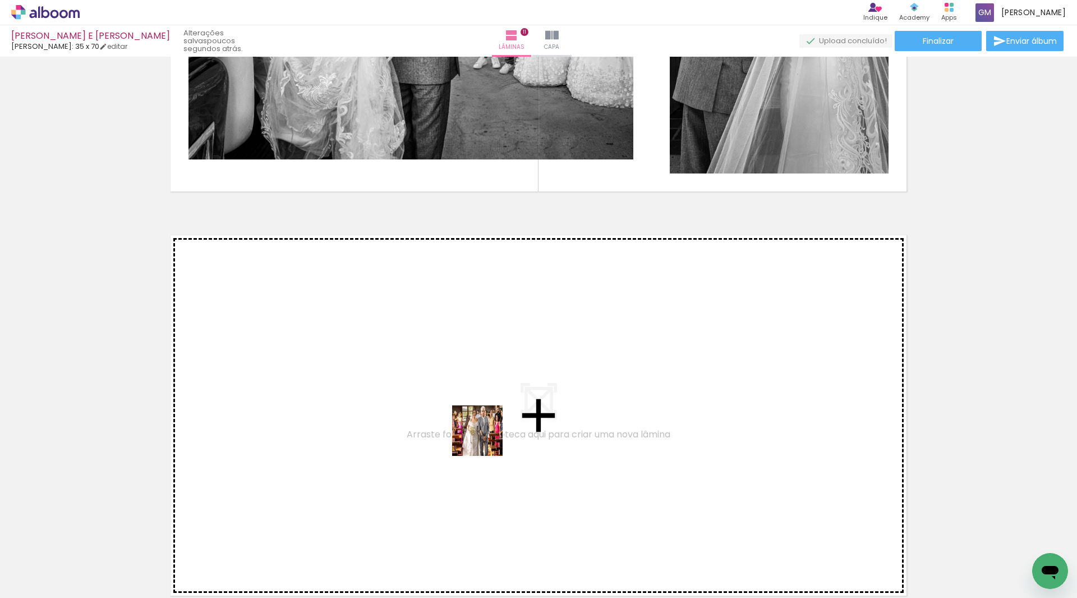
drag, startPoint x: 524, startPoint y: 554, endPoint x: 486, endPoint y: 439, distance: 121.2
click at [486, 439] on quentale-workspace at bounding box center [538, 299] width 1077 height 598
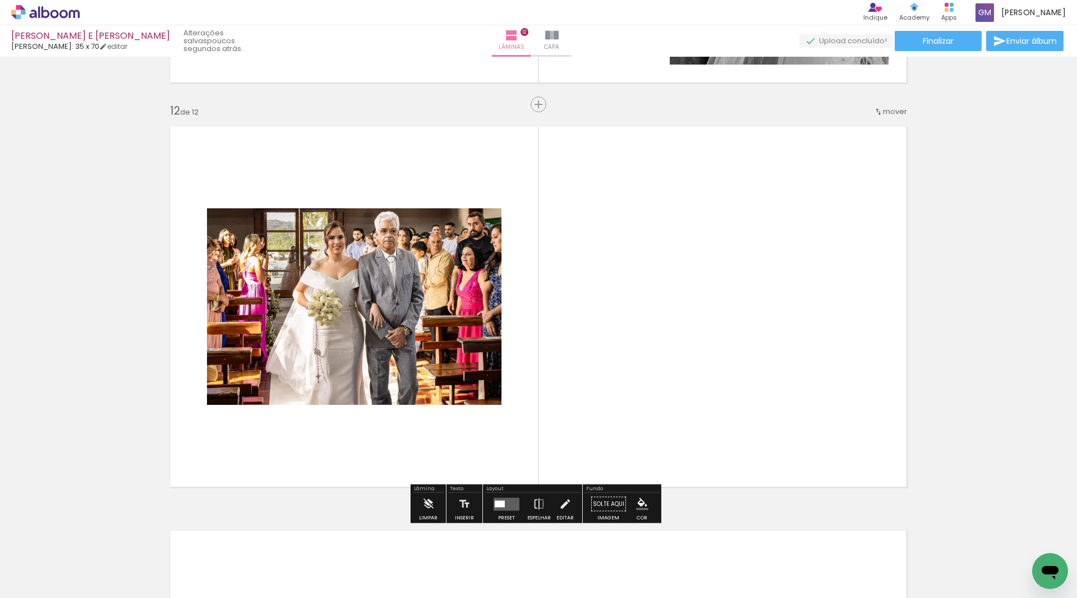
scroll to position [4430, 0]
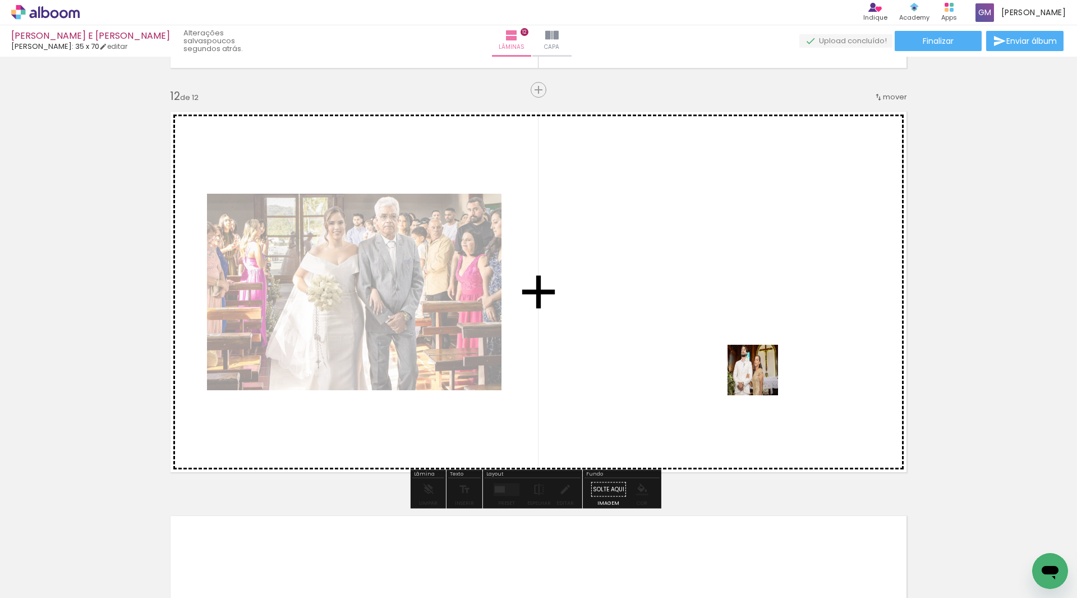
drag, startPoint x: 466, startPoint y: 559, endPoint x: 761, endPoint y: 378, distance: 346.9
click at [761, 378] on quentale-workspace at bounding box center [538, 299] width 1077 height 598
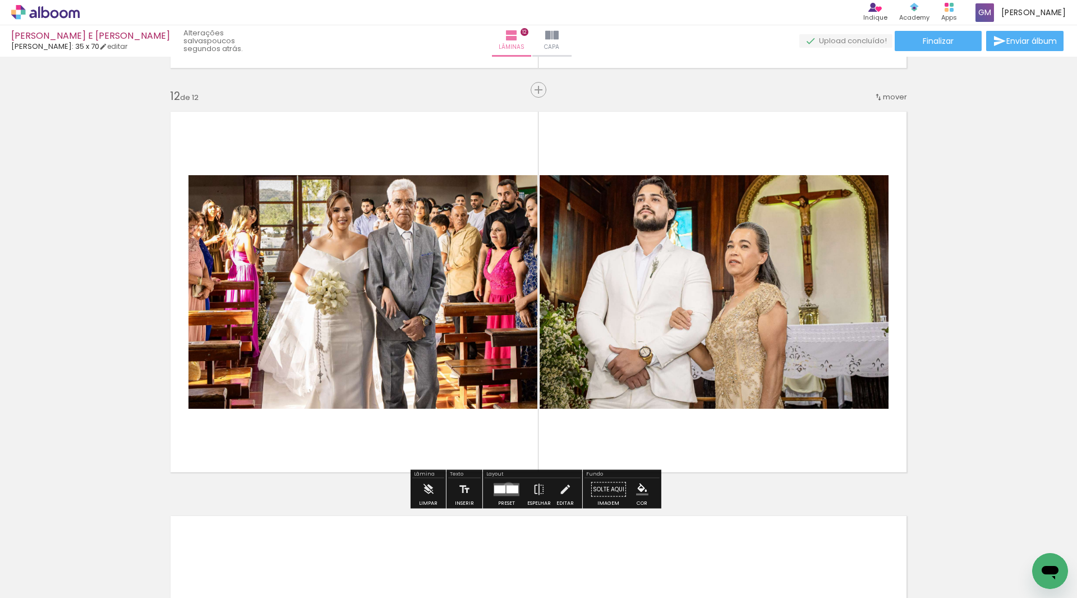
click at [507, 487] on div at bounding box center [513, 489] width 12 height 8
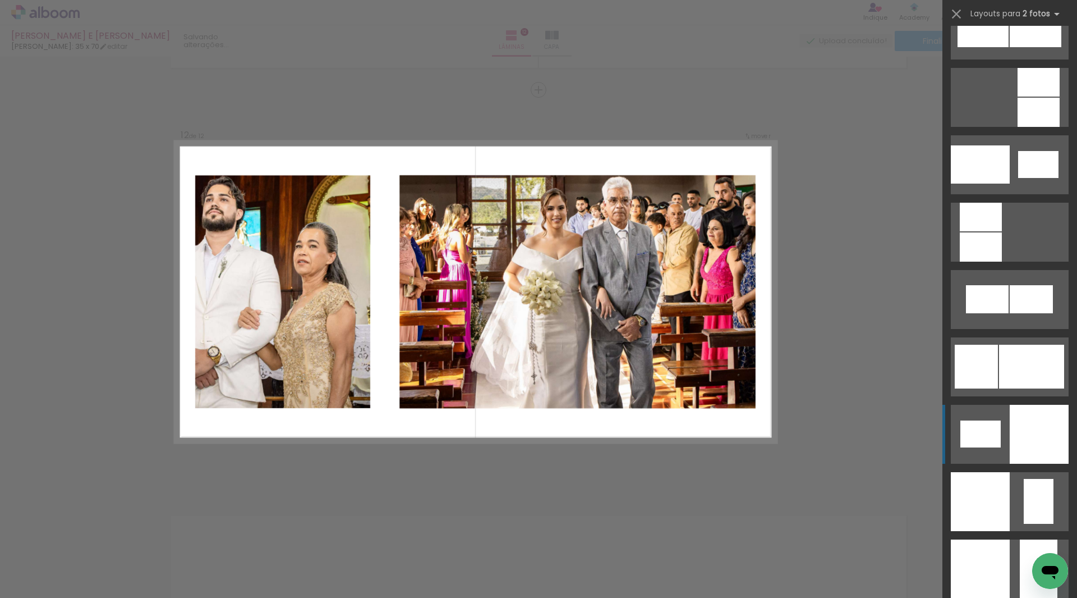
scroll to position [1403, 0]
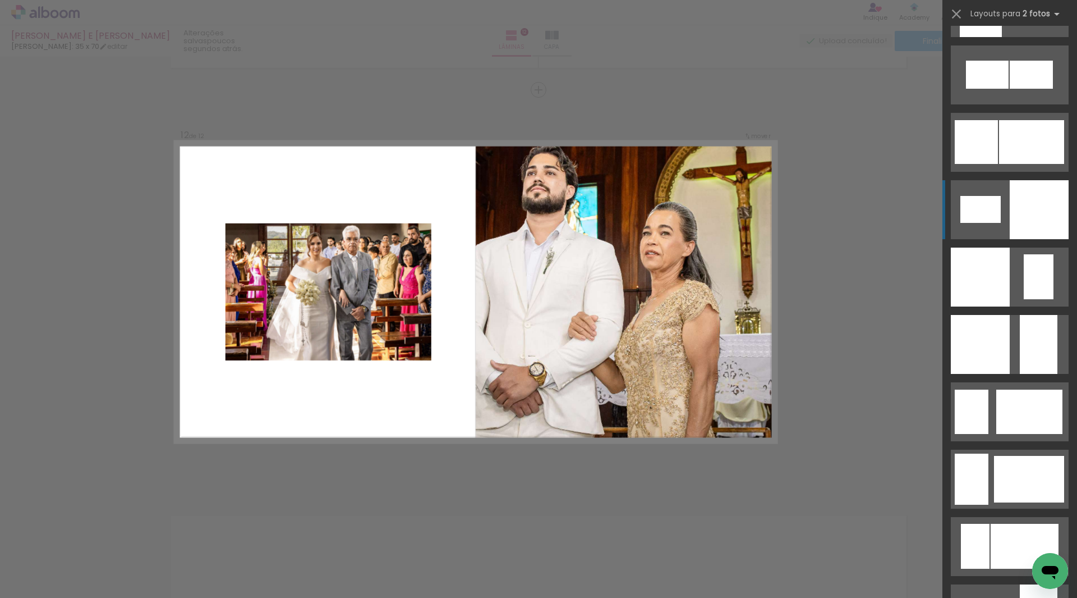
click at [1043, 213] on div at bounding box center [1039, 209] width 59 height 59
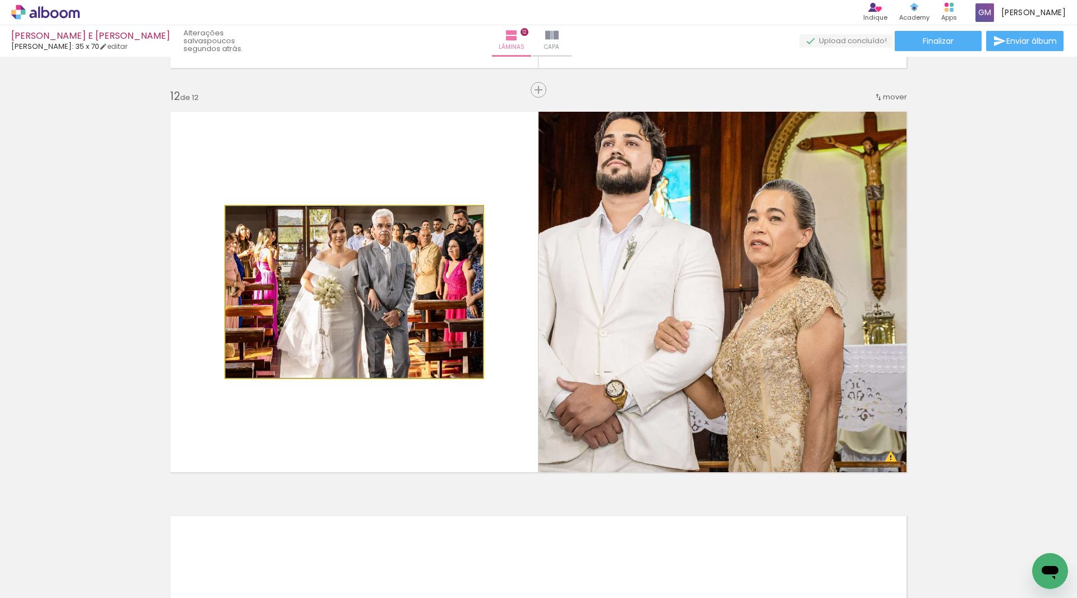
drag, startPoint x: 426, startPoint y: 294, endPoint x: 655, endPoint y: 294, distance: 229.5
click at [0, 0] on slot at bounding box center [0, 0] width 0 height 0
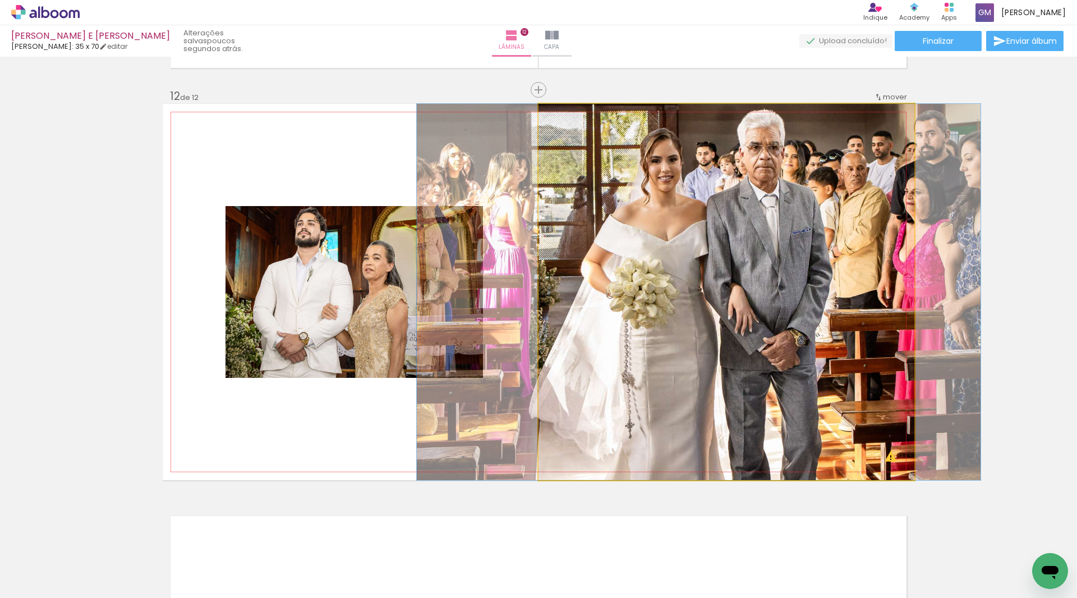
drag, startPoint x: 740, startPoint y: 364, endPoint x: 712, endPoint y: 365, distance: 28.6
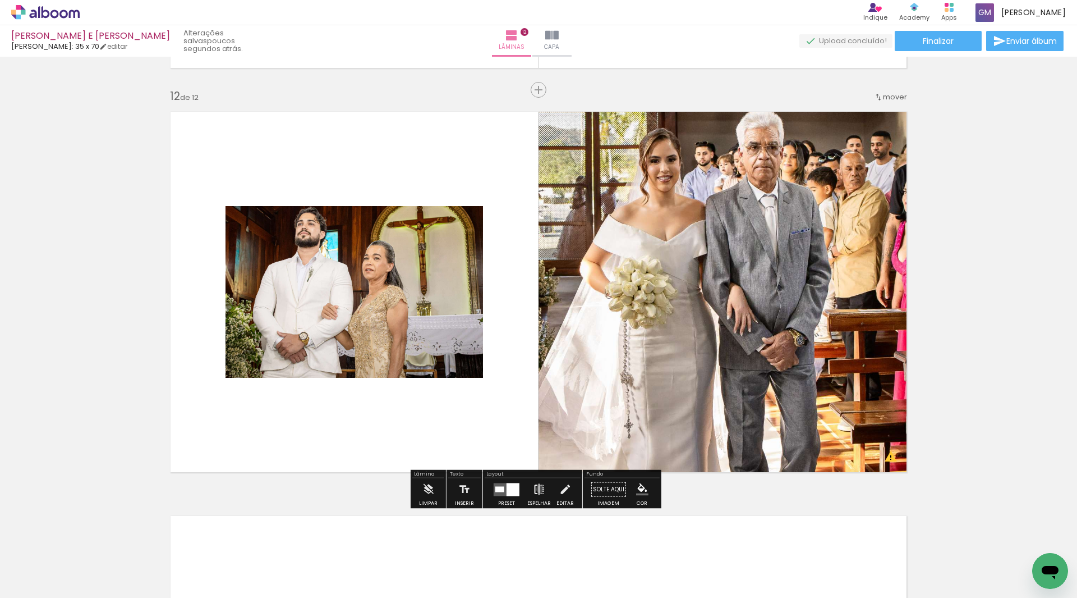
click at [538, 489] on iron-icon at bounding box center [539, 489] width 12 height 22
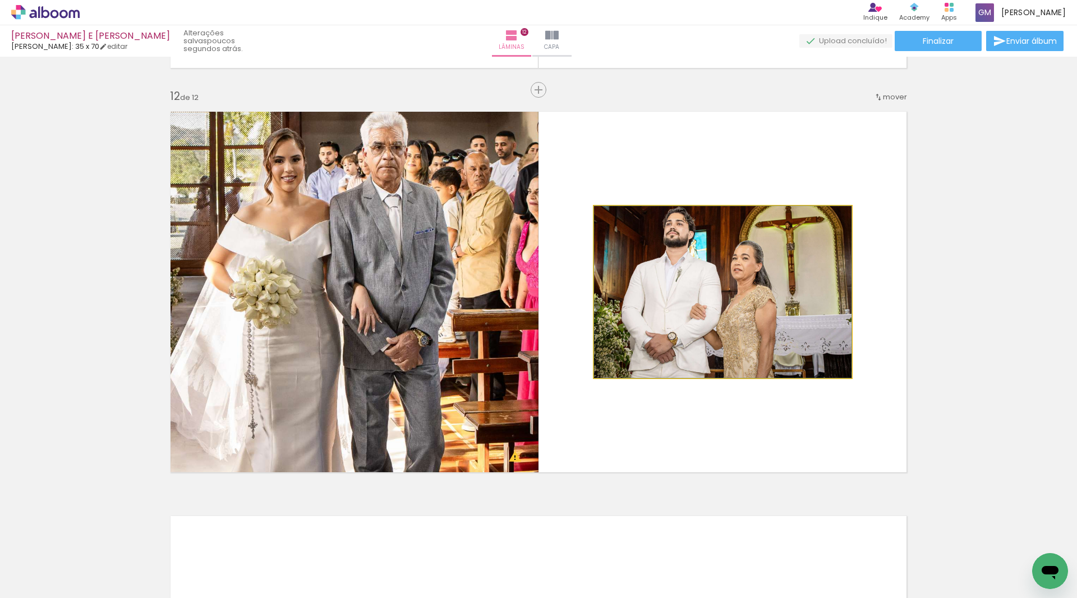
click at [809, 250] on quentale-photo at bounding box center [723, 292] width 258 height 172
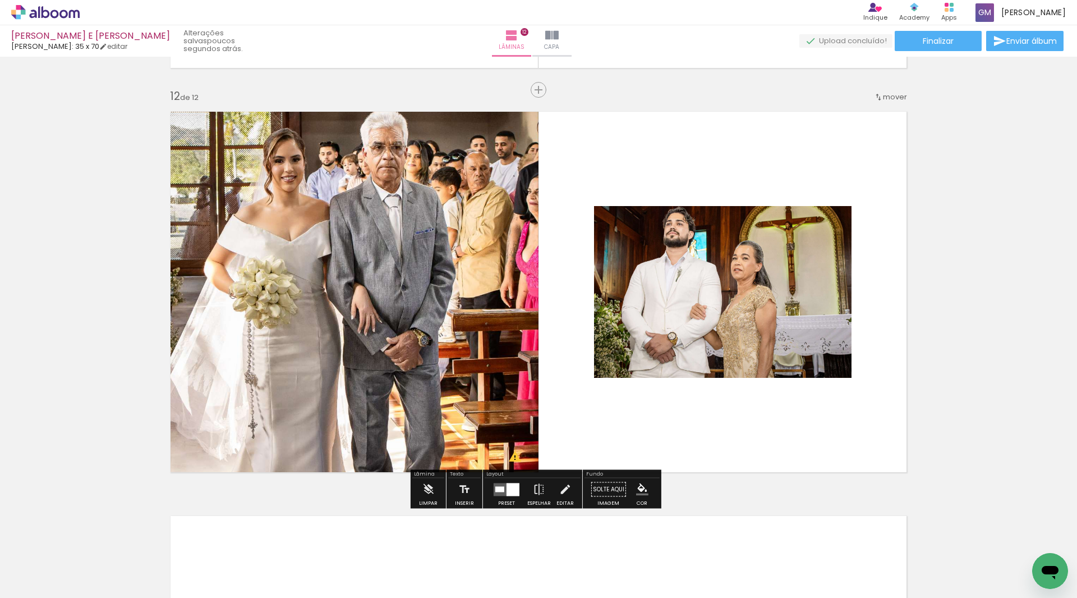
click at [808, 242] on quentale-photo at bounding box center [723, 292] width 258 height 172
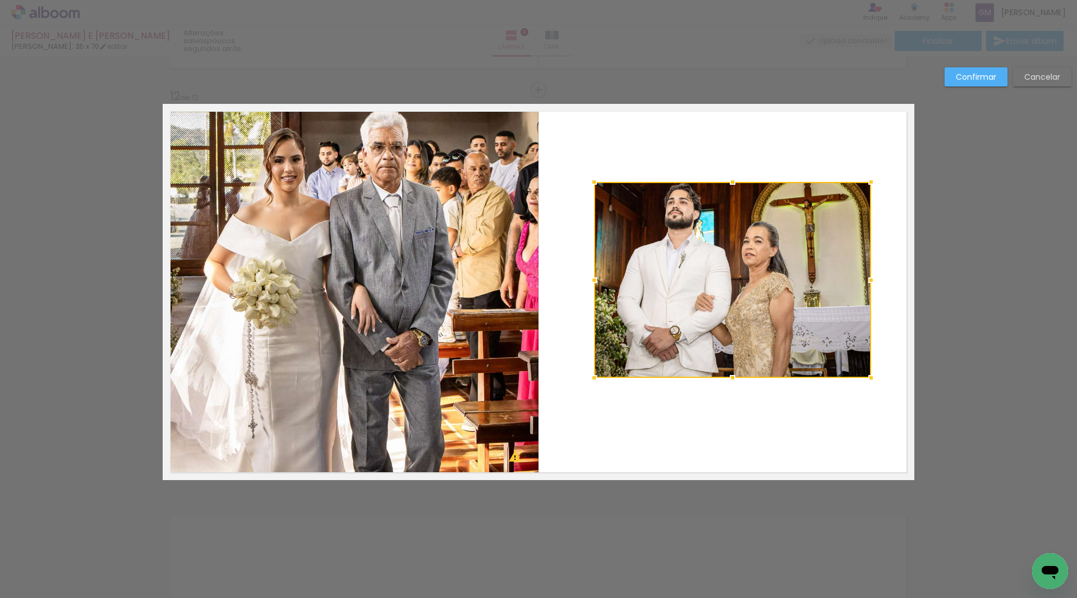
drag, startPoint x: 847, startPoint y: 208, endPoint x: 867, endPoint y: 183, distance: 31.9
click at [867, 183] on div at bounding box center [871, 182] width 22 height 22
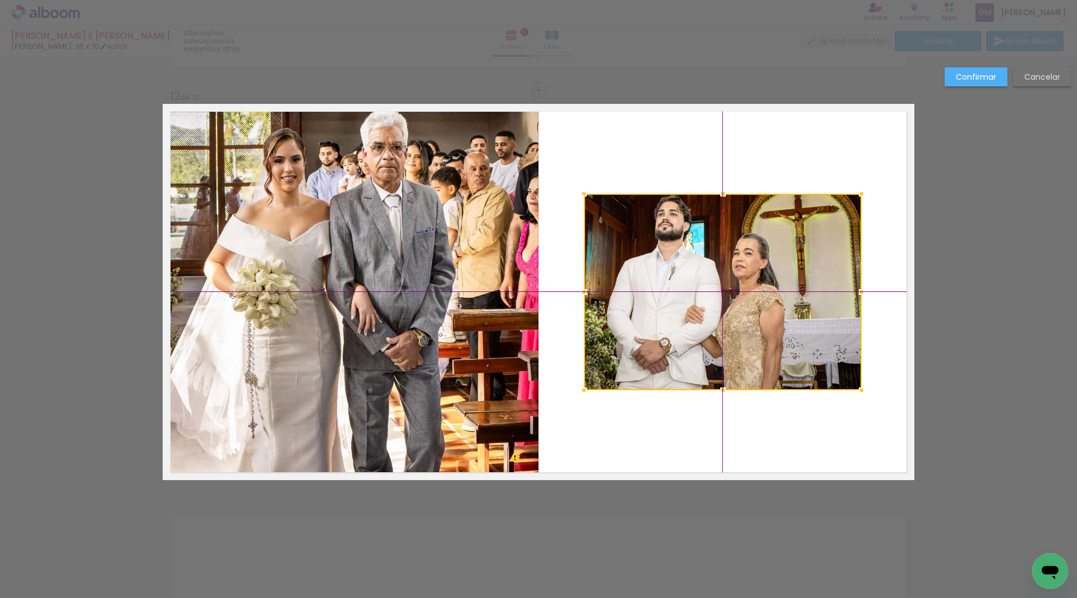
drag, startPoint x: 747, startPoint y: 235, endPoint x: 747, endPoint y: 242, distance: 7.9
click at [747, 242] on div at bounding box center [723, 292] width 278 height 196
click at [0, 0] on slot "Confirmar" at bounding box center [0, 0] width 0 height 0
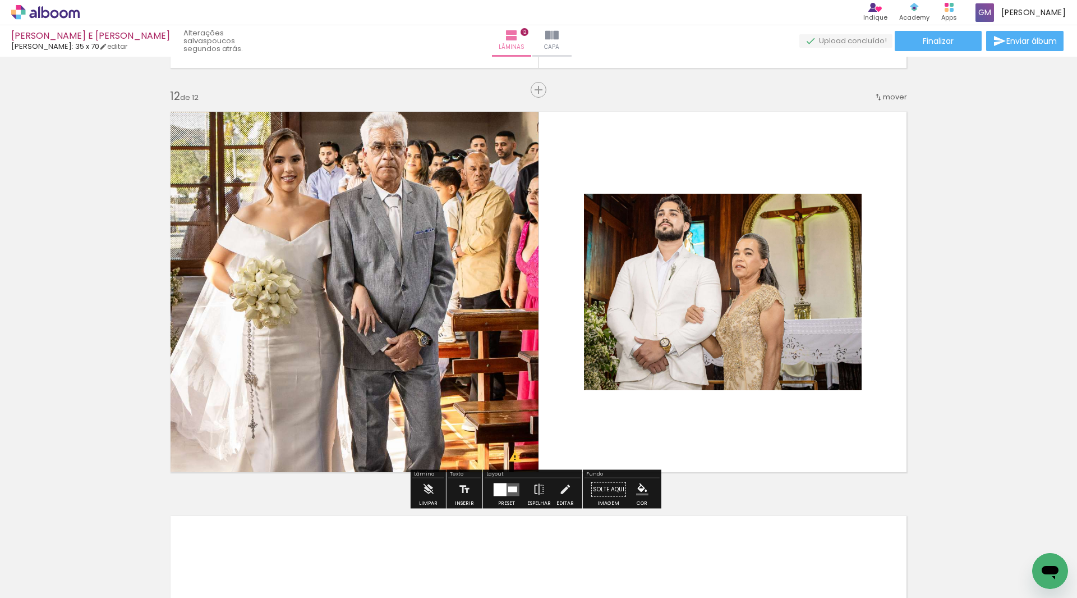
scroll to position [4542, 0]
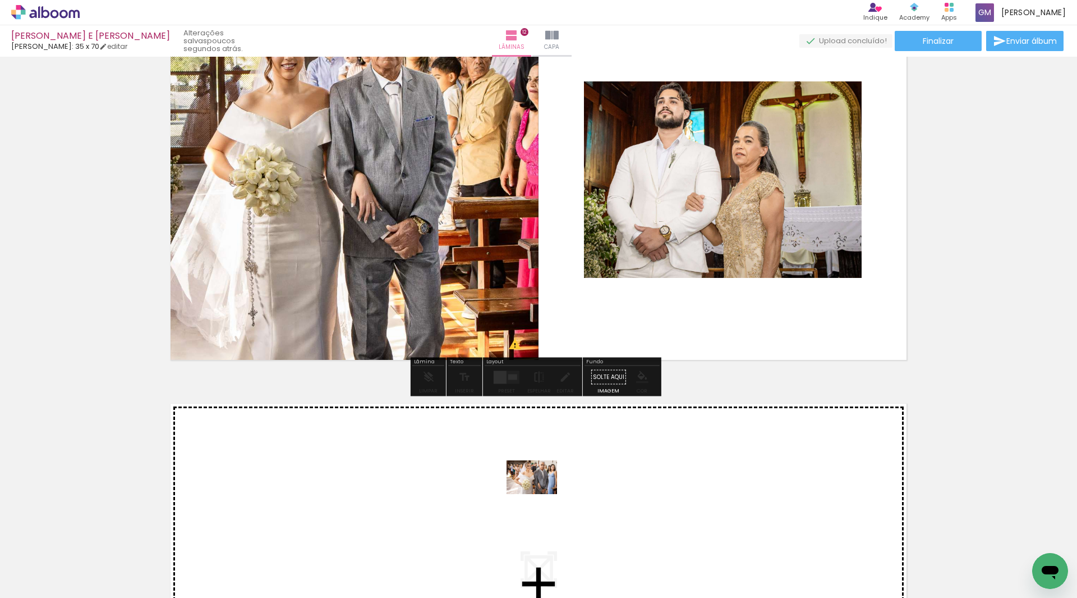
drag, startPoint x: 643, startPoint y: 562, endPoint x: 540, endPoint y: 494, distance: 123.1
click at [540, 494] on quentale-workspace at bounding box center [538, 299] width 1077 height 598
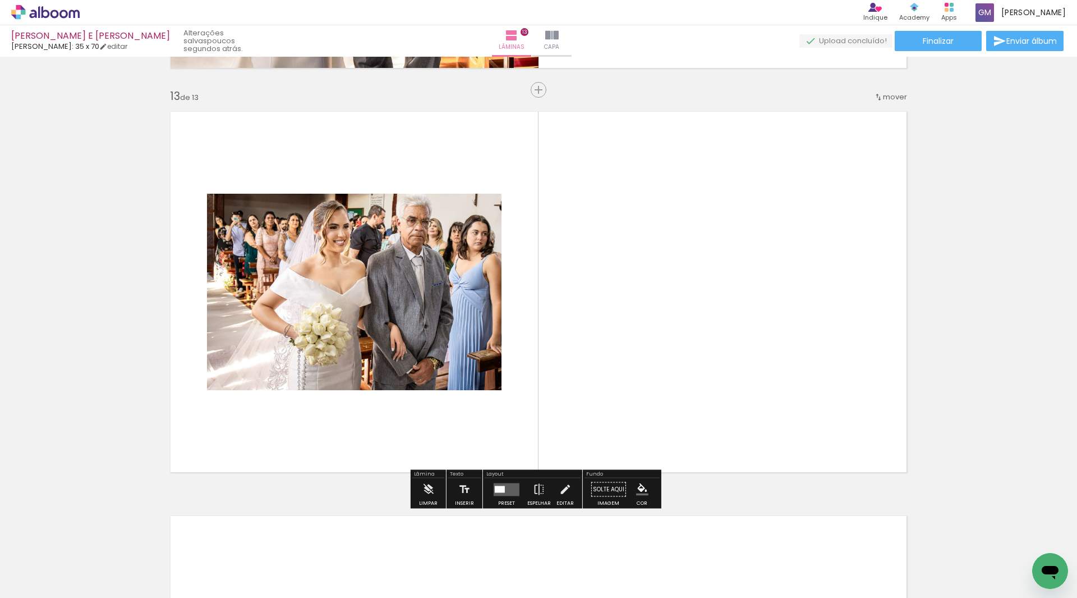
scroll to position [4834, 0]
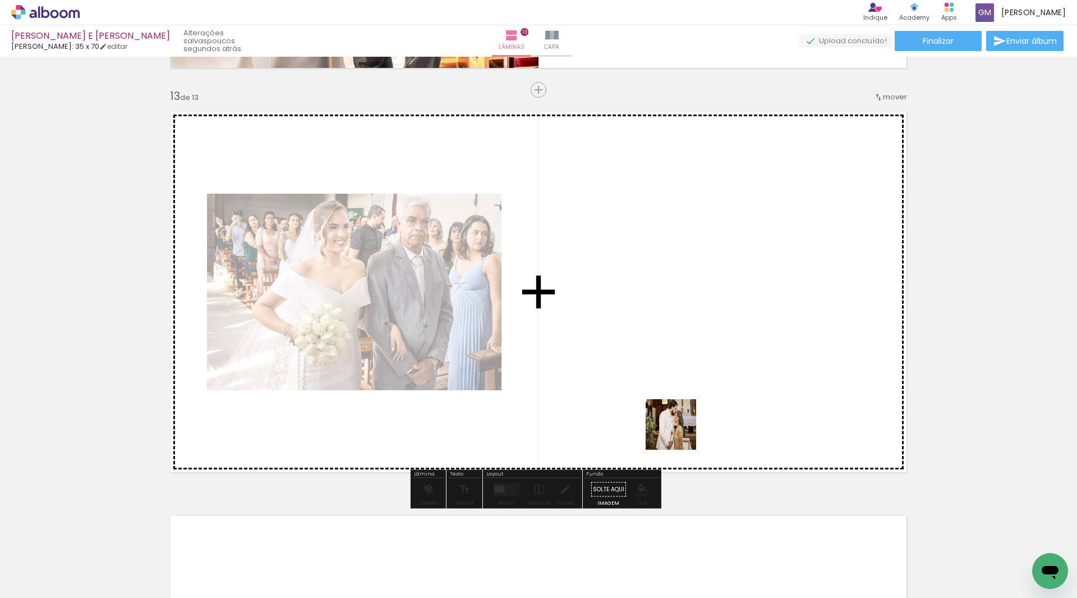
drag, startPoint x: 594, startPoint y: 563, endPoint x: 683, endPoint y: 427, distance: 162.5
click at [683, 427] on quentale-workspace at bounding box center [538, 299] width 1077 height 598
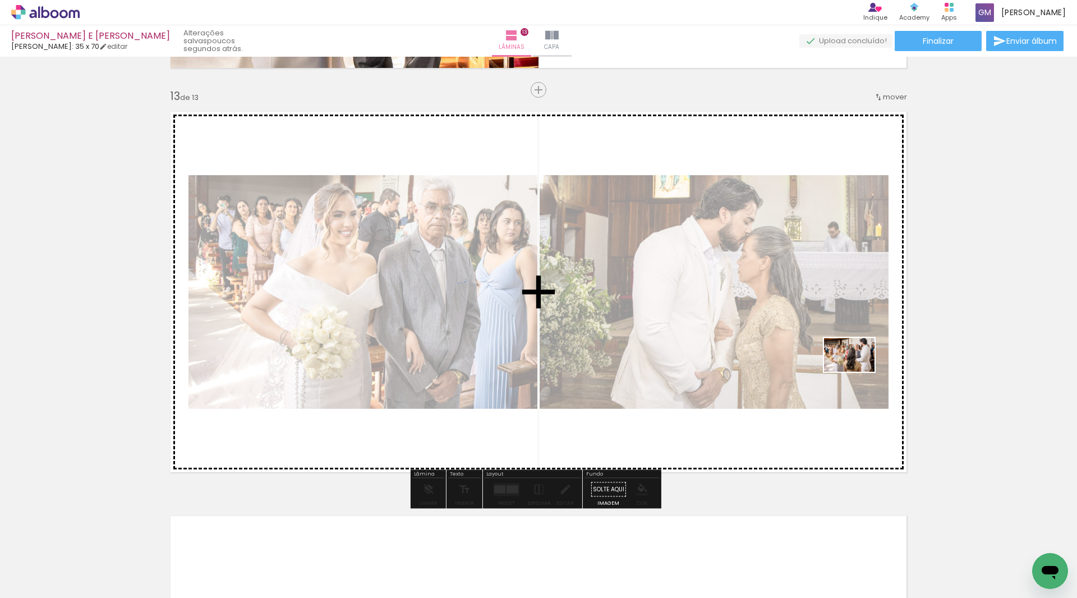
drag, startPoint x: 737, startPoint y: 530, endPoint x: 858, endPoint y: 371, distance: 199.4
click at [858, 371] on quentale-workspace at bounding box center [538, 299] width 1077 height 598
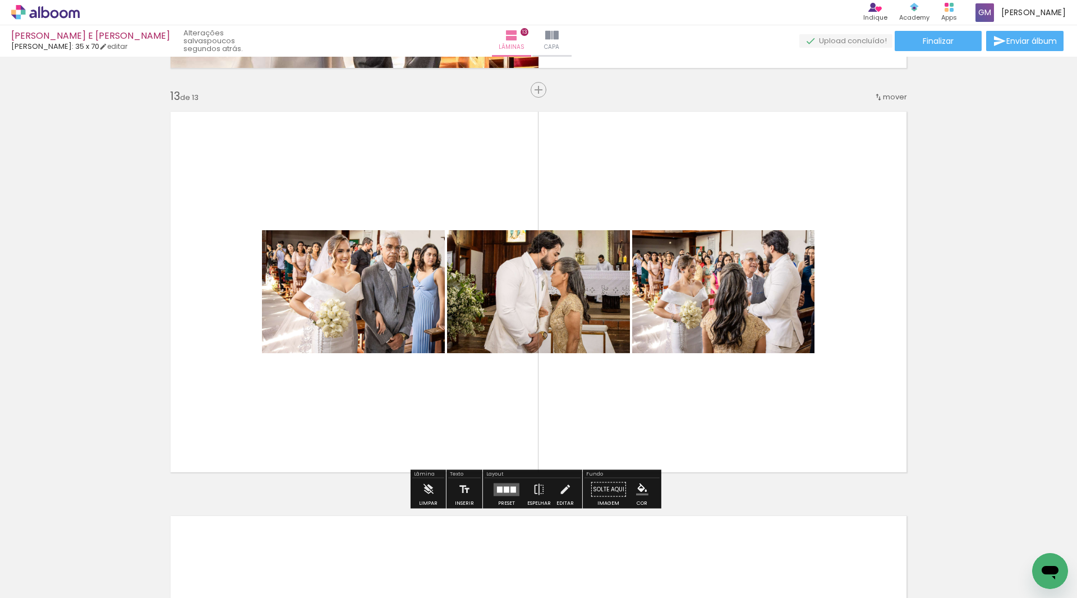
click at [511, 491] on div at bounding box center [514, 489] width 6 height 6
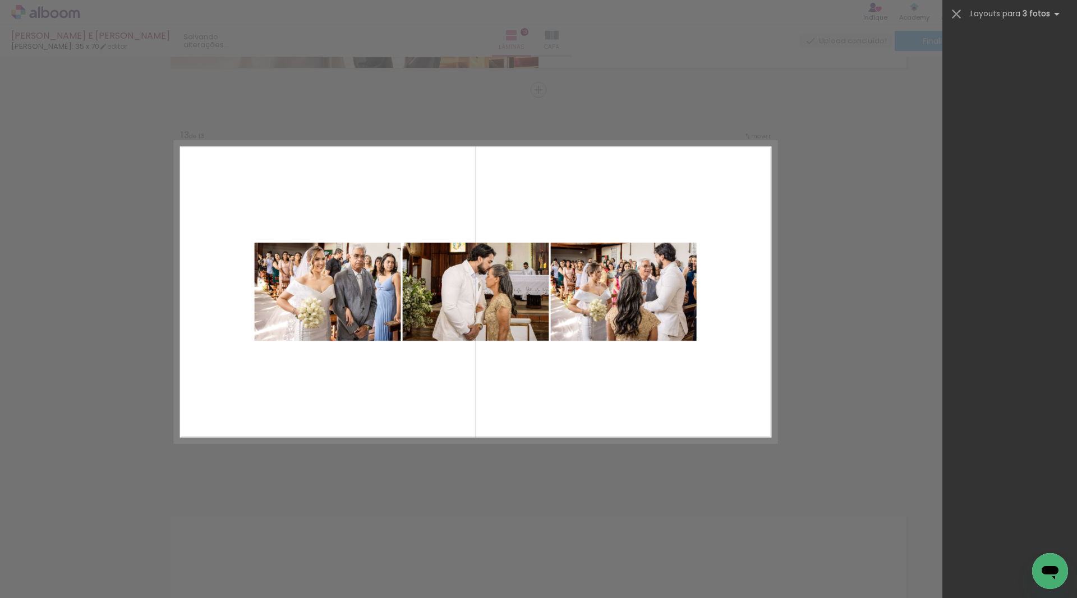
scroll to position [0, 0]
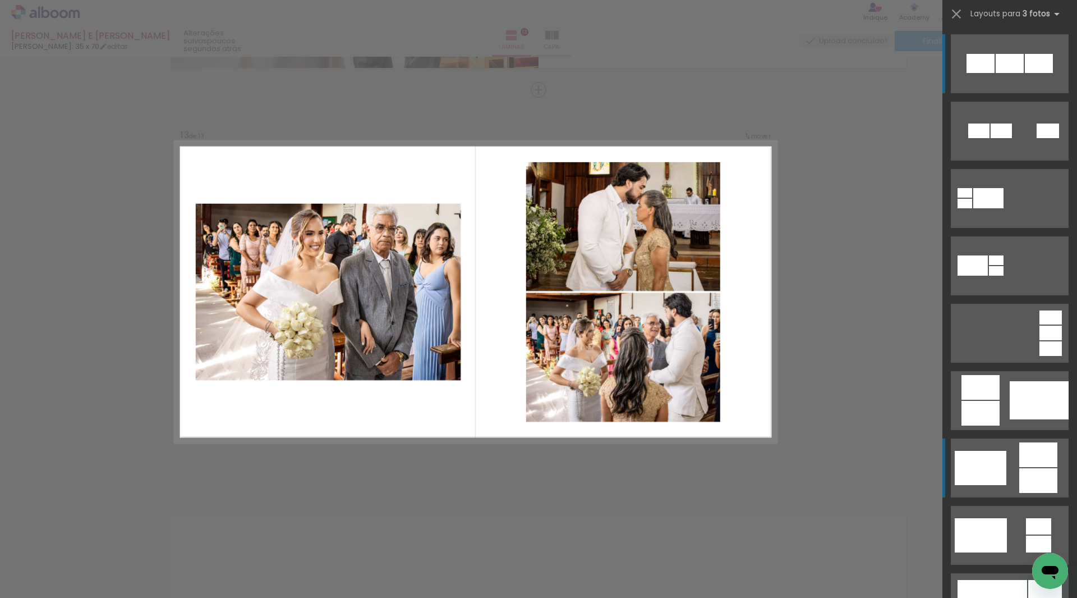
click at [1001, 467] on div at bounding box center [981, 468] width 52 height 34
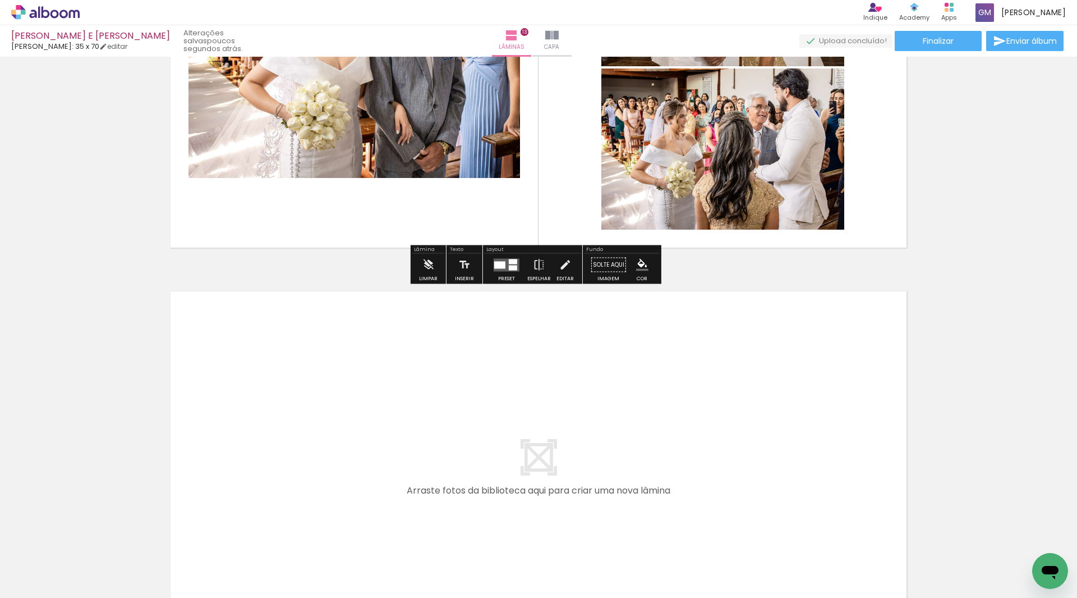
scroll to position [0, 3568]
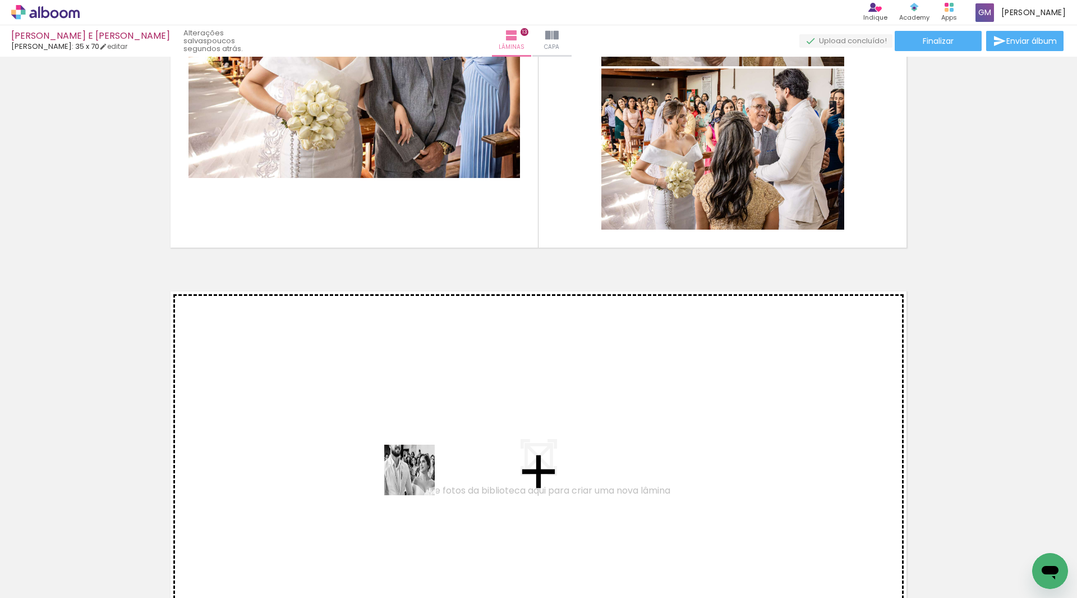
drag, startPoint x: 438, startPoint y: 559, endPoint x: 409, endPoint y: 443, distance: 119.8
click at [409, 443] on quentale-workspace at bounding box center [538, 299] width 1077 height 598
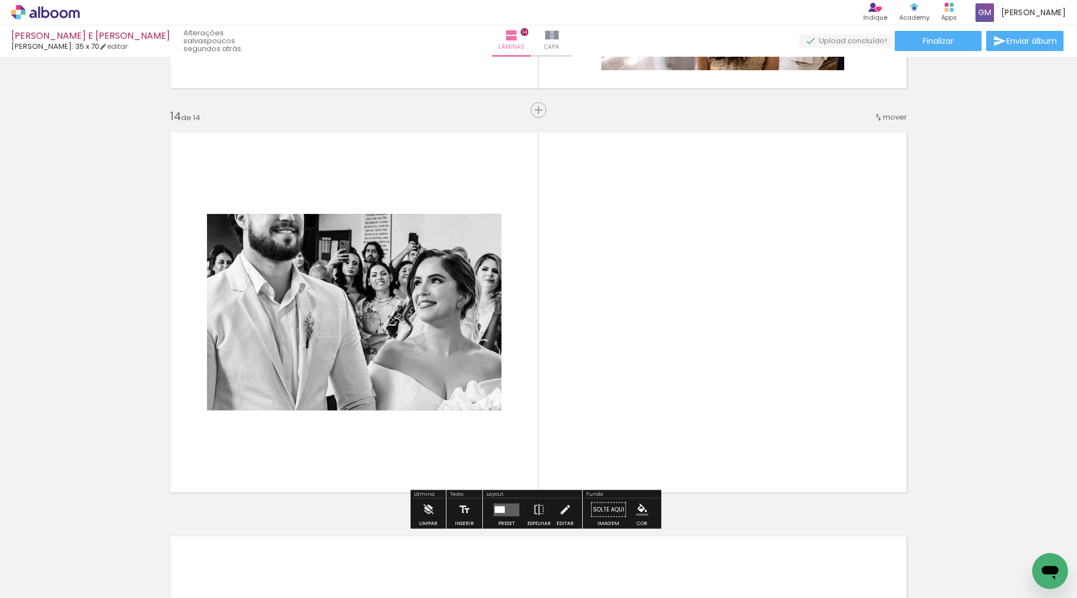
scroll to position [5238, 0]
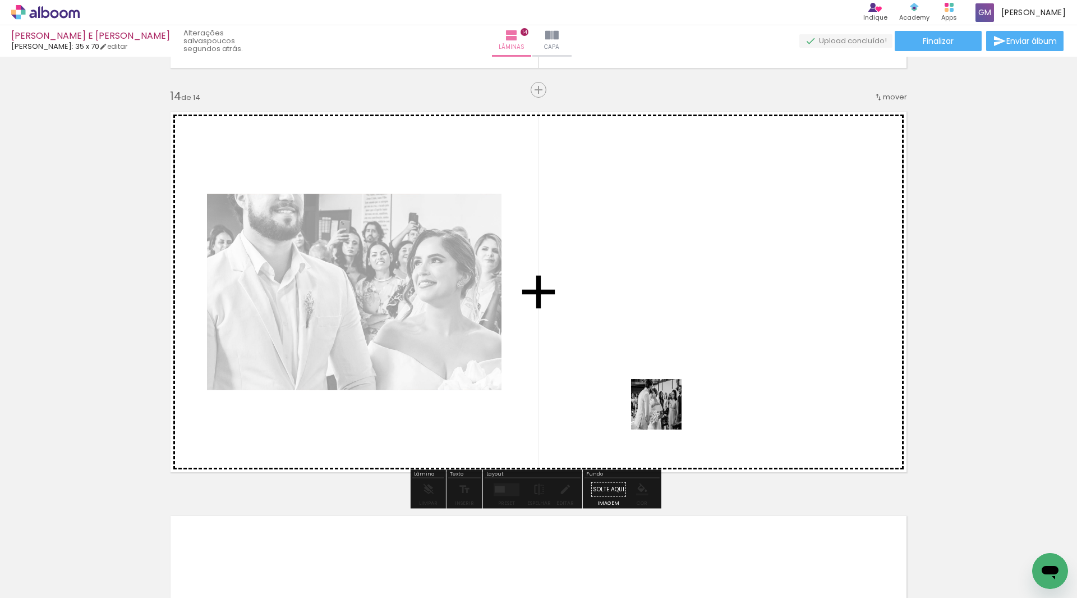
drag, startPoint x: 564, startPoint y: 558, endPoint x: 667, endPoint y: 410, distance: 180.3
click at [667, 410] on quentale-workspace at bounding box center [538, 299] width 1077 height 598
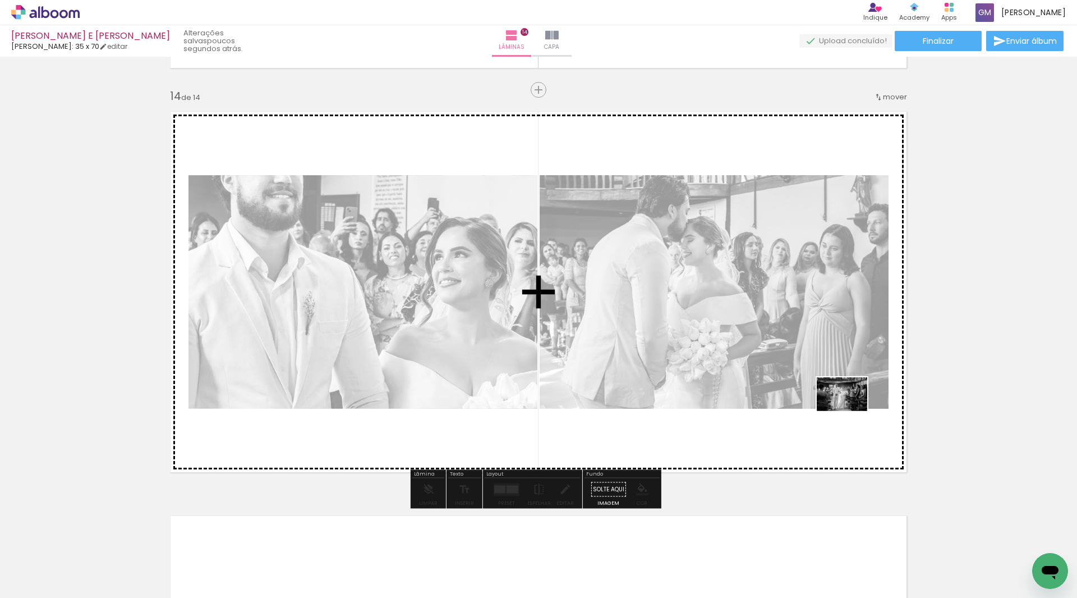
drag, startPoint x: 637, startPoint y: 563, endPoint x: 851, endPoint y: 411, distance: 262.7
click at [851, 411] on quentale-workspace at bounding box center [538, 299] width 1077 height 598
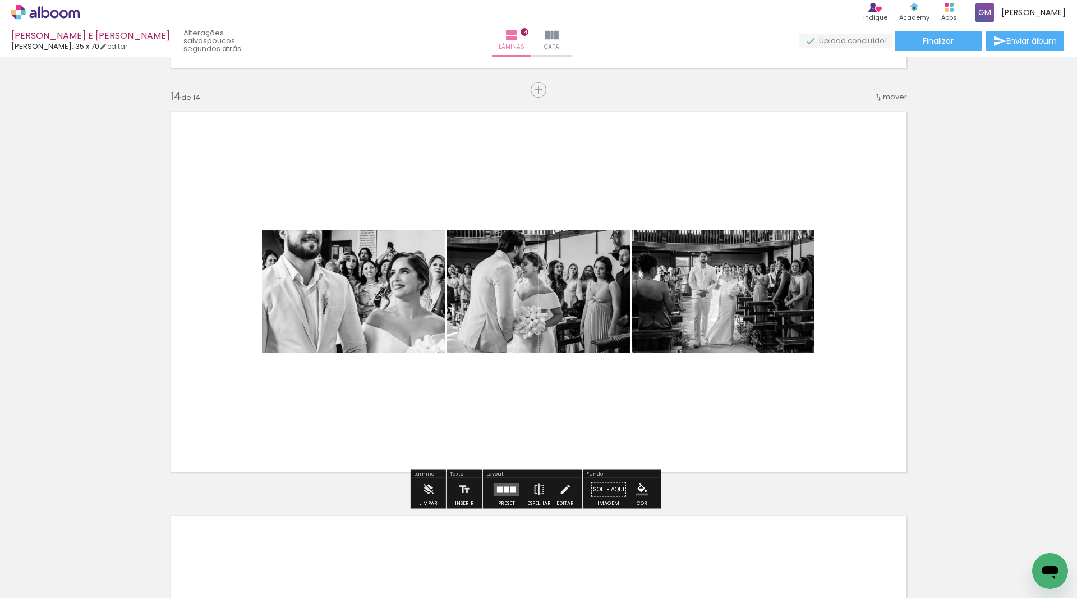
click at [506, 492] on quentale-layouter at bounding box center [507, 489] width 26 height 13
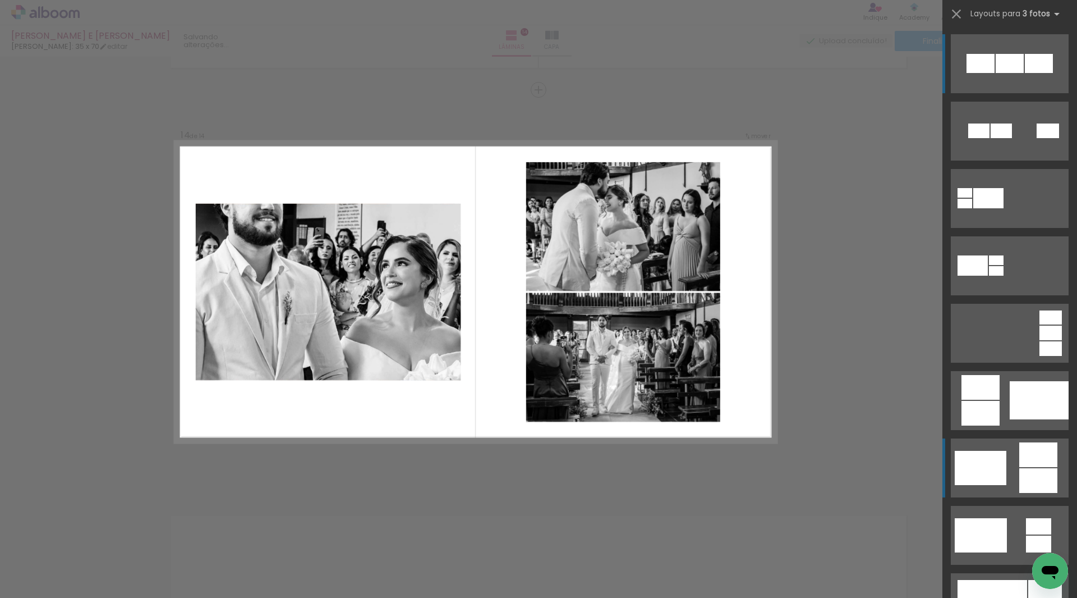
click at [1010, 452] on quentale-layouter at bounding box center [1010, 467] width 118 height 59
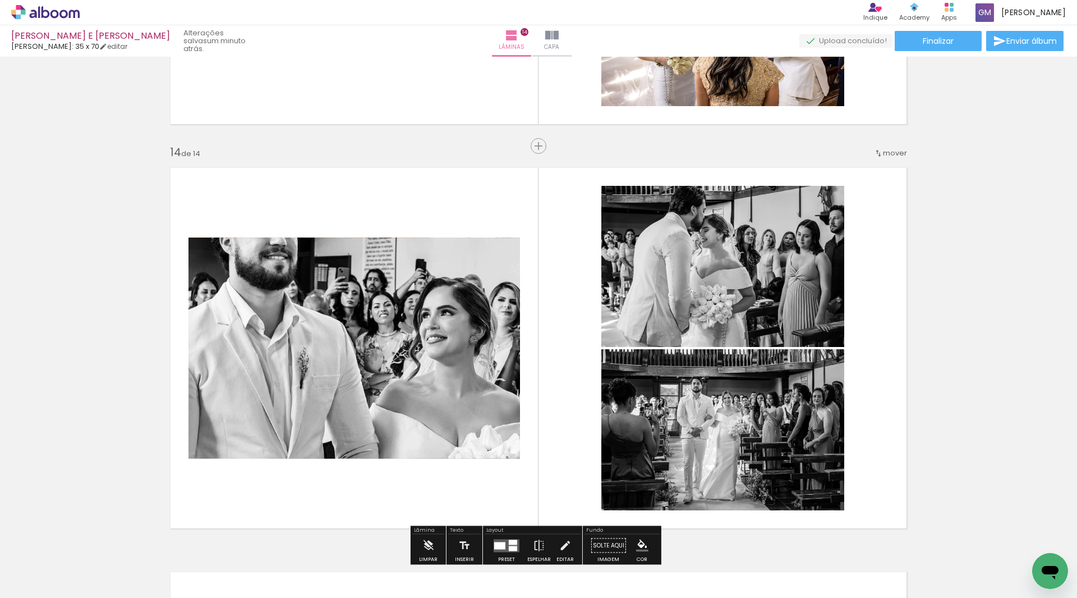
scroll to position [5294, 0]
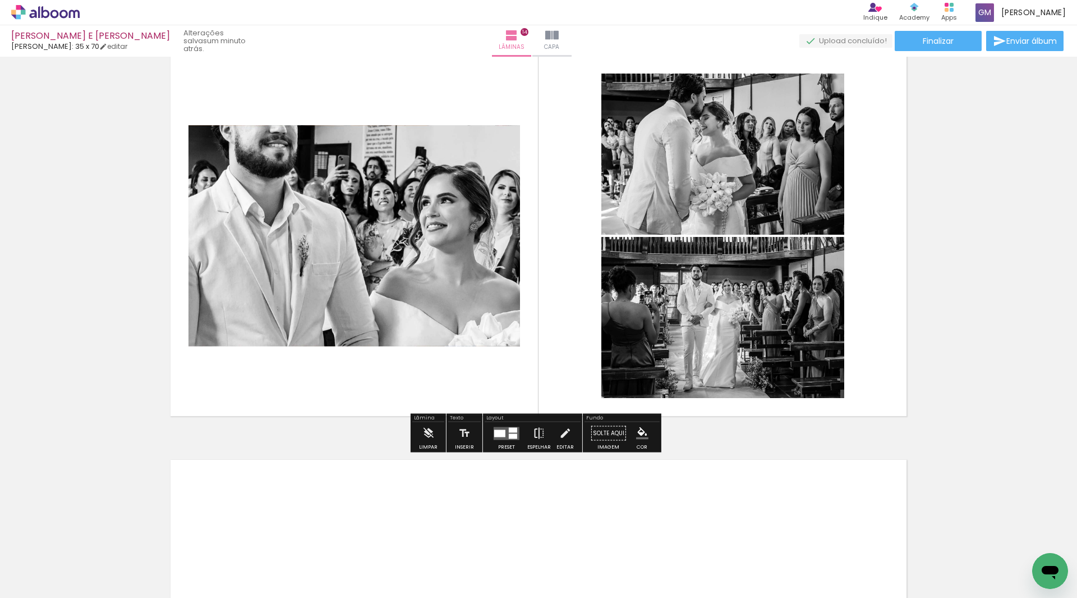
click at [535, 435] on iron-icon at bounding box center [539, 433] width 12 height 22
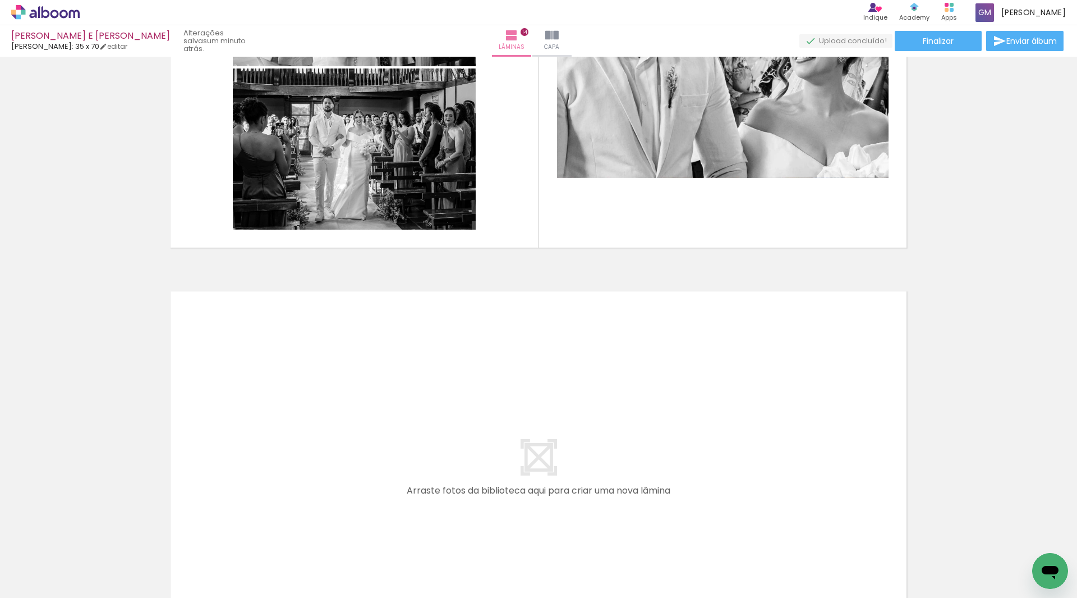
scroll to position [0, 3793]
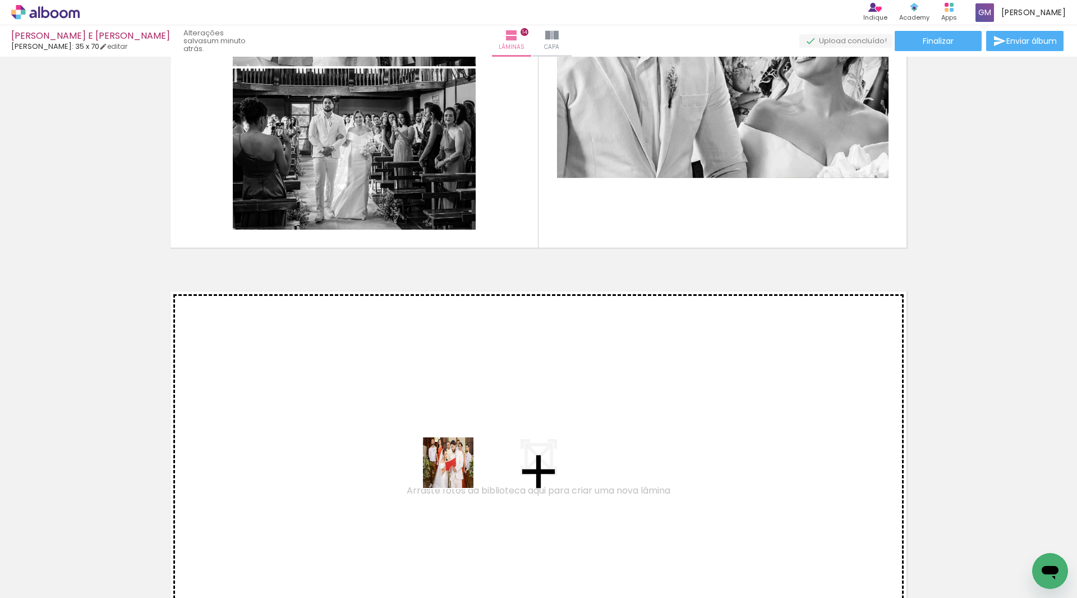
drag, startPoint x: 474, startPoint y: 559, endPoint x: 457, endPoint y: 471, distance: 89.8
click at [457, 471] on quentale-workspace at bounding box center [538, 299] width 1077 height 598
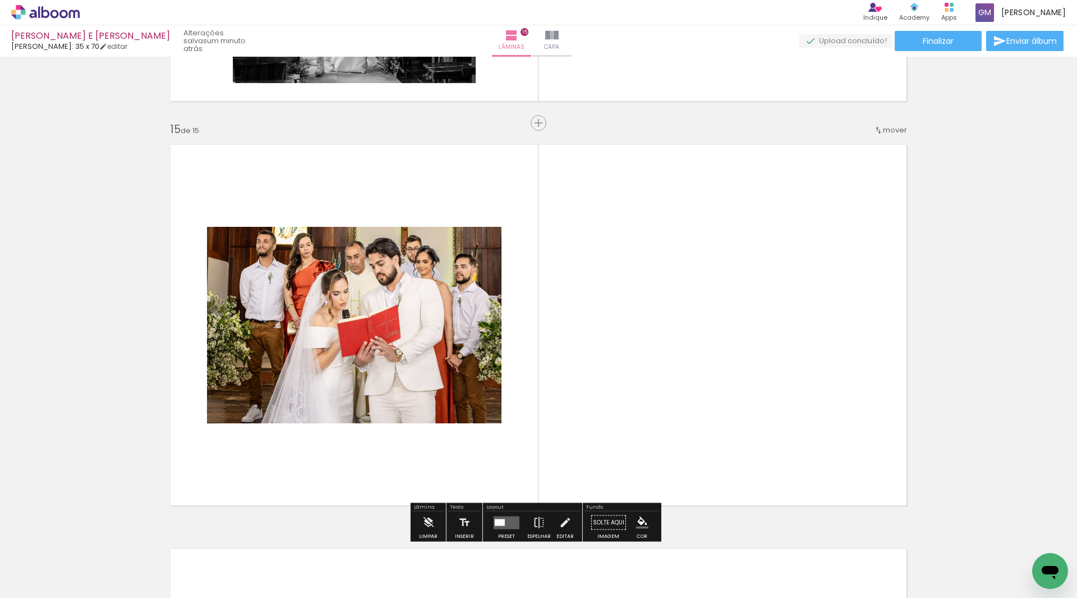
scroll to position [5642, 0]
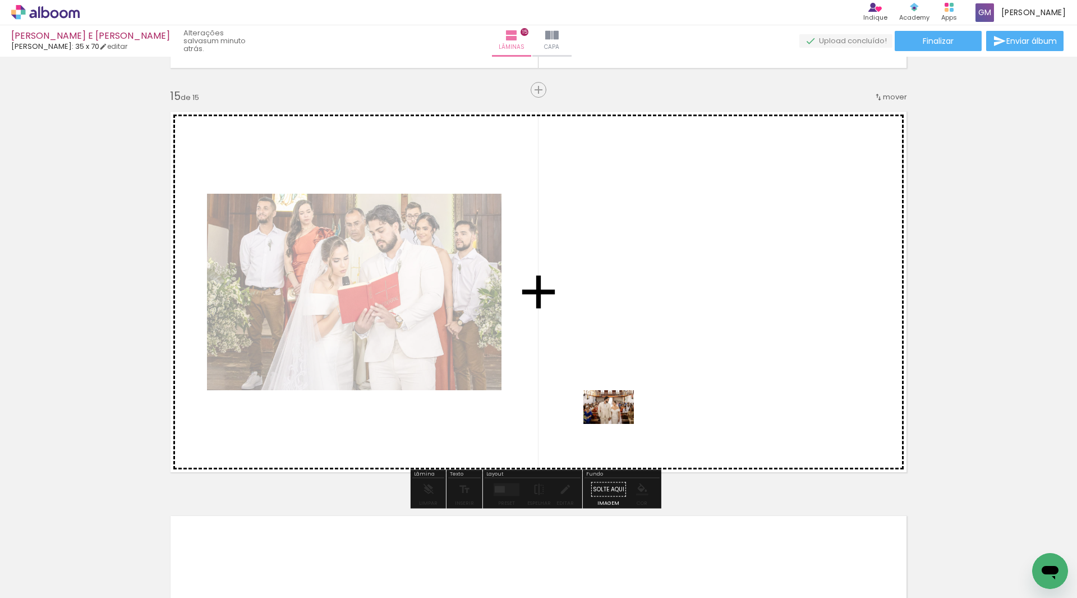
drag, startPoint x: 590, startPoint y: 557, endPoint x: 617, endPoint y: 424, distance: 136.2
click at [617, 424] on quentale-workspace at bounding box center [538, 299] width 1077 height 598
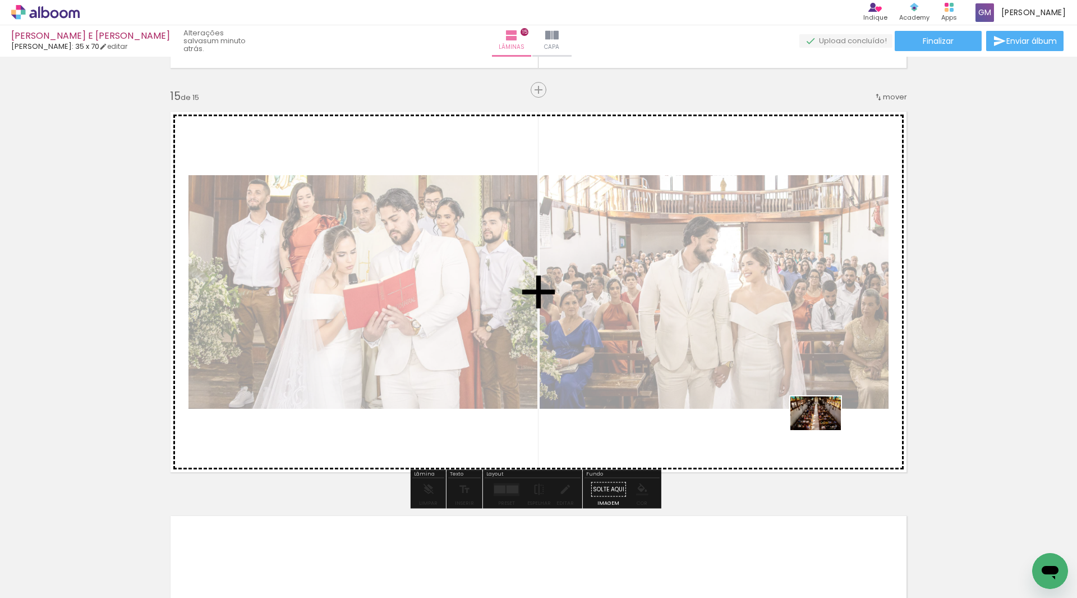
drag, startPoint x: 775, startPoint y: 561, endPoint x: 824, endPoint y: 430, distance: 140.3
click at [824, 430] on quentale-workspace at bounding box center [538, 299] width 1077 height 598
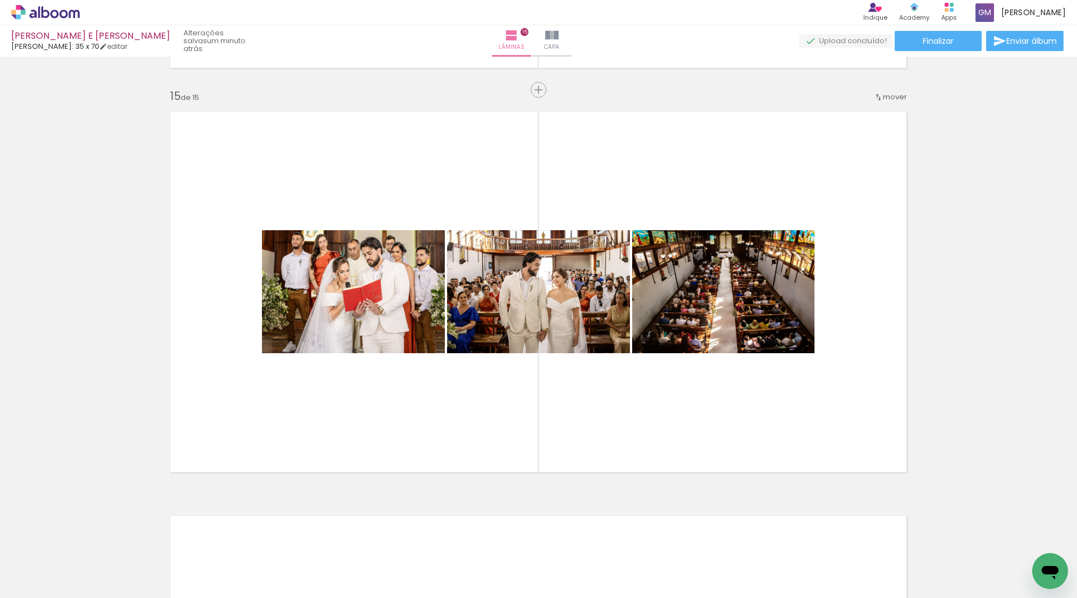
scroll to position [0, 4287]
